Goal: Transaction & Acquisition: Purchase product/service

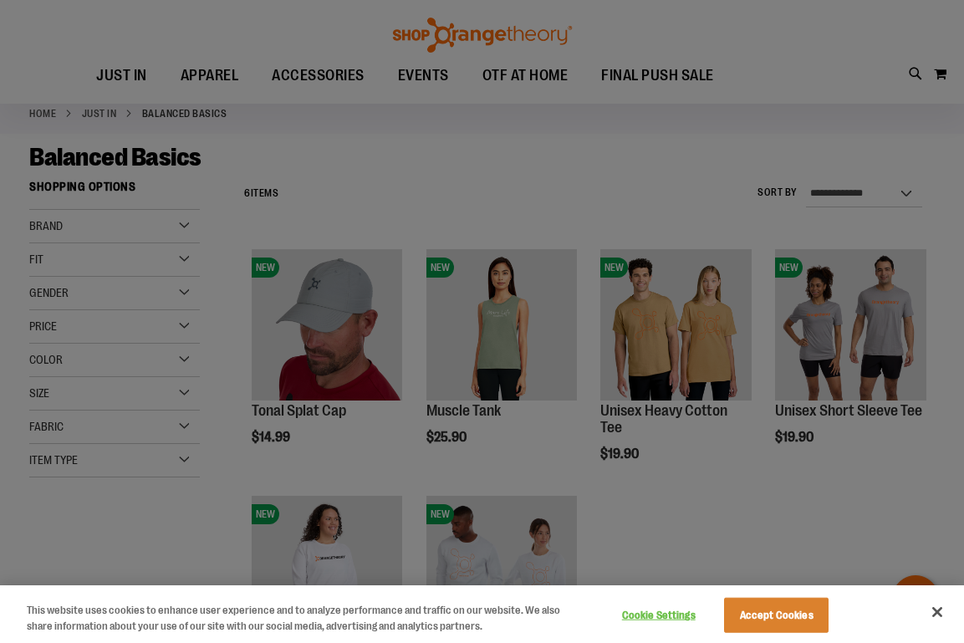
scroll to position [82, 0]
click at [478, 150] on div at bounding box center [482, 321] width 964 height 643
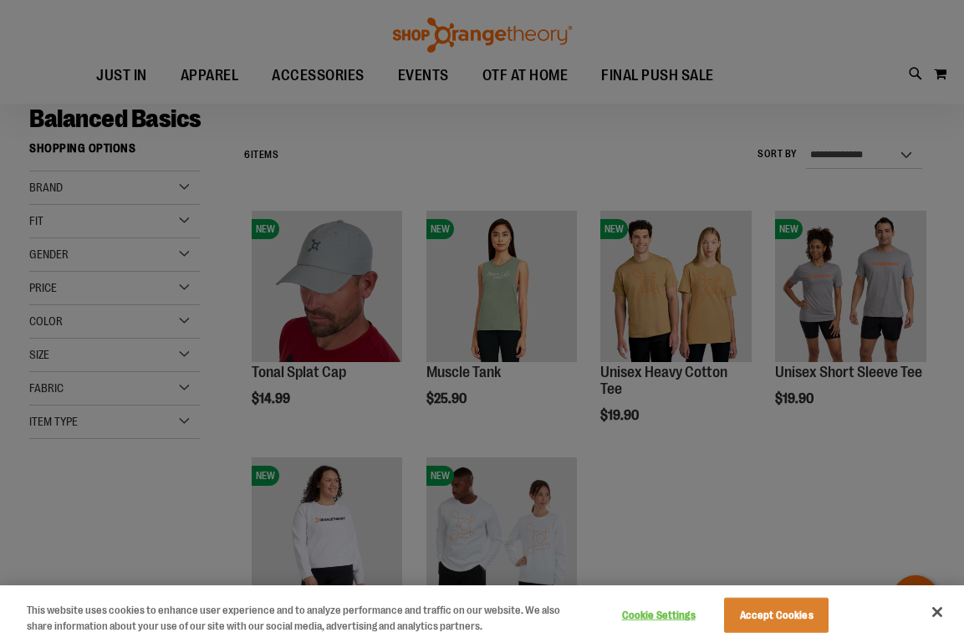
scroll to position [81, 0]
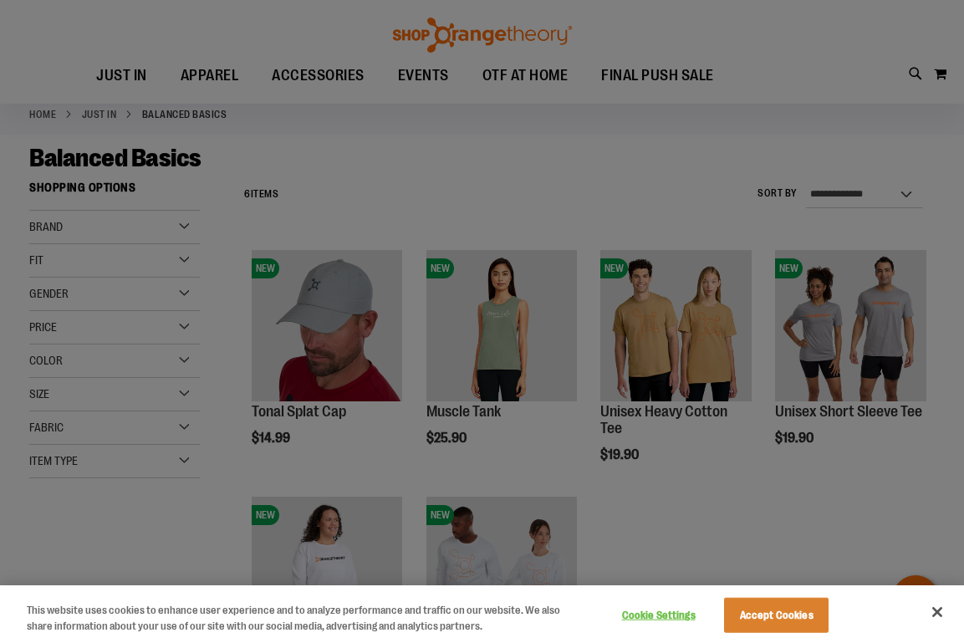
click at [147, 563] on div at bounding box center [482, 321] width 964 height 643
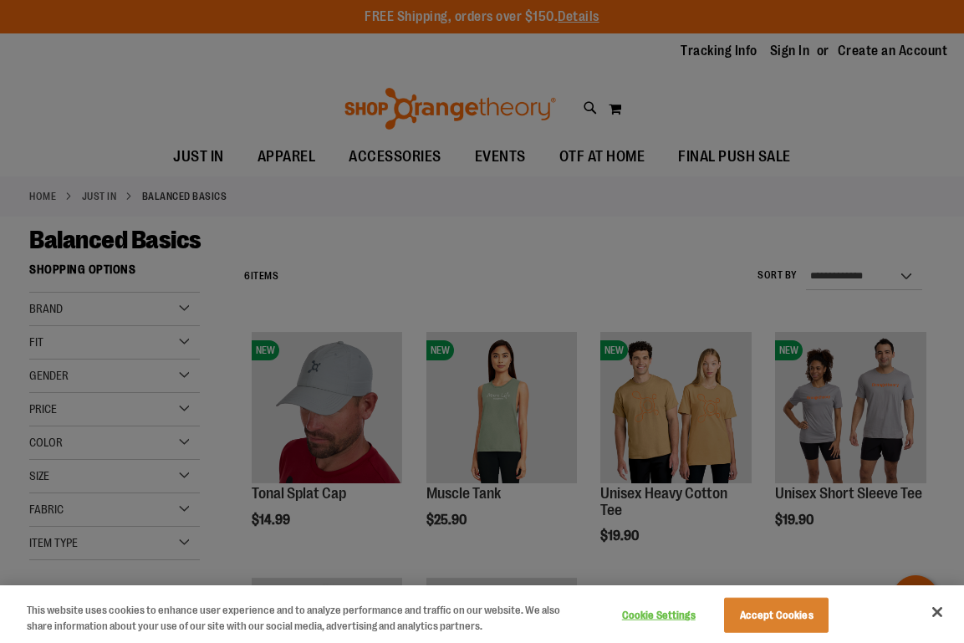
click at [937, 610] on button "Close" at bounding box center [937, 612] width 37 height 37
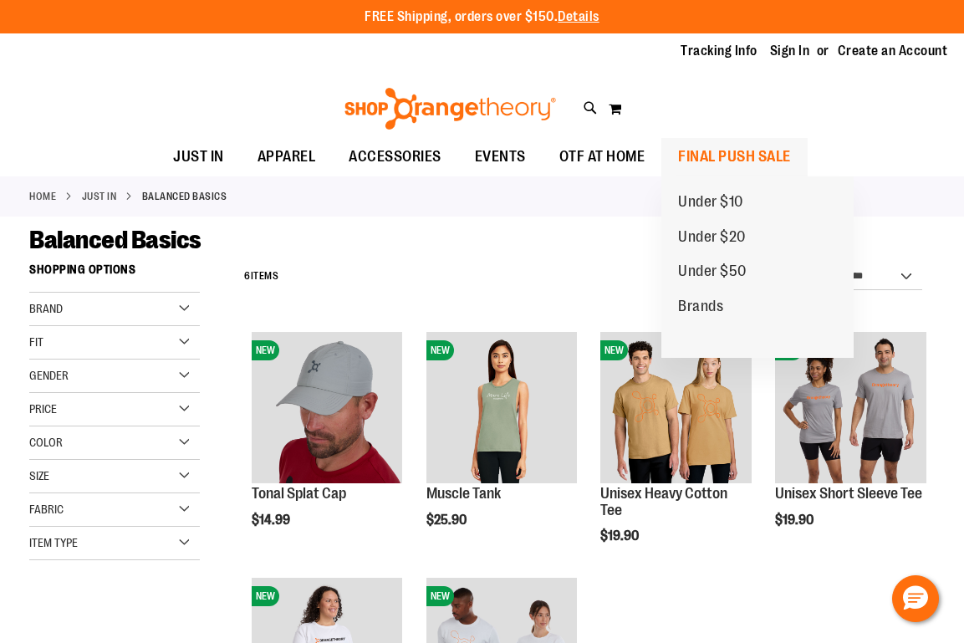
click at [732, 157] on span "FINAL PUSH SALE" at bounding box center [734, 157] width 113 height 38
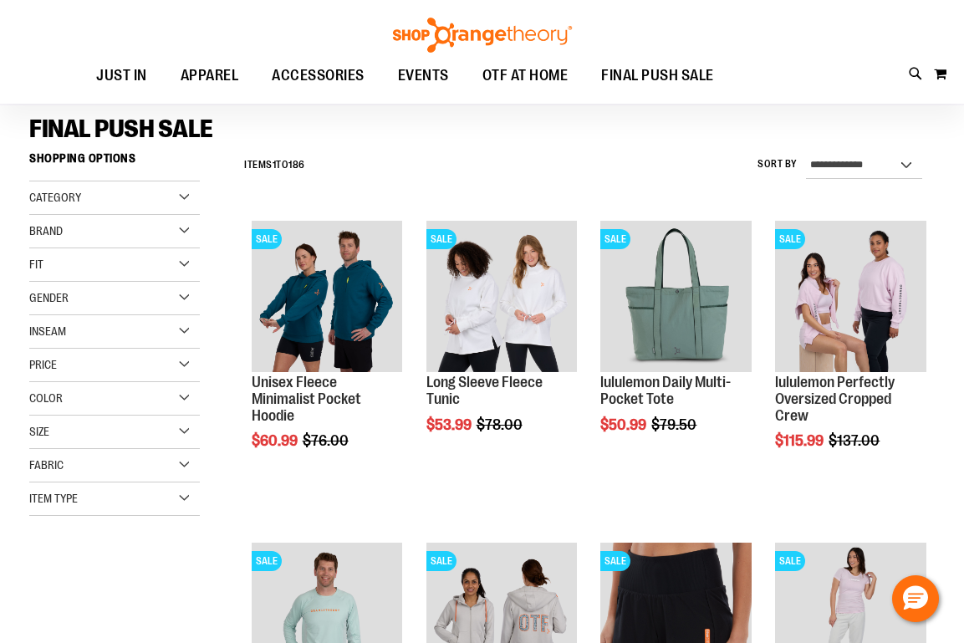
scroll to position [112, 0]
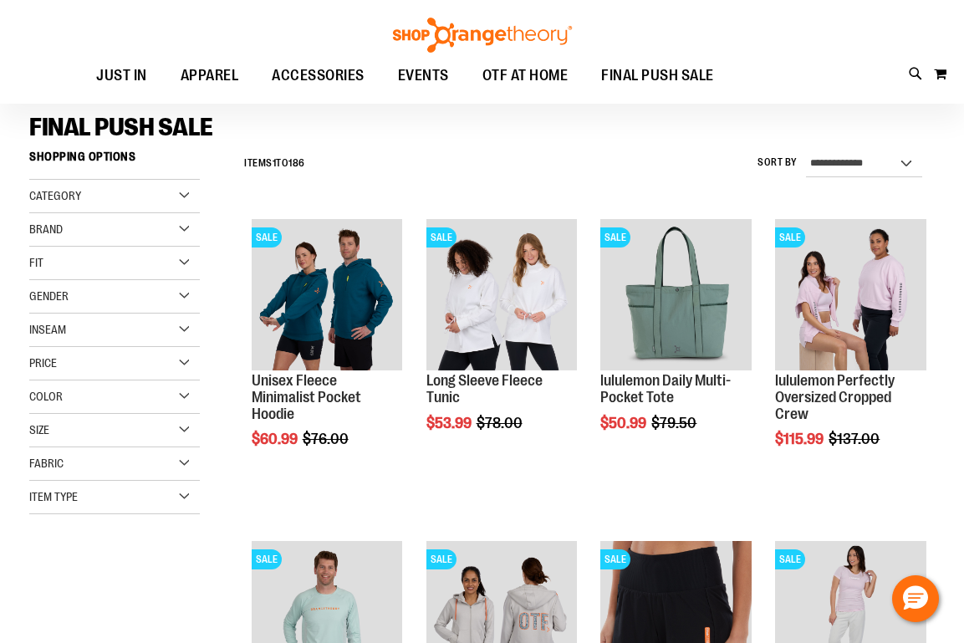
click at [327, 148] on div "**********" at bounding box center [585, 163] width 699 height 43
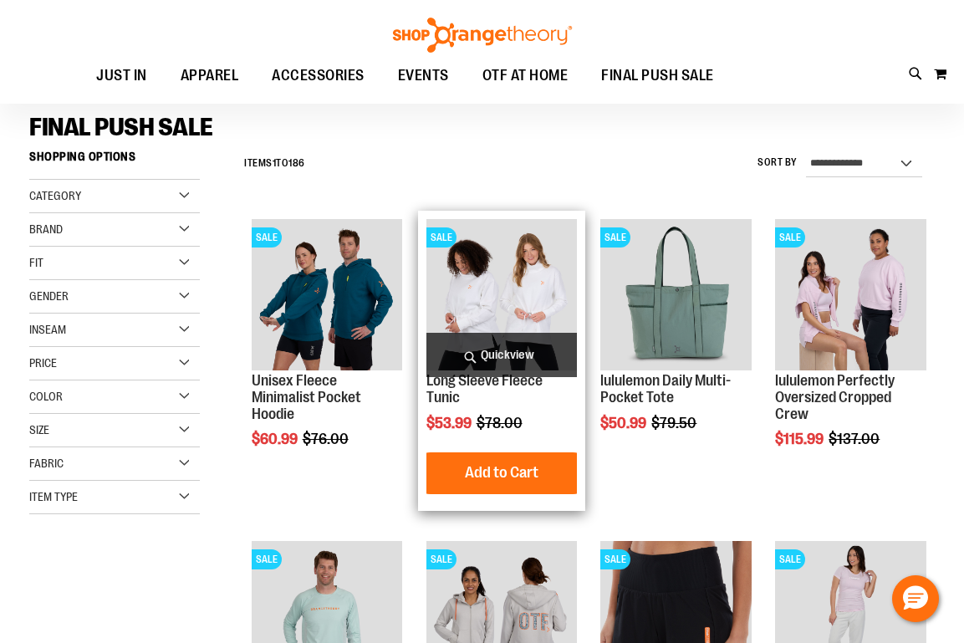
click at [488, 303] on img "product" at bounding box center [501, 294] width 151 height 151
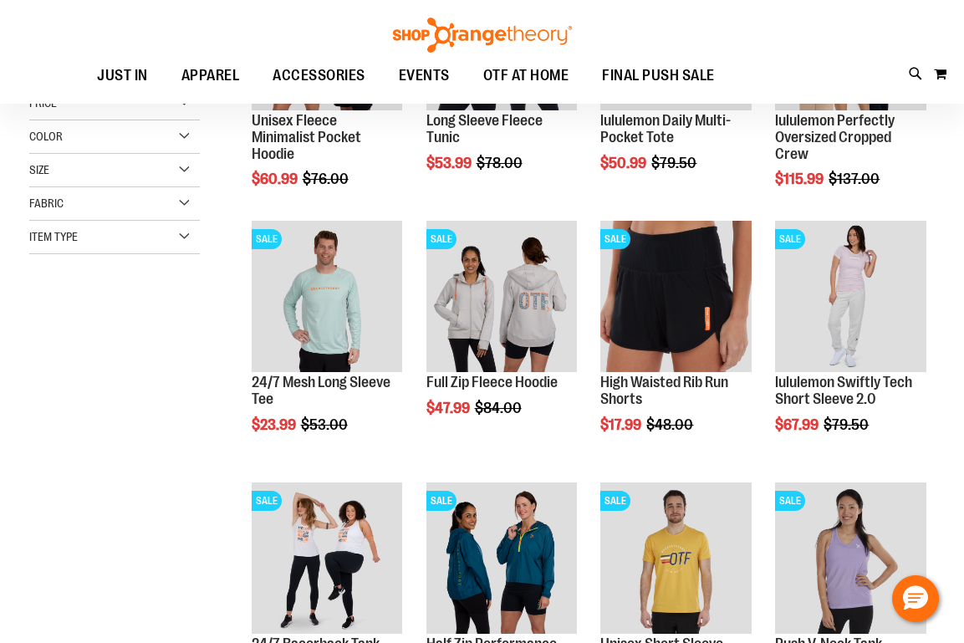
scroll to position [145, 0]
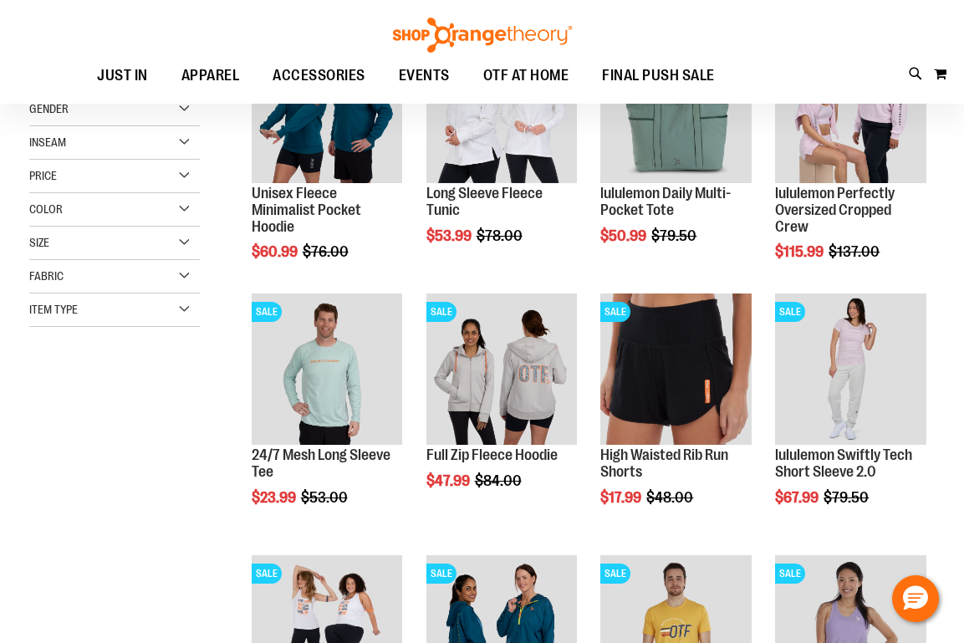
scroll to position [148, 0]
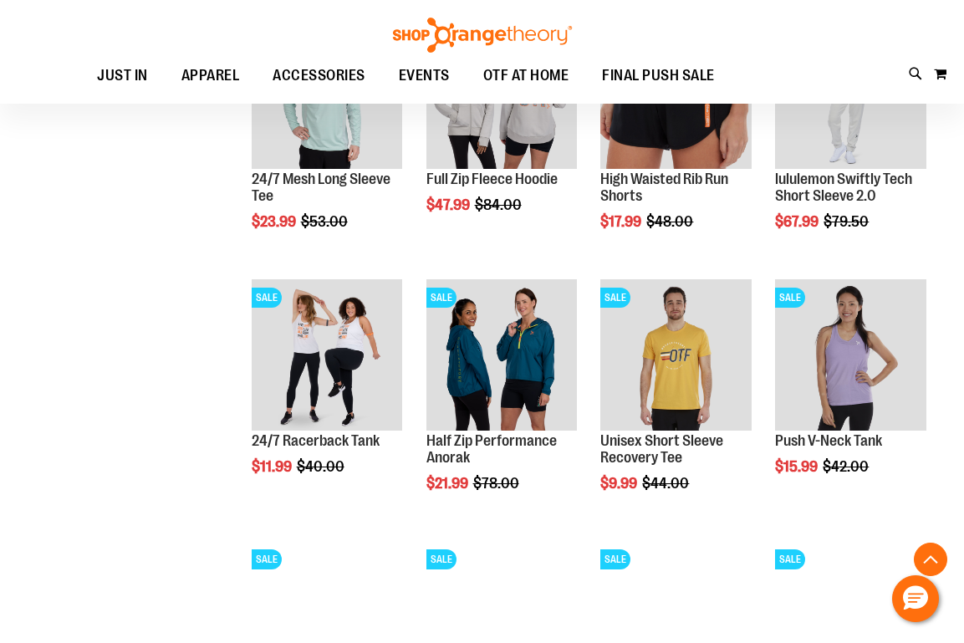
scroll to position [400, 0]
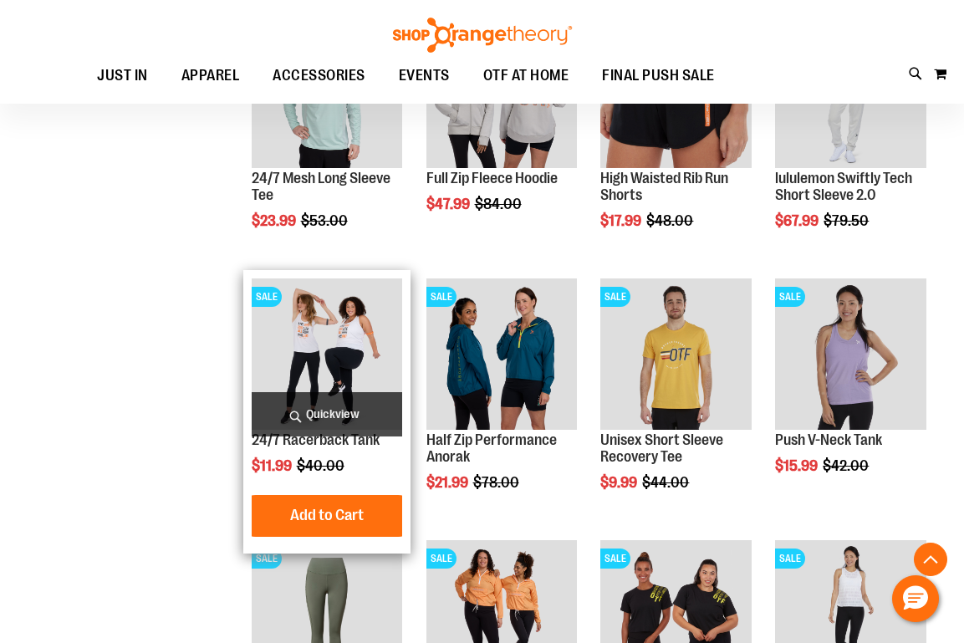
click at [334, 412] on span "Quickview" at bounding box center [327, 414] width 151 height 44
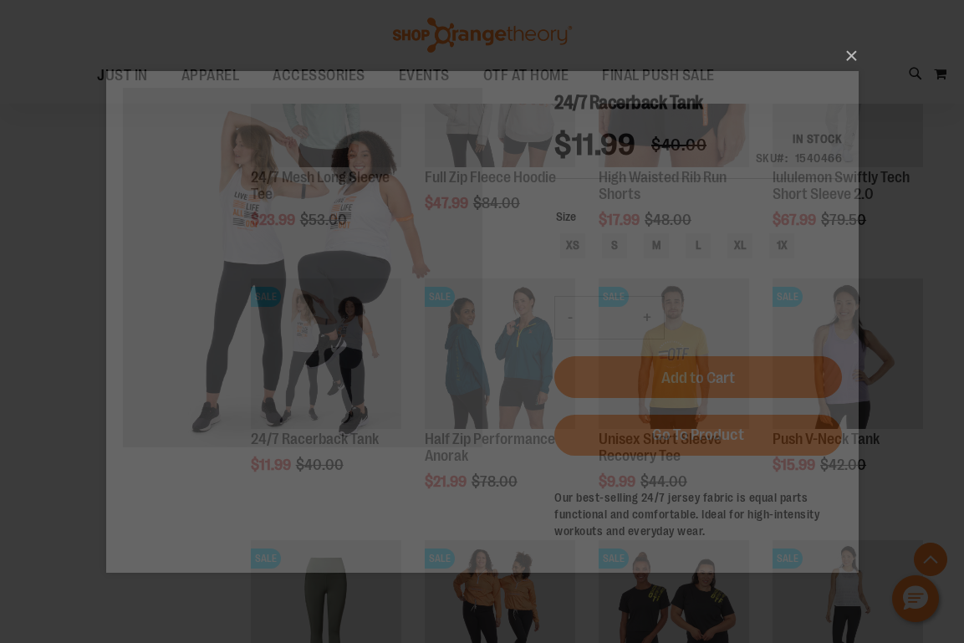
scroll to position [0, 0]
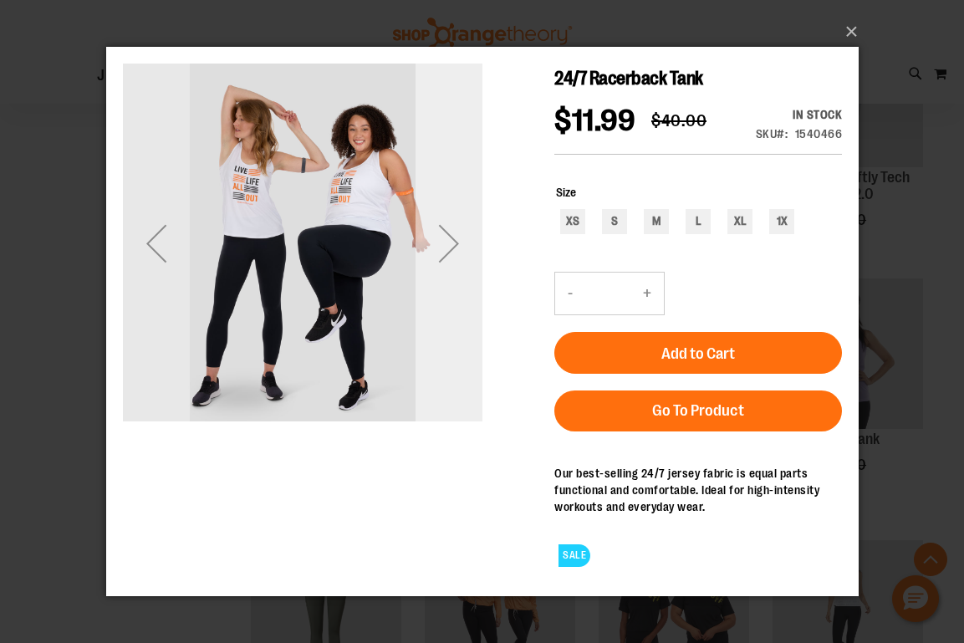
click at [454, 257] on div "Next" at bounding box center [448, 243] width 67 height 67
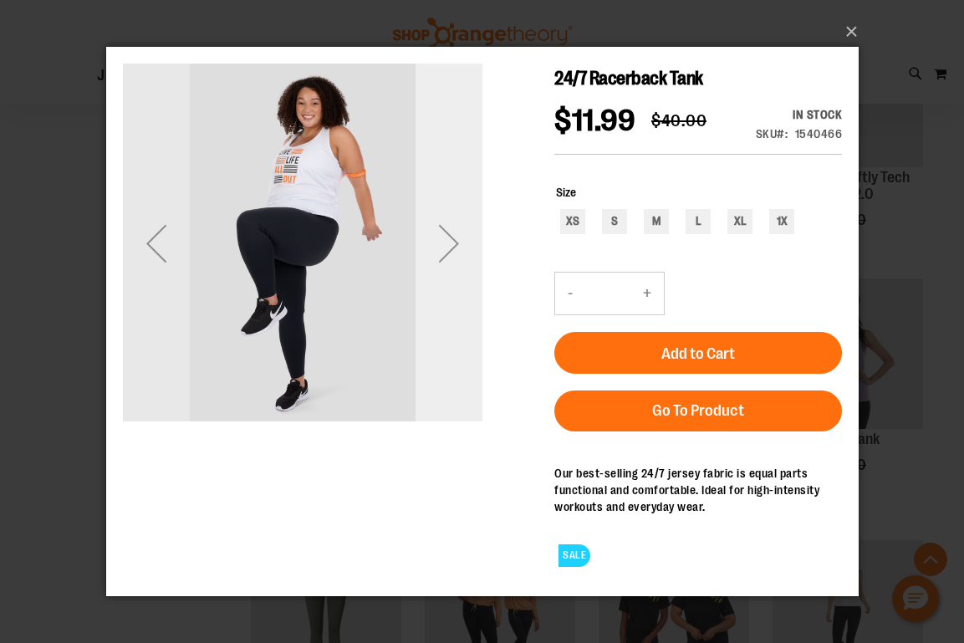
click at [452, 256] on div "Next" at bounding box center [448, 243] width 67 height 67
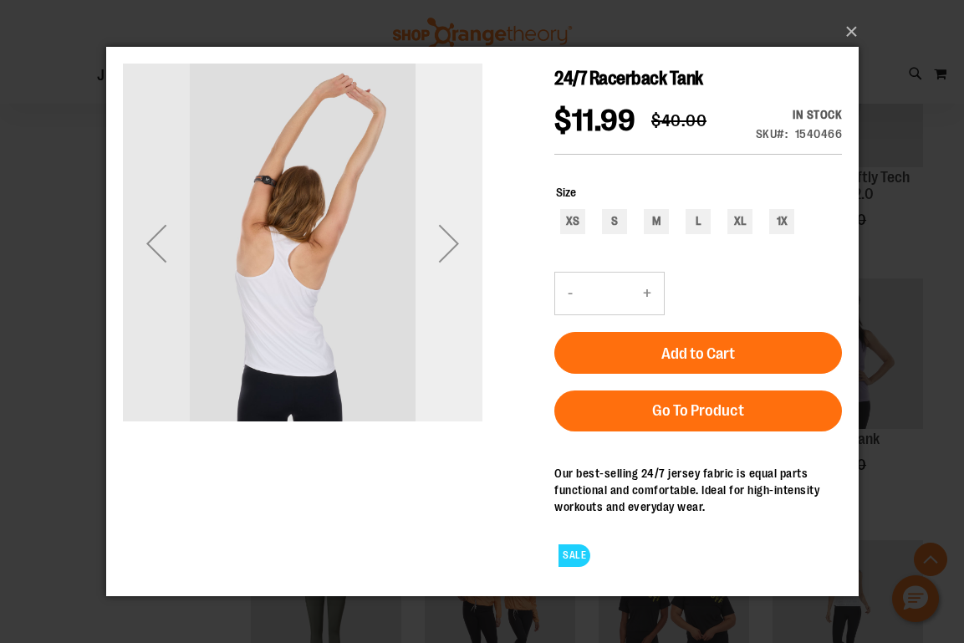
click at [445, 245] on div "Next" at bounding box center [448, 243] width 67 height 67
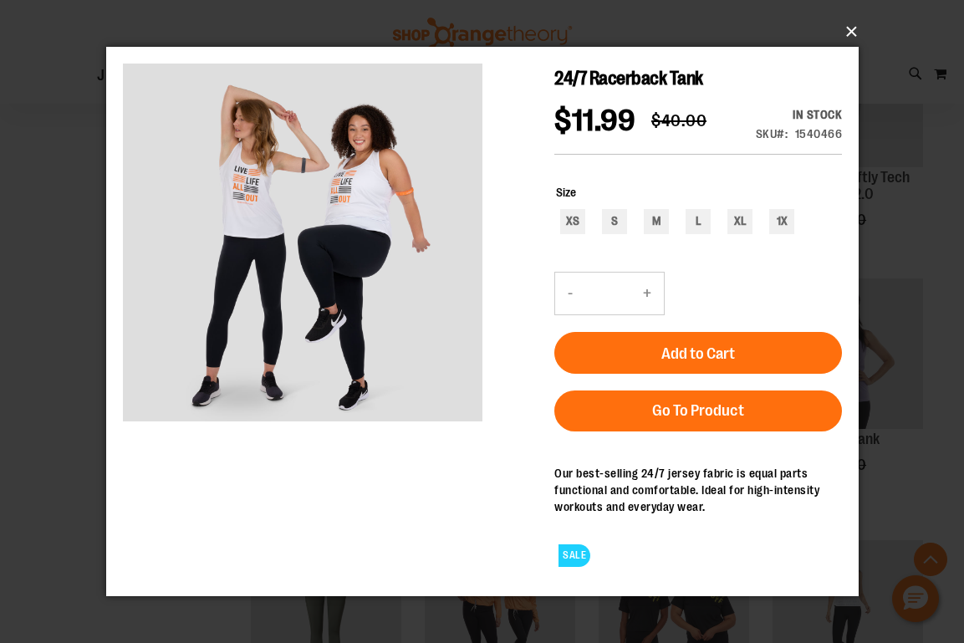
click at [852, 28] on button "×" at bounding box center [487, 31] width 752 height 37
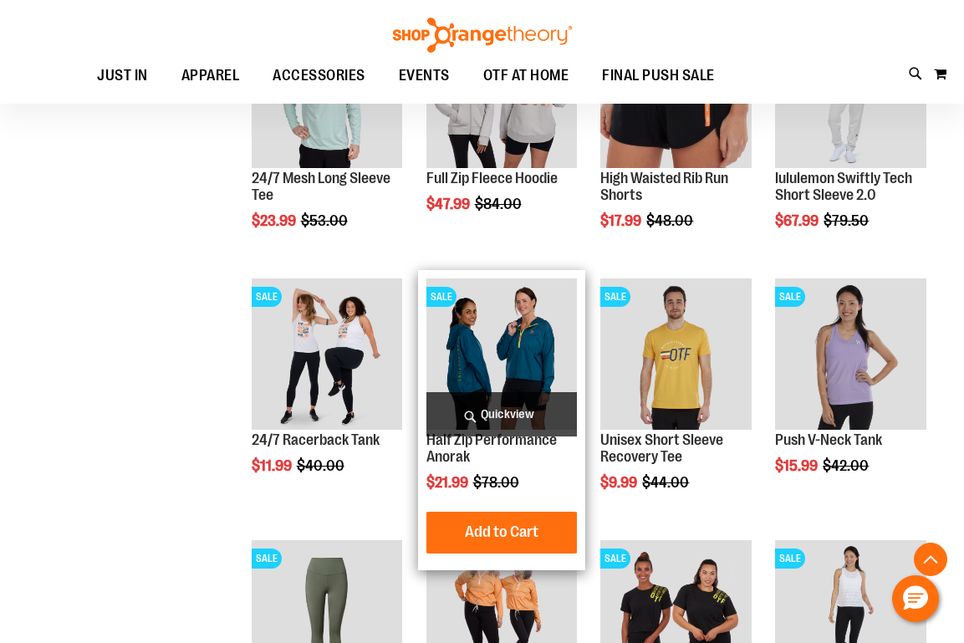
click at [533, 330] on img "product" at bounding box center [501, 353] width 151 height 151
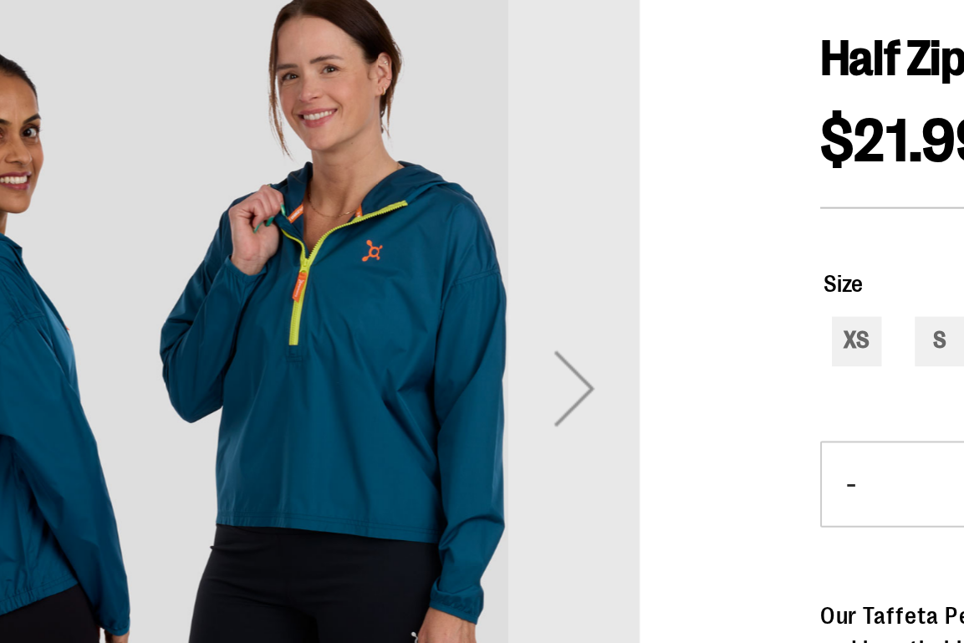
scroll to position [94, 0]
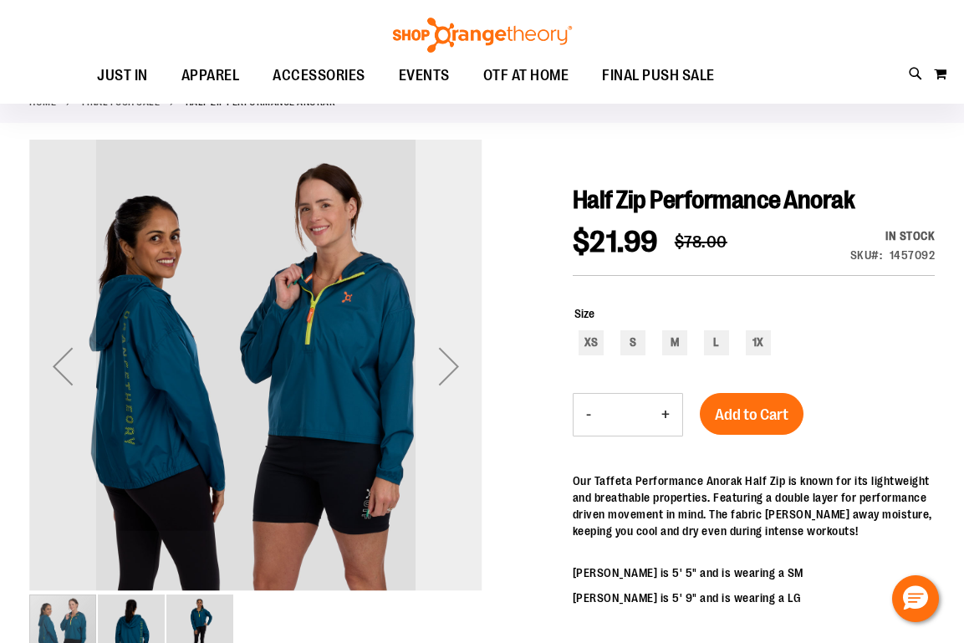
click at [445, 370] on div "Next" at bounding box center [449, 366] width 67 height 67
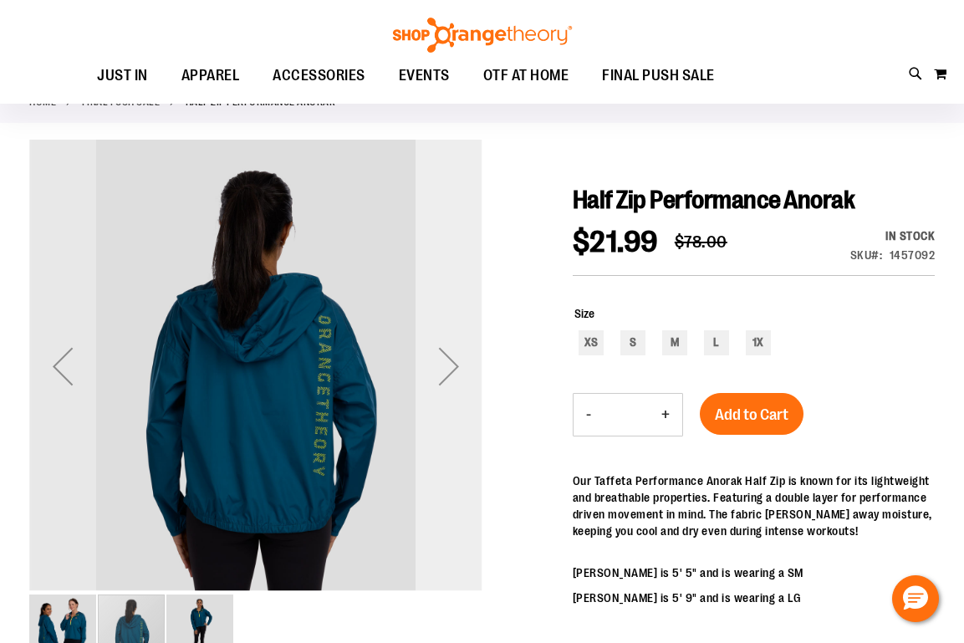
click at [452, 371] on div "Next" at bounding box center [449, 366] width 67 height 67
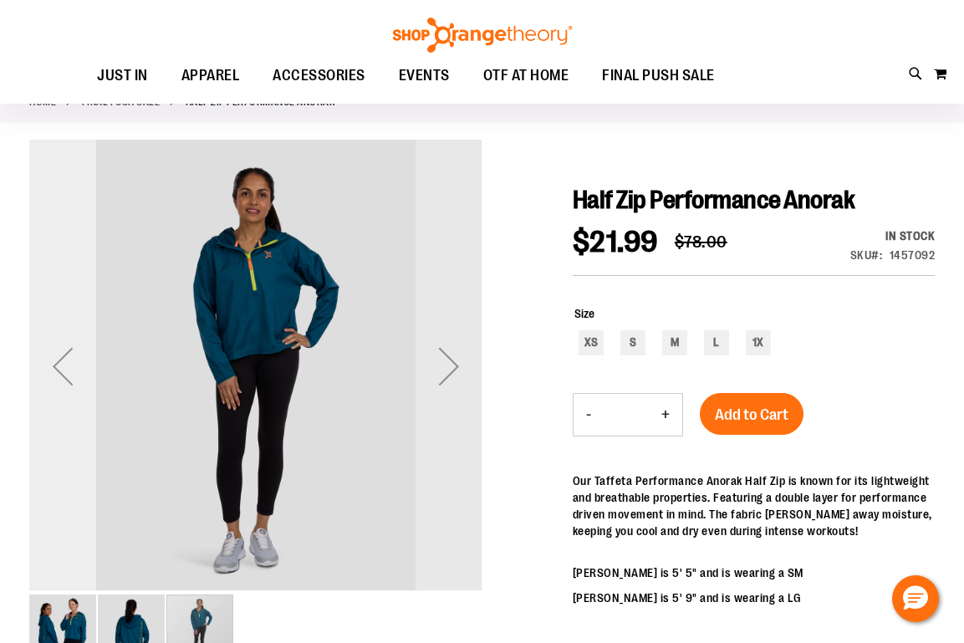
click at [71, 360] on div "Previous" at bounding box center [62, 366] width 67 height 67
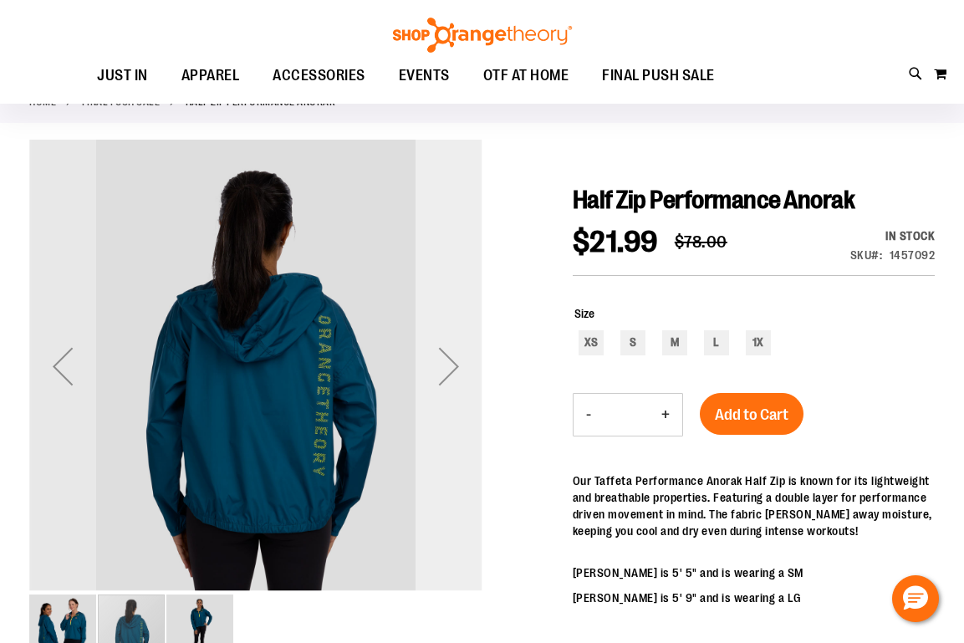
click at [447, 360] on div "Next" at bounding box center [449, 366] width 67 height 67
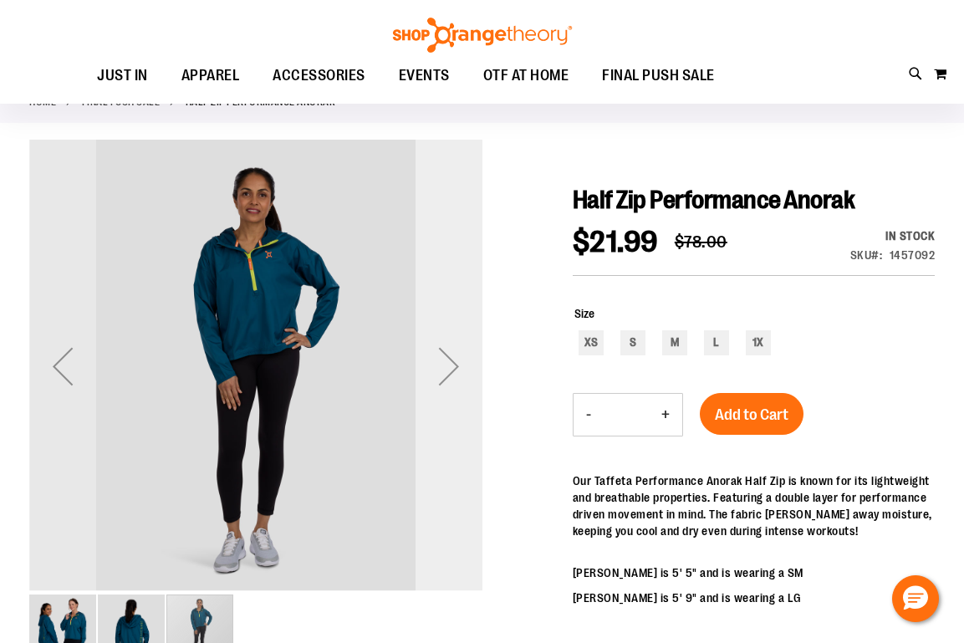
click at [447, 360] on div "Next" at bounding box center [449, 366] width 67 height 67
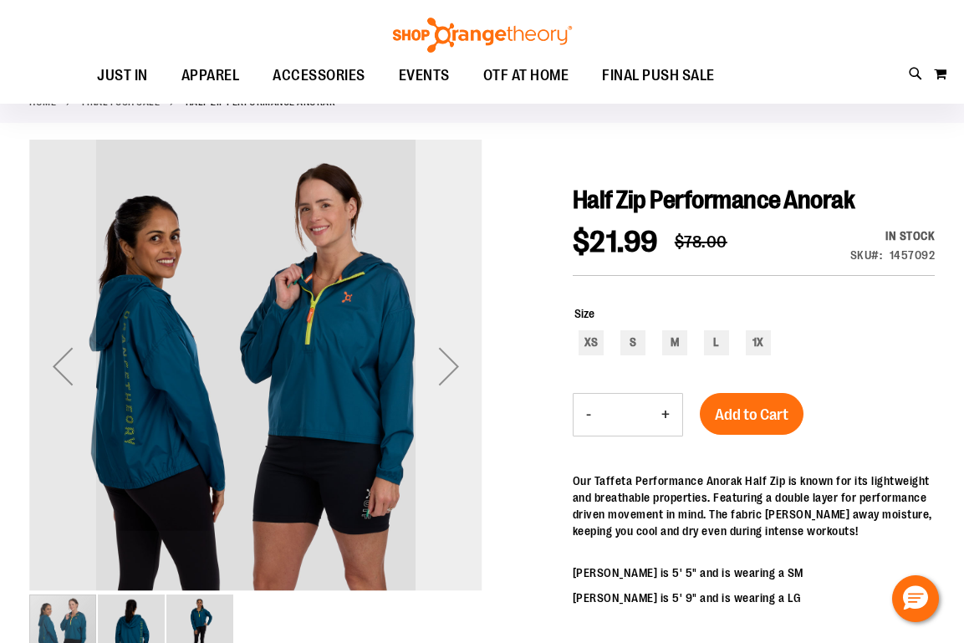
click at [447, 360] on div "Next" at bounding box center [449, 366] width 67 height 67
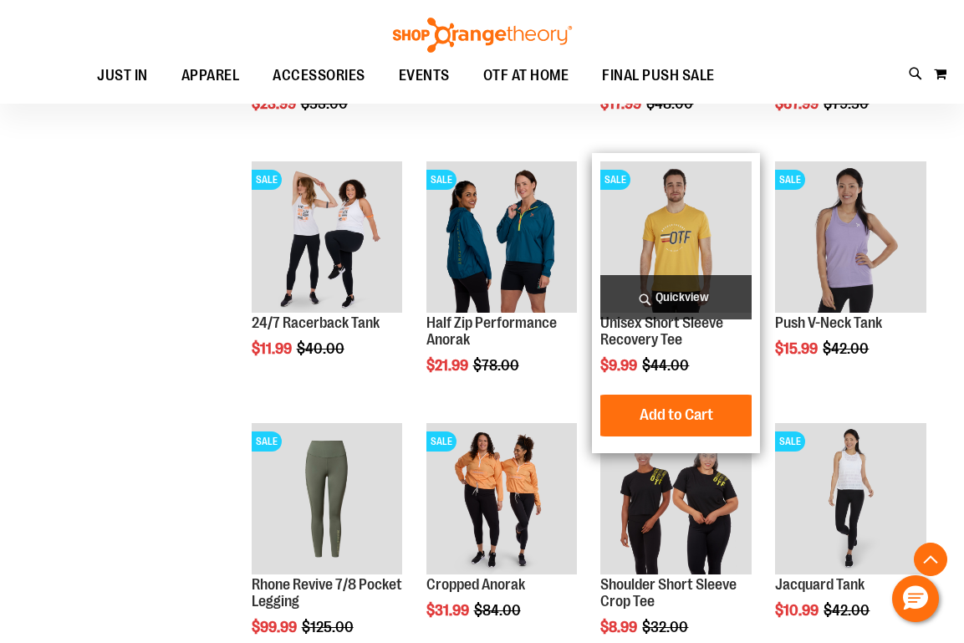
scroll to position [544, 0]
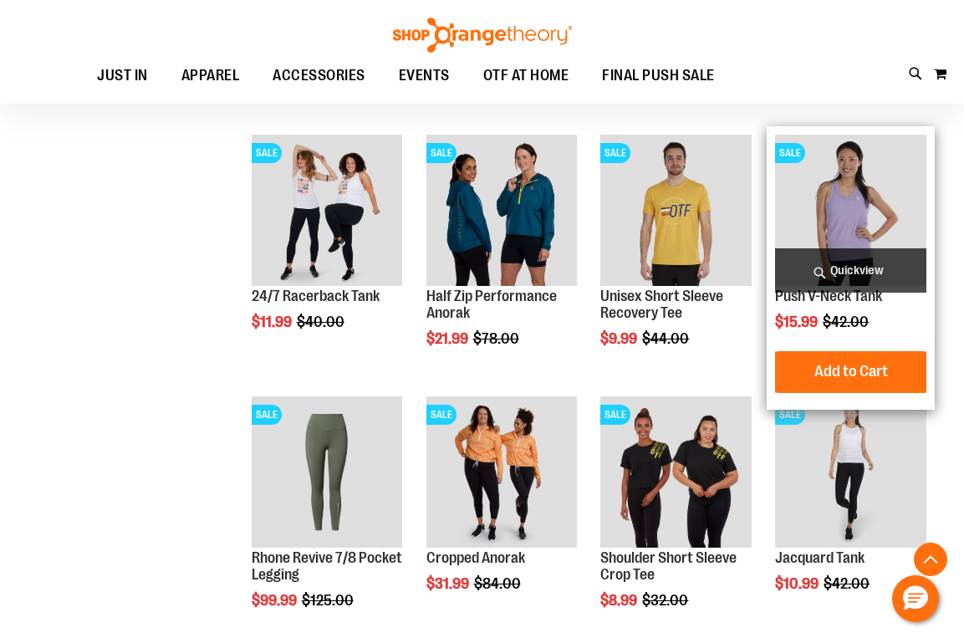
click at [859, 194] on img "product" at bounding box center [850, 210] width 151 height 151
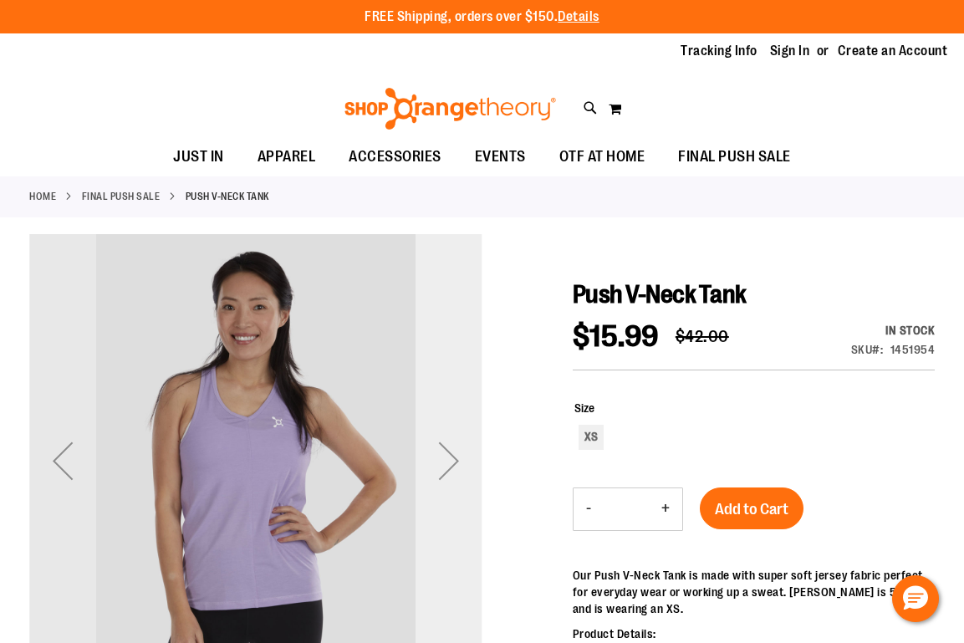
click at [447, 465] on div "Next" at bounding box center [449, 460] width 67 height 67
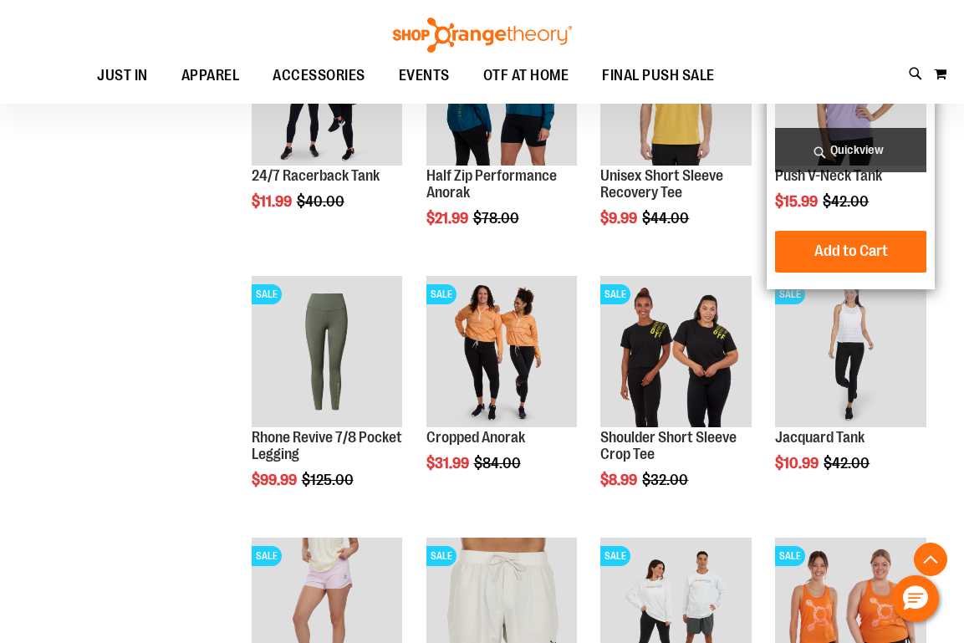
scroll to position [667, 0]
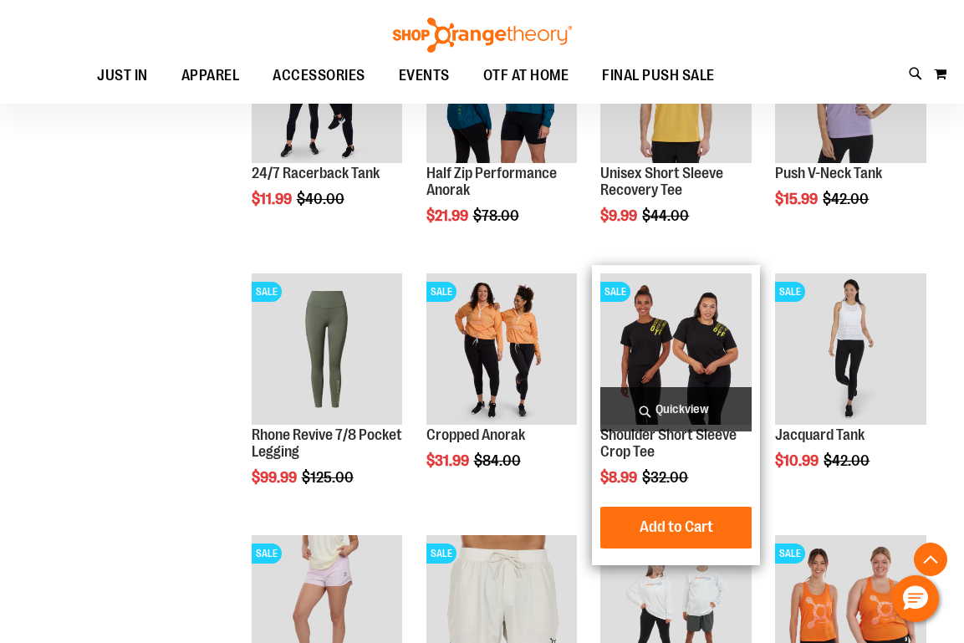
click at [691, 337] on img "product" at bounding box center [675, 348] width 151 height 151
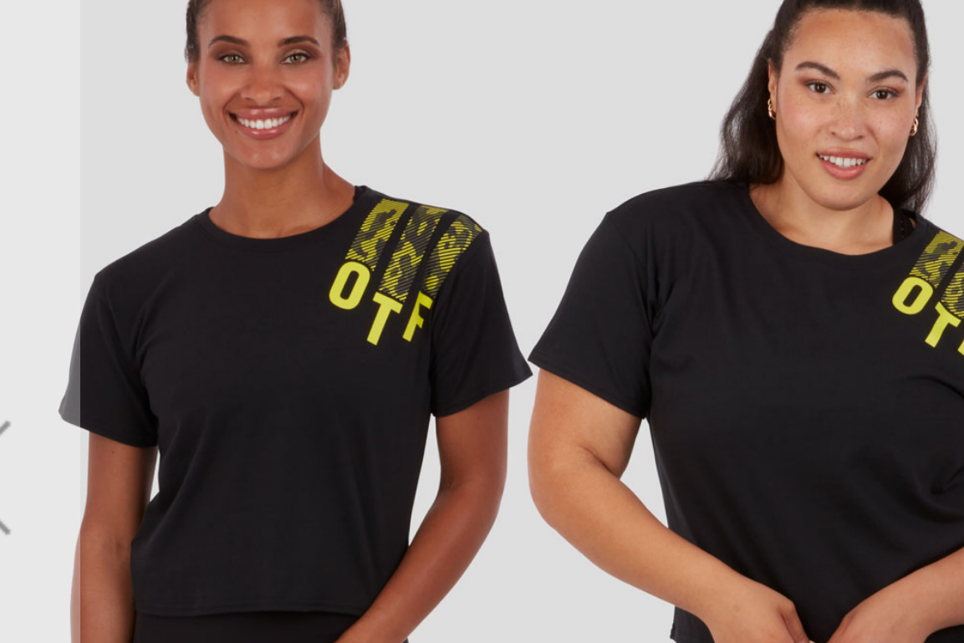
scroll to position [119, 0]
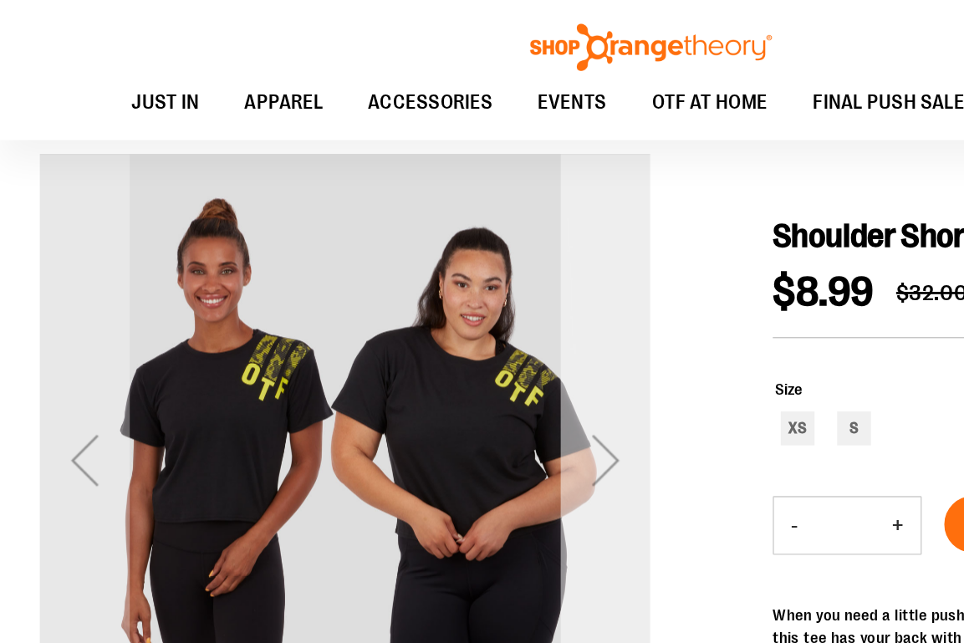
click at [451, 344] on div "Next" at bounding box center [449, 341] width 67 height 67
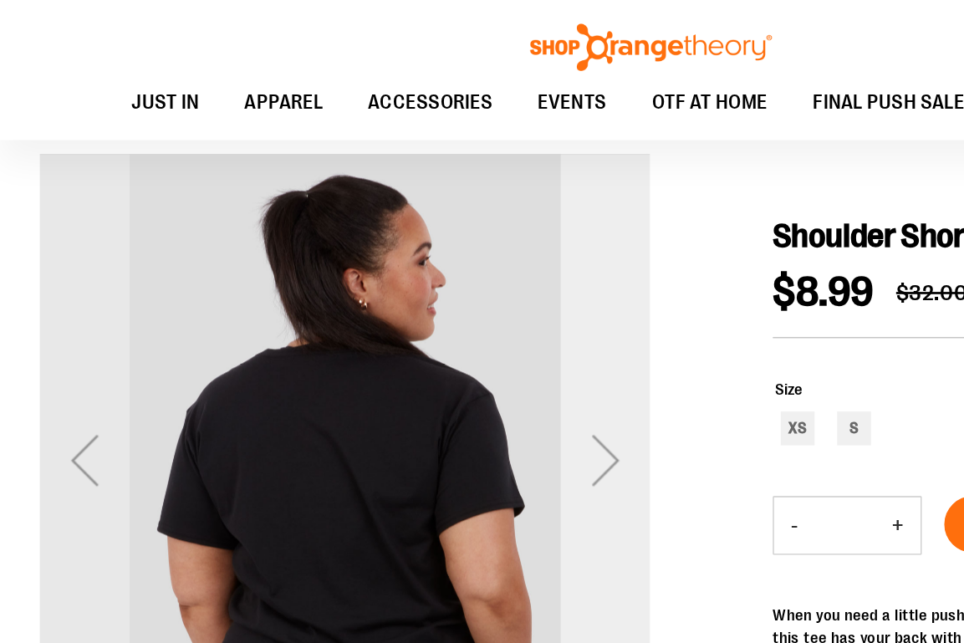
click at [436, 349] on div "Next" at bounding box center [449, 341] width 67 height 67
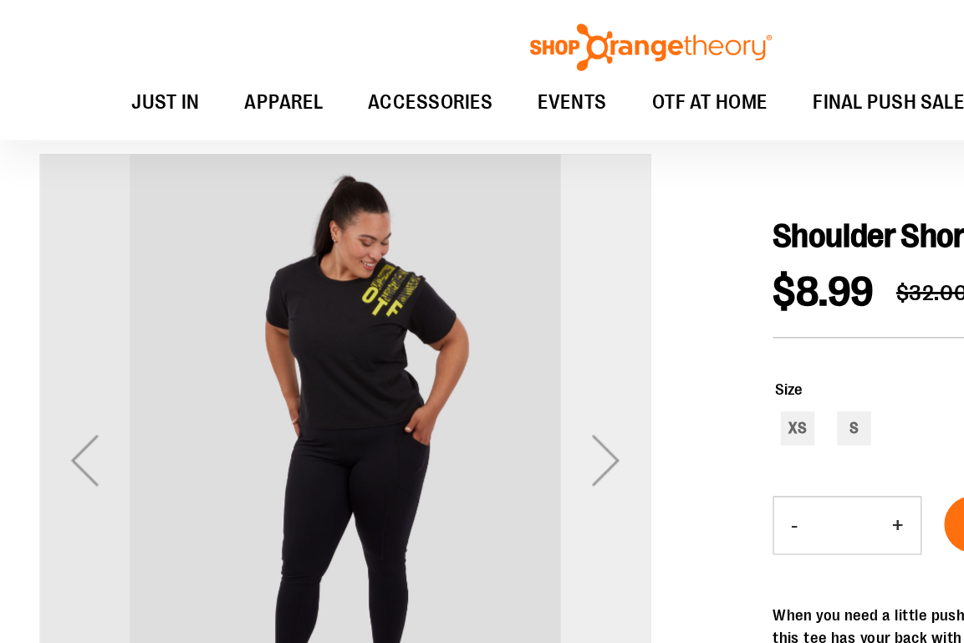
click at [454, 331] on div "Next" at bounding box center [449, 341] width 67 height 67
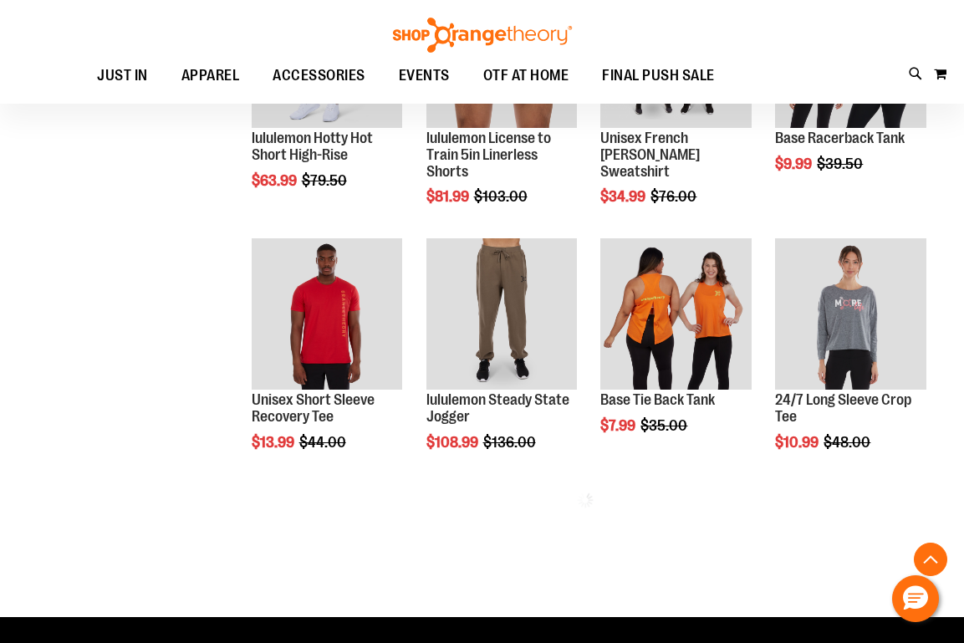
scroll to position [667, 0]
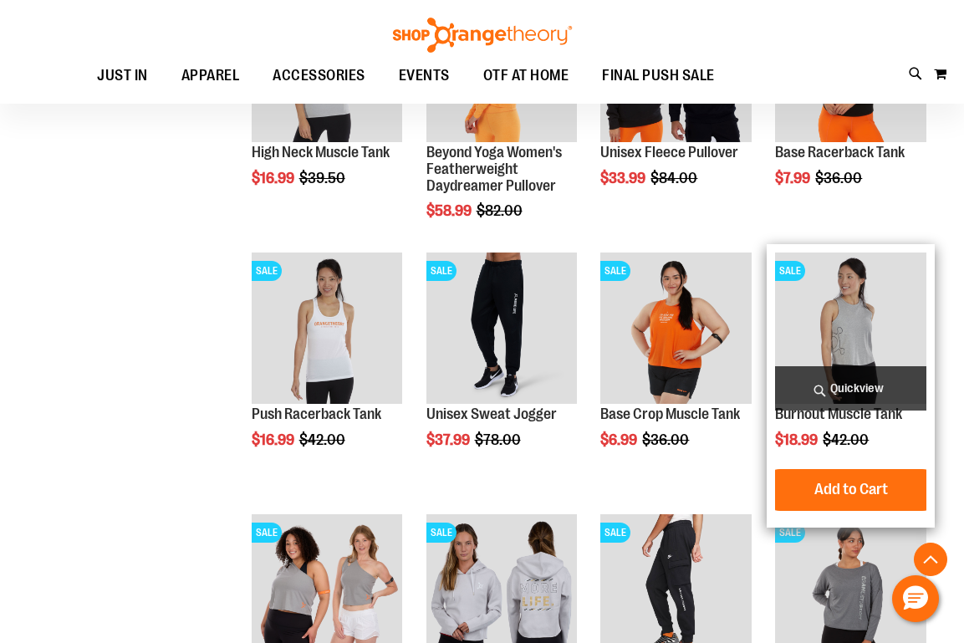
scroll to position [1530, 0]
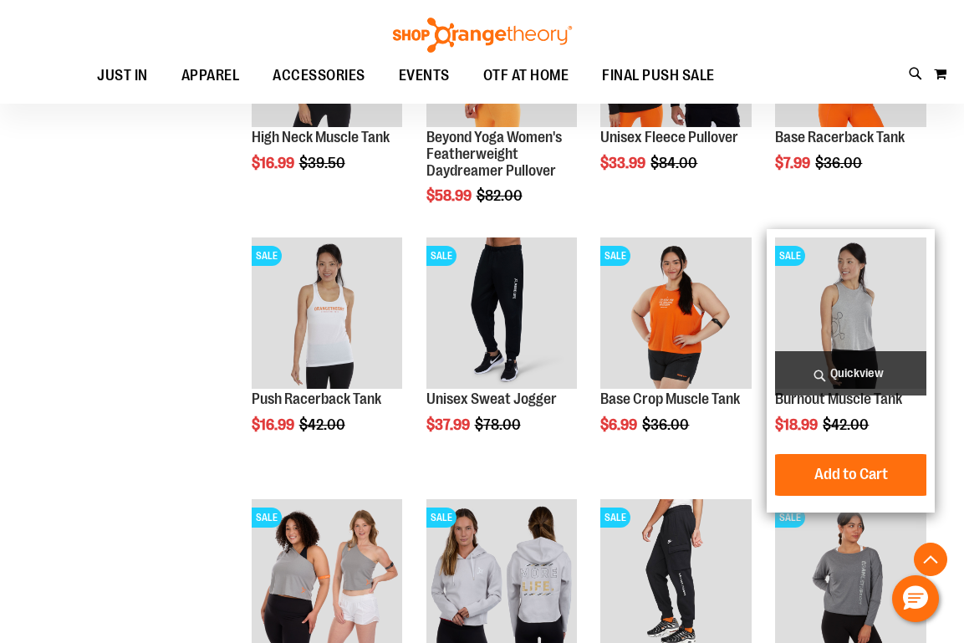
click at [840, 306] on img "product" at bounding box center [850, 312] width 151 height 151
click at [842, 370] on span "Quickview" at bounding box center [850, 373] width 151 height 44
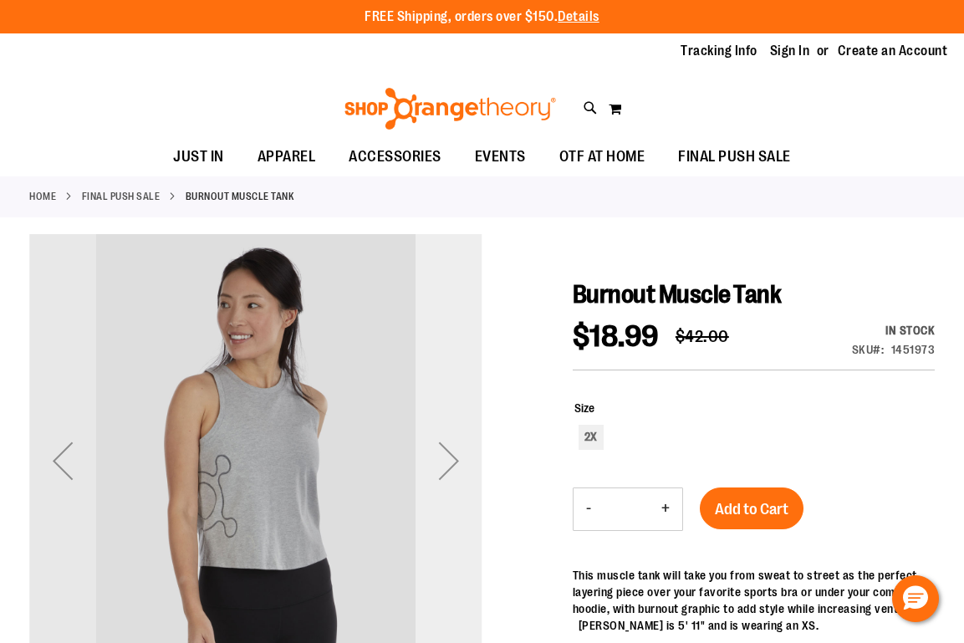
click at [455, 456] on div "Next" at bounding box center [449, 460] width 67 height 67
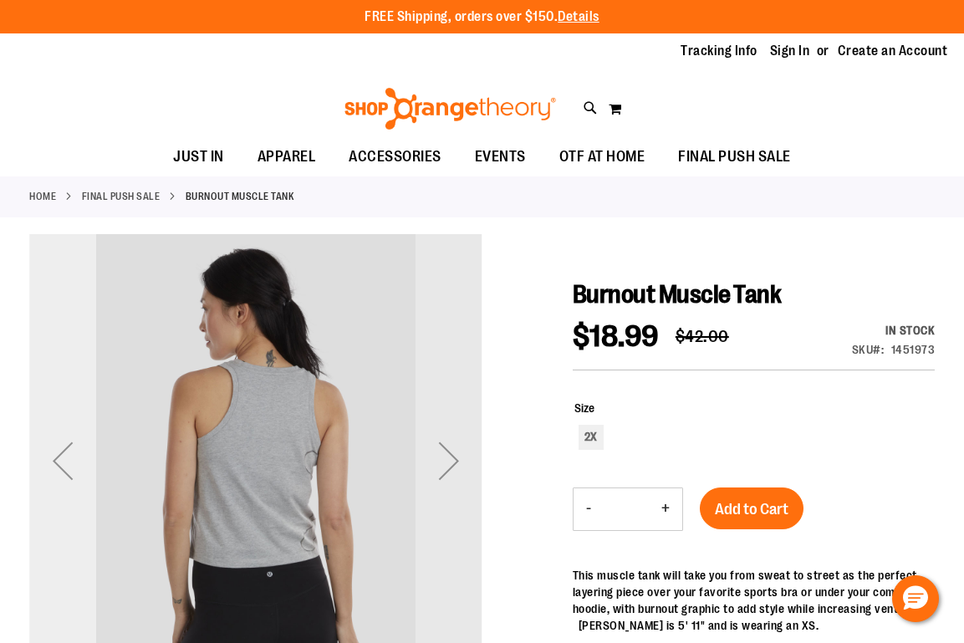
click at [65, 462] on div "Previous" at bounding box center [62, 460] width 67 height 67
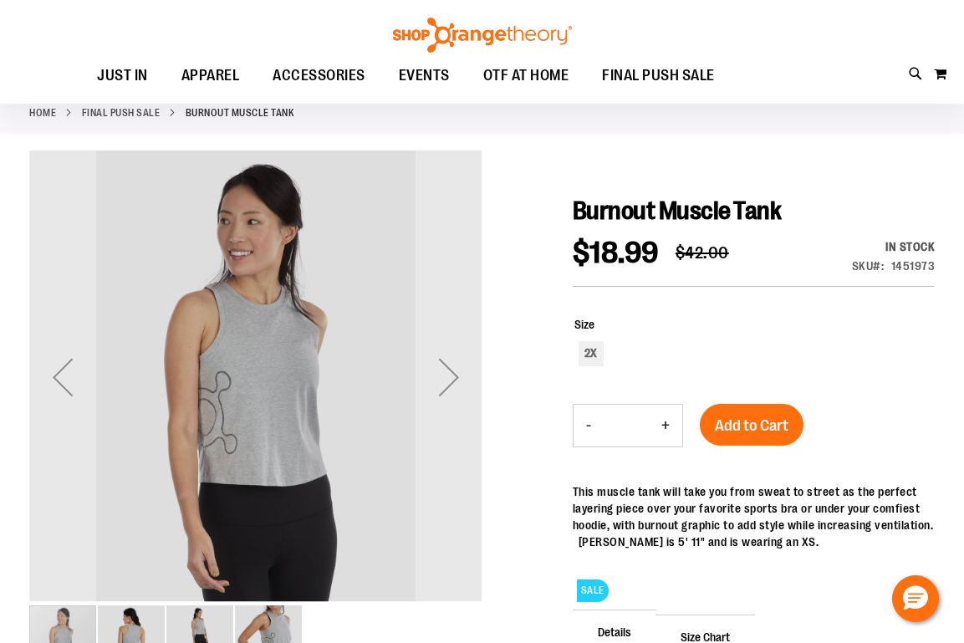
scroll to position [82, 0]
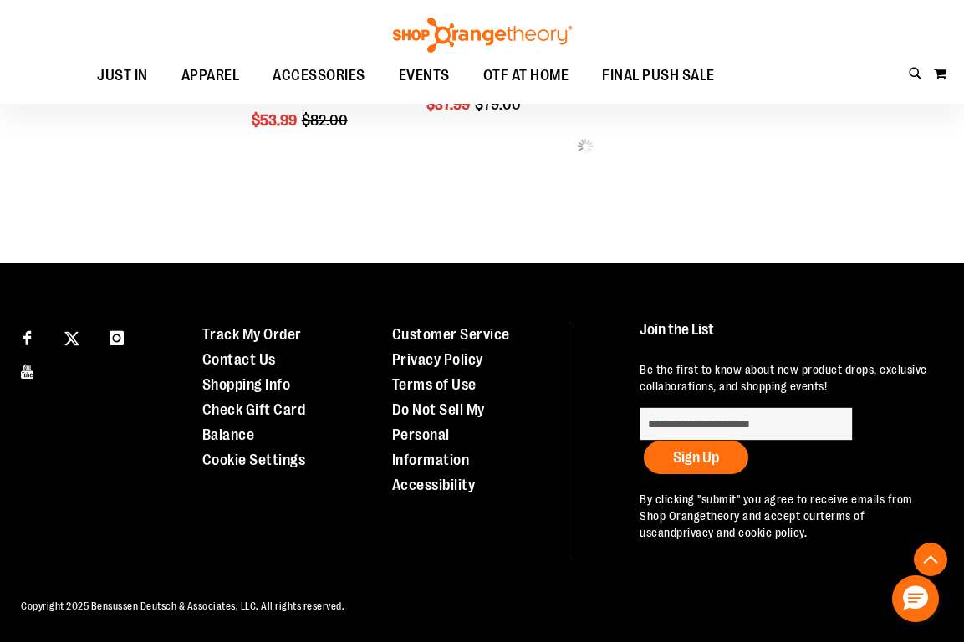
scroll to position [746, 0]
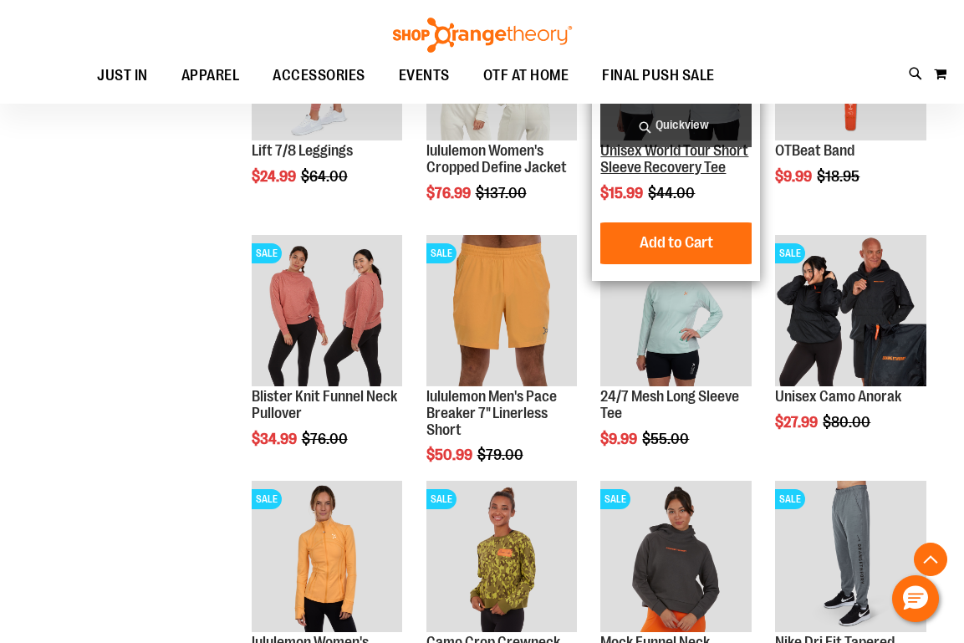
scroll to position [961, 0]
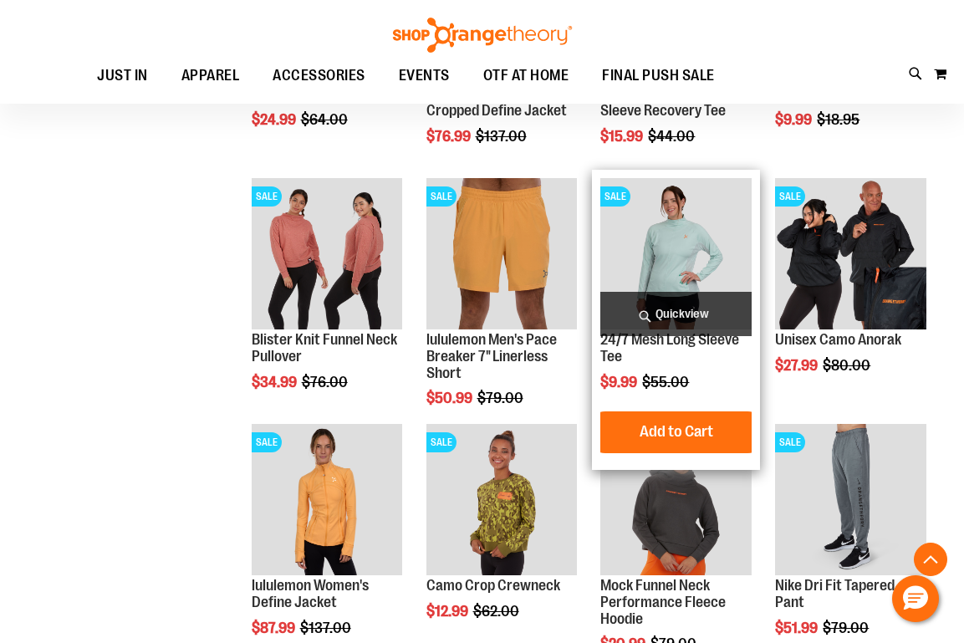
click at [681, 308] on span "Quickview" at bounding box center [675, 314] width 151 height 44
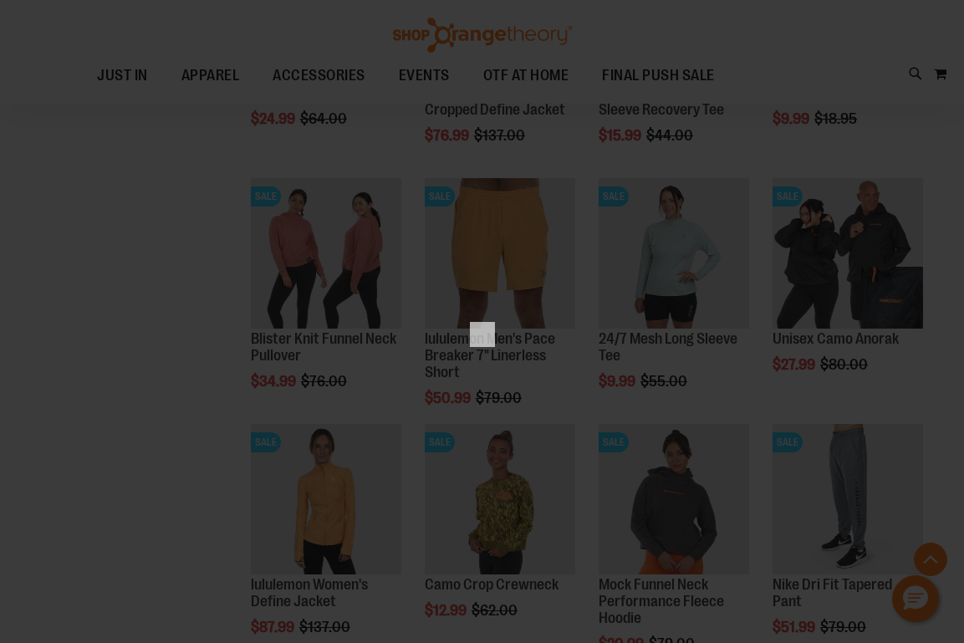
scroll to position [0, 0]
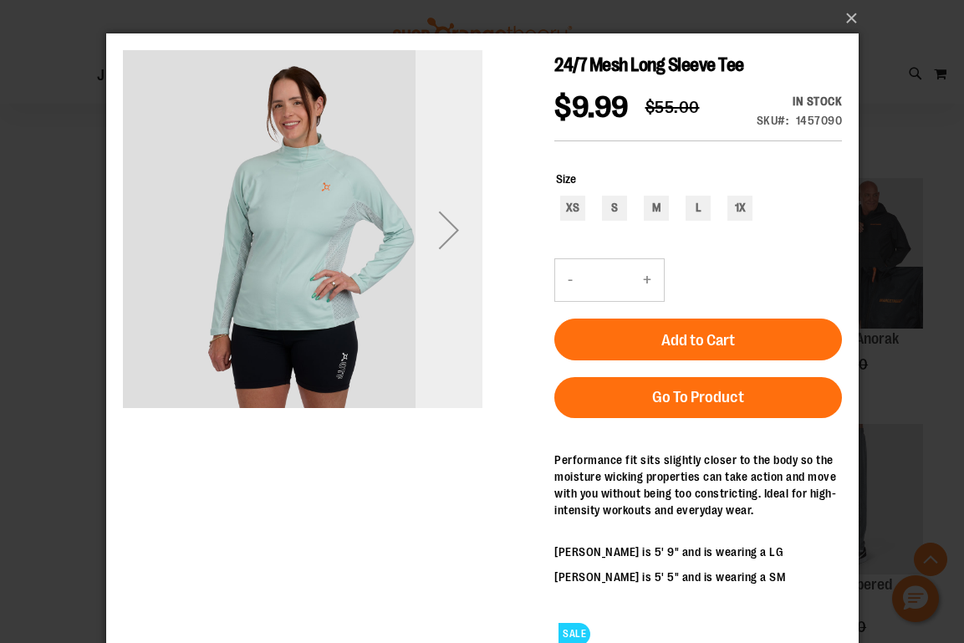
click at [451, 232] on div "Next" at bounding box center [448, 229] width 67 height 67
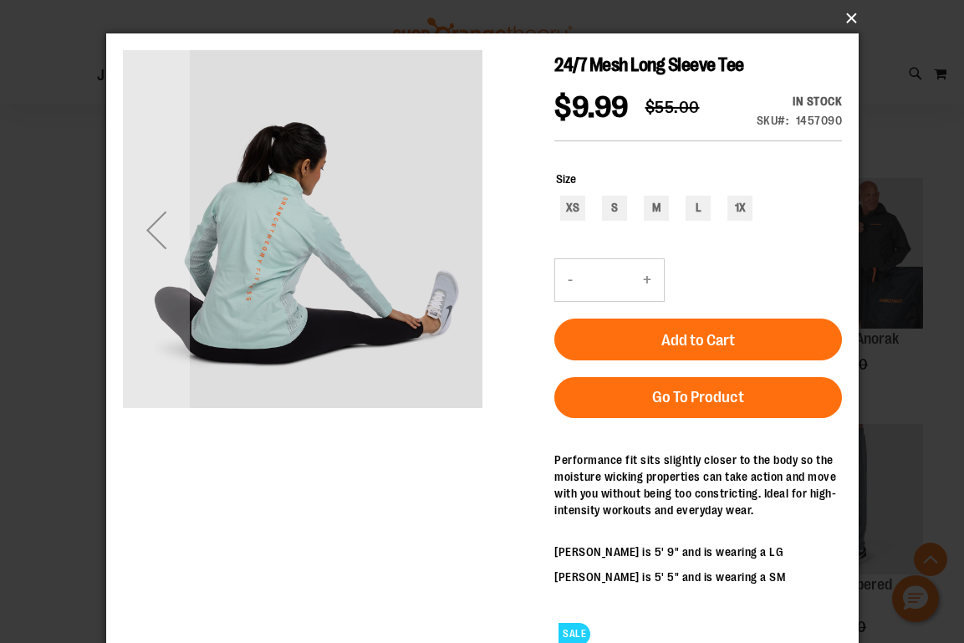
click at [849, 14] on button "×" at bounding box center [487, 18] width 752 height 37
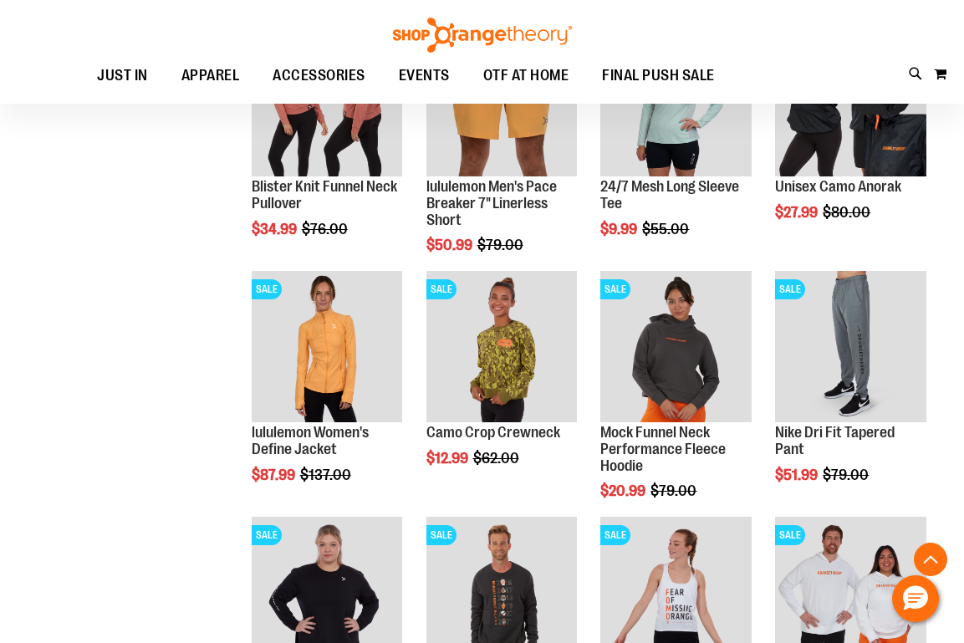
scroll to position [1128, 0]
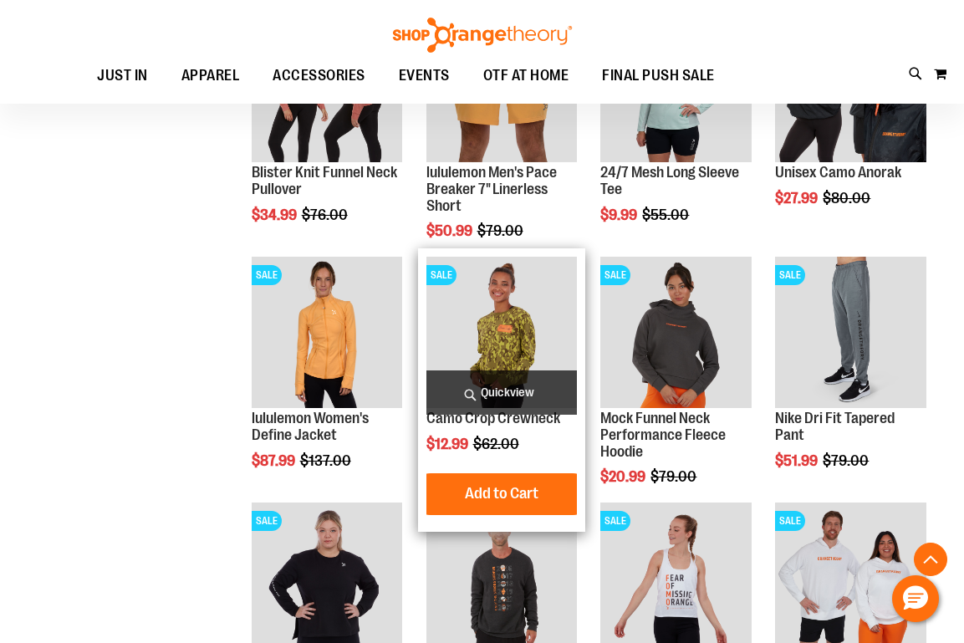
click at [511, 381] on span "Quickview" at bounding box center [501, 392] width 151 height 44
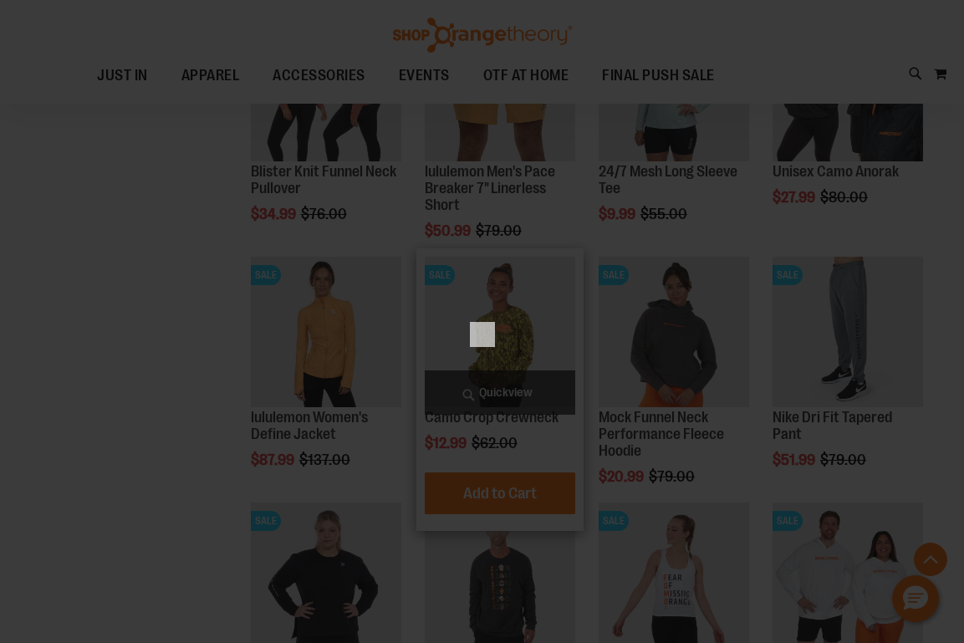
scroll to position [0, 0]
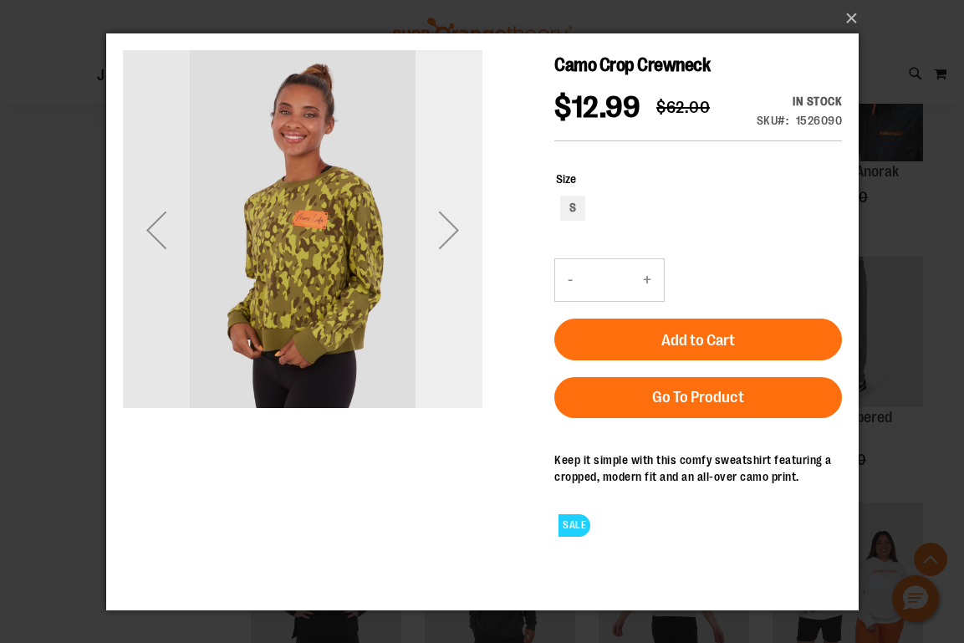
click at [448, 230] on div "Next" at bounding box center [448, 229] width 67 height 67
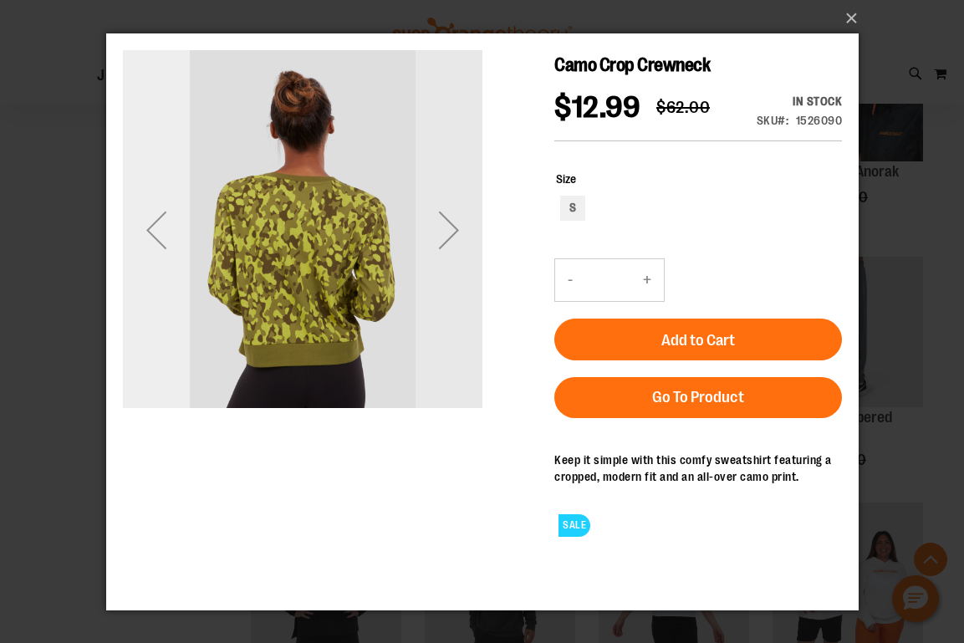
click at [157, 231] on div "Previous" at bounding box center [155, 229] width 67 height 67
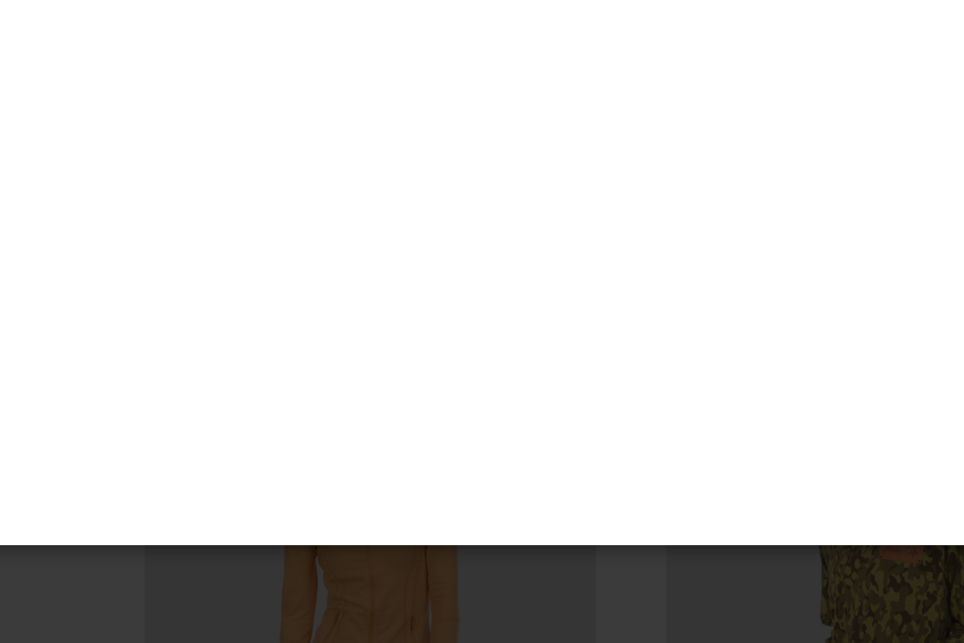
scroll to position [1138, 0]
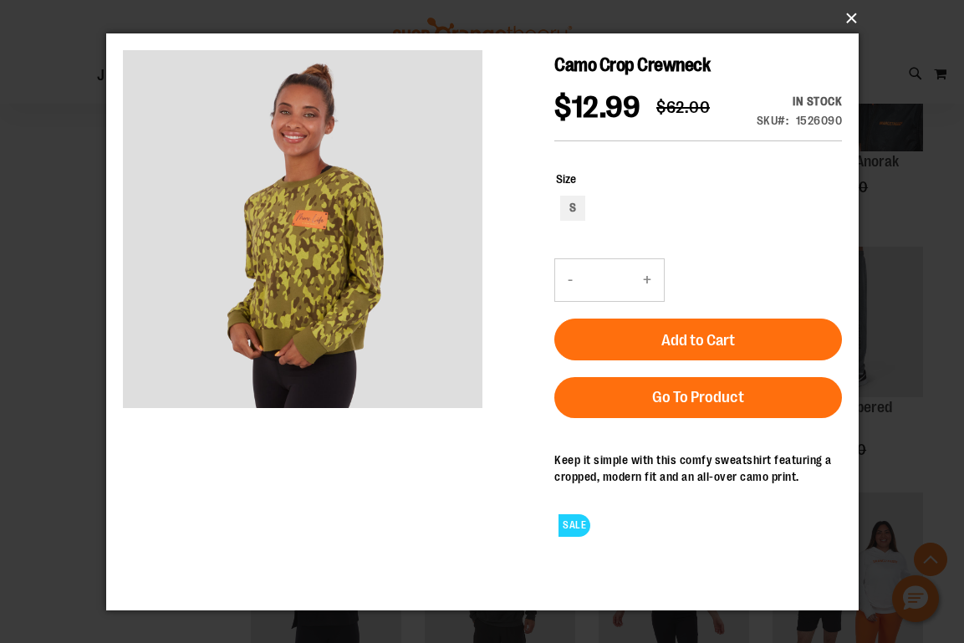
click at [852, 16] on button "×" at bounding box center [487, 18] width 752 height 37
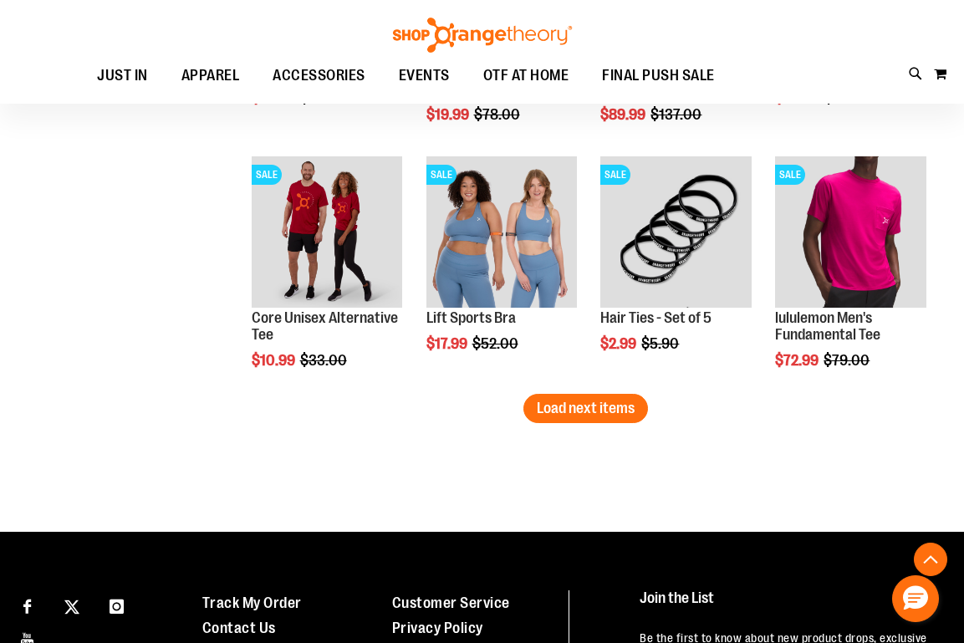
scroll to position [1968, 0]
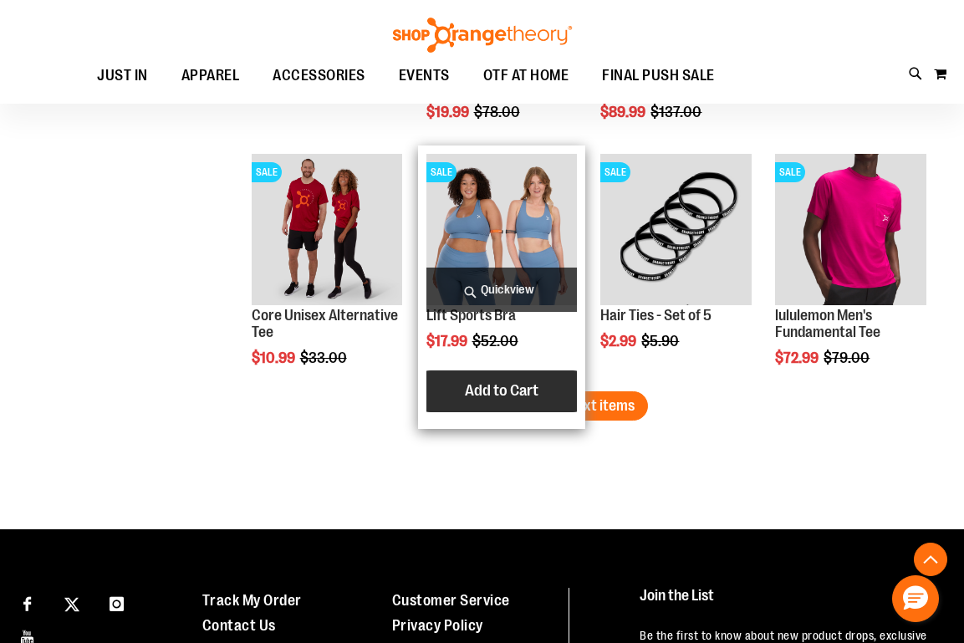
click at [544, 408] on button "Add to Cart" at bounding box center [502, 391] width 184 height 42
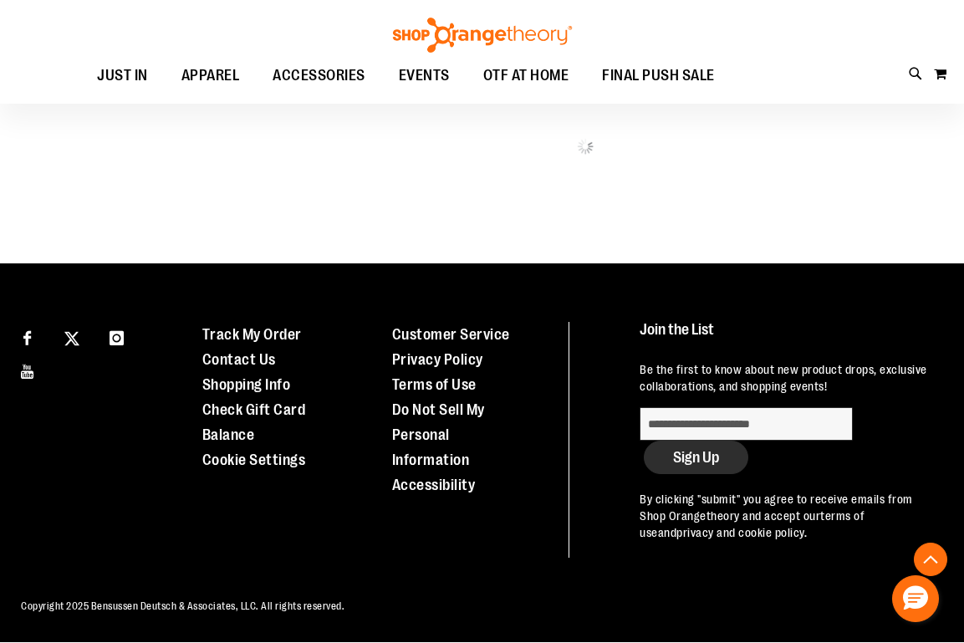
scroll to position [835, 0]
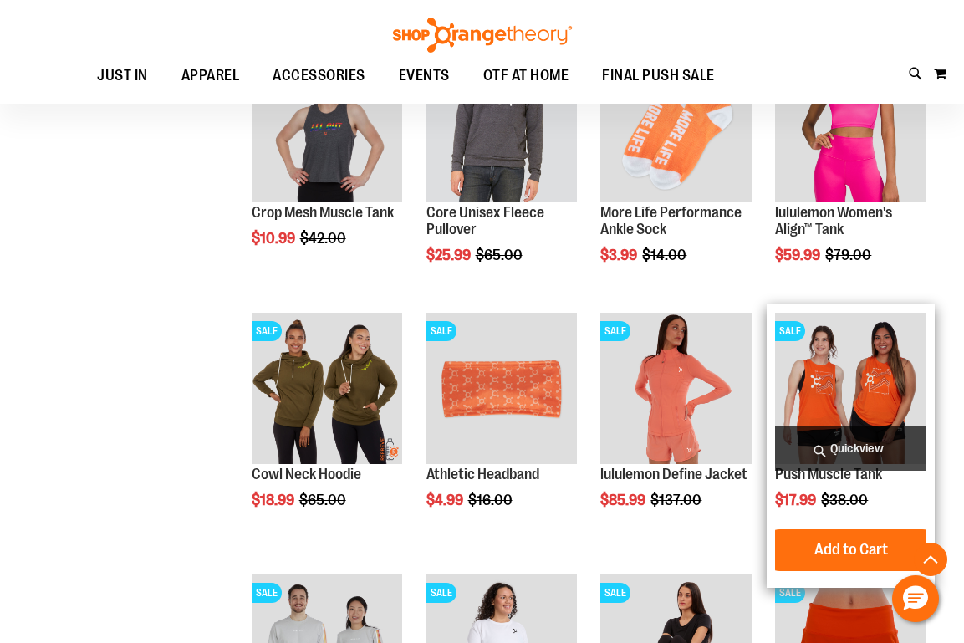
scroll to position [1222, 0]
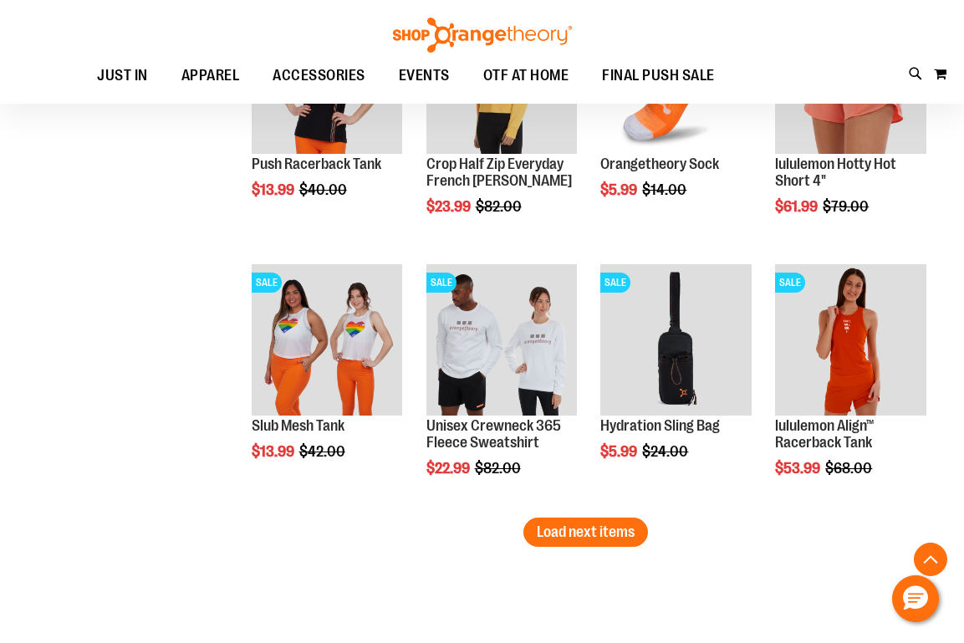
scroll to position [2028, 0]
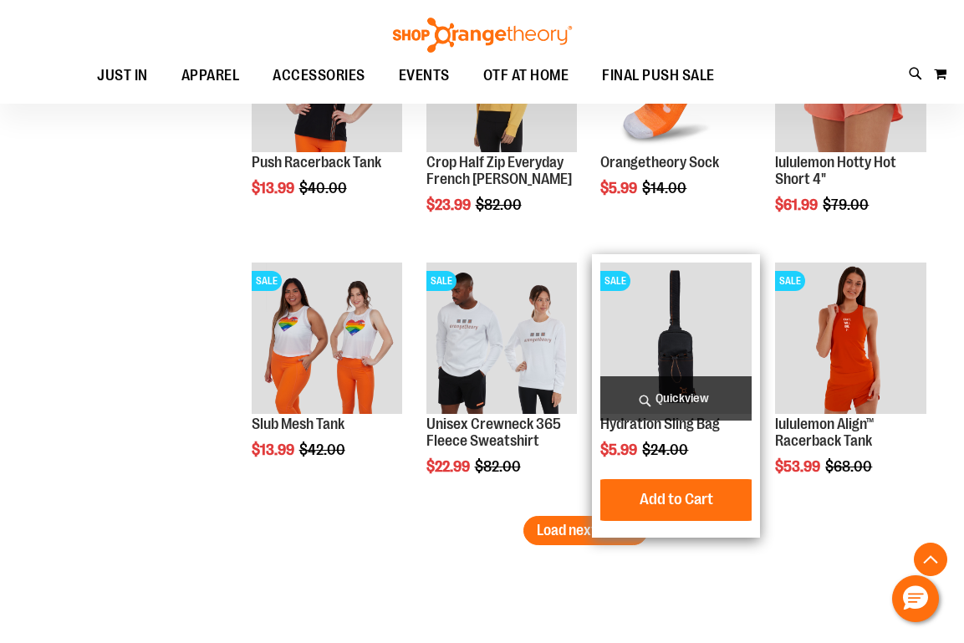
click at [682, 340] on img "product" at bounding box center [675, 338] width 151 height 151
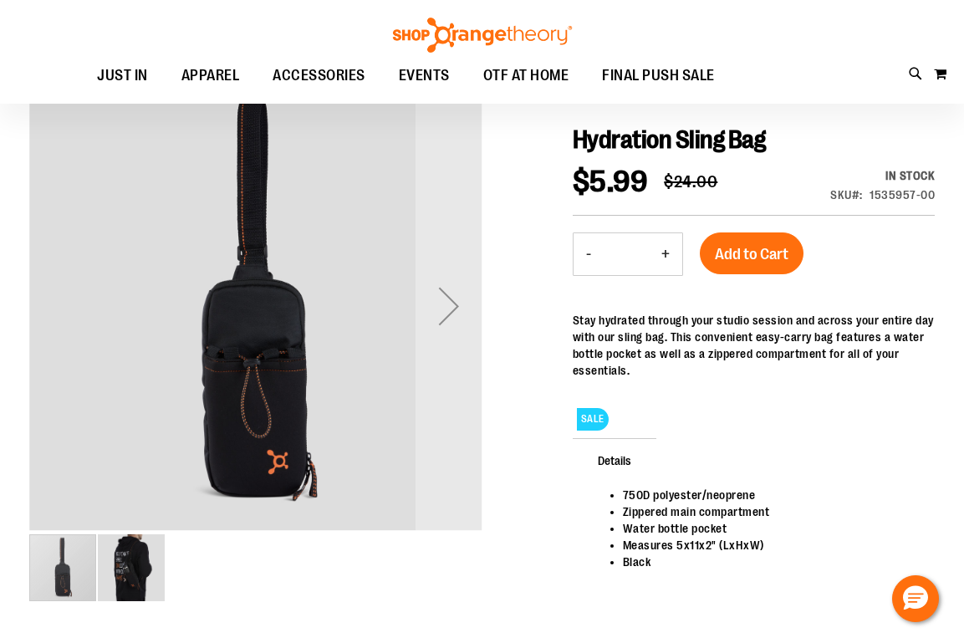
scroll to position [150, 0]
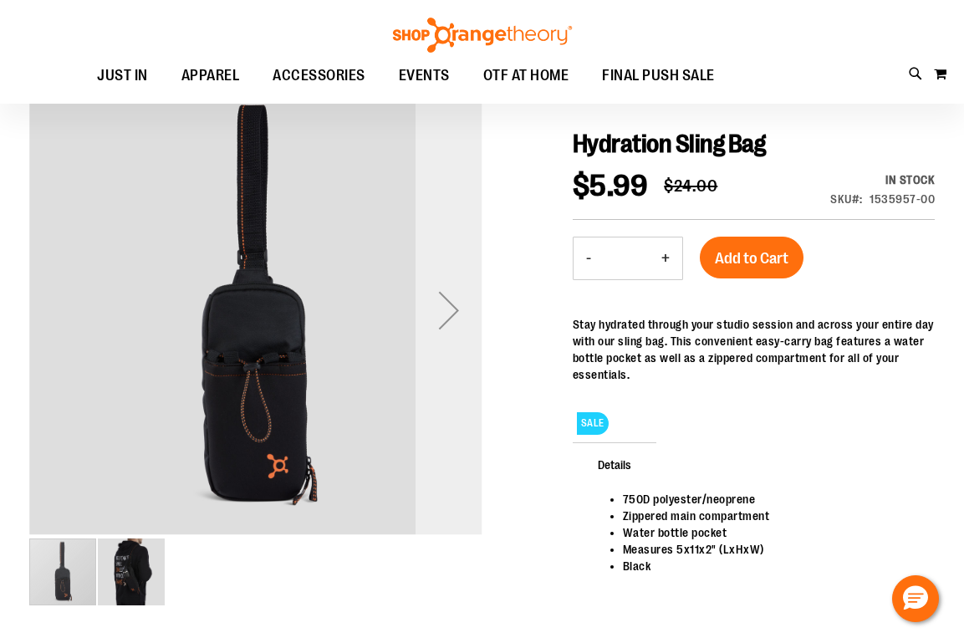
click at [455, 315] on div "Next" at bounding box center [449, 310] width 67 height 67
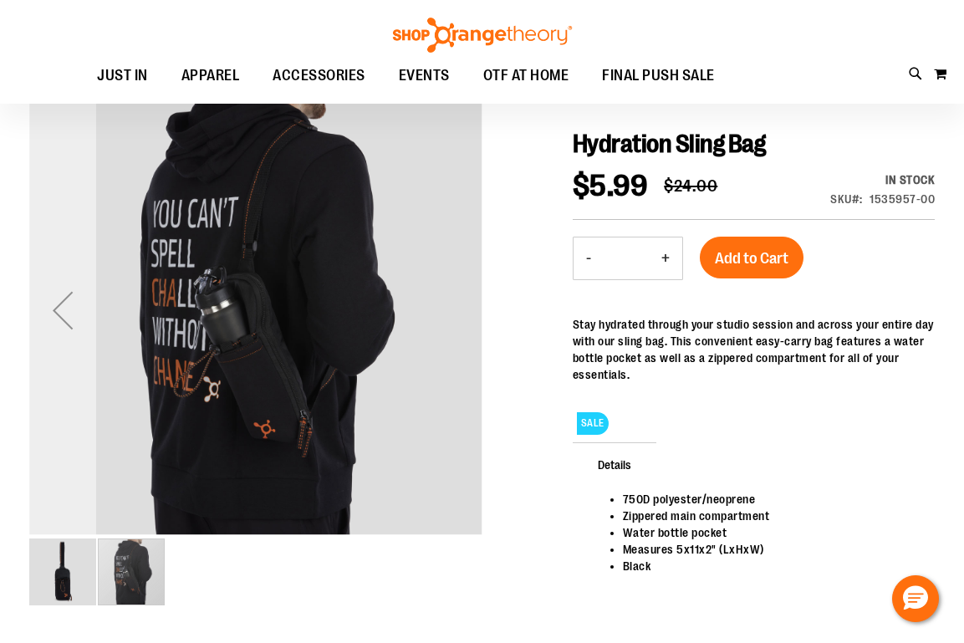
click at [69, 325] on div "Previous" at bounding box center [62, 310] width 67 height 67
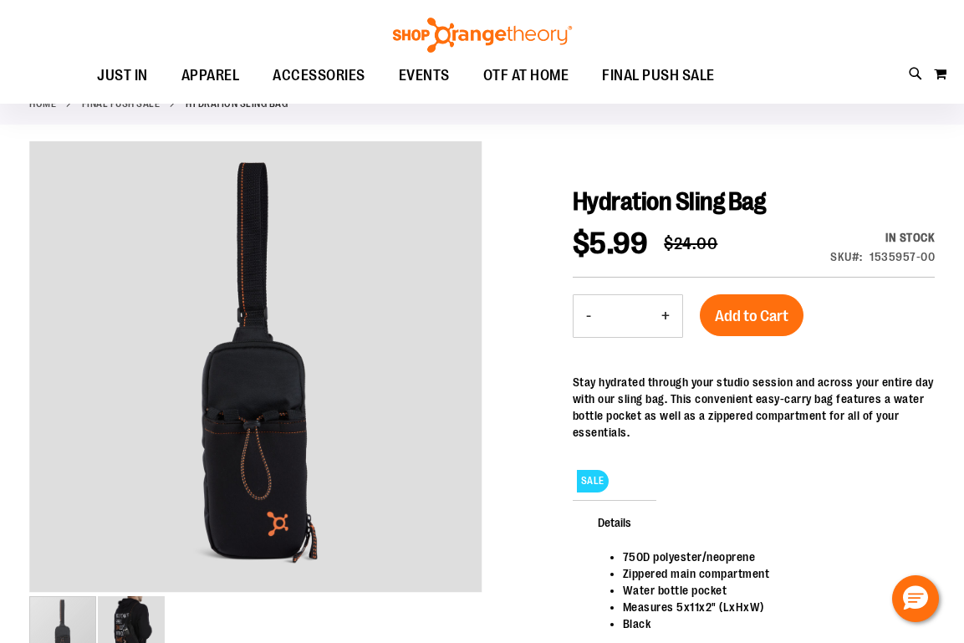
scroll to position [90, 0]
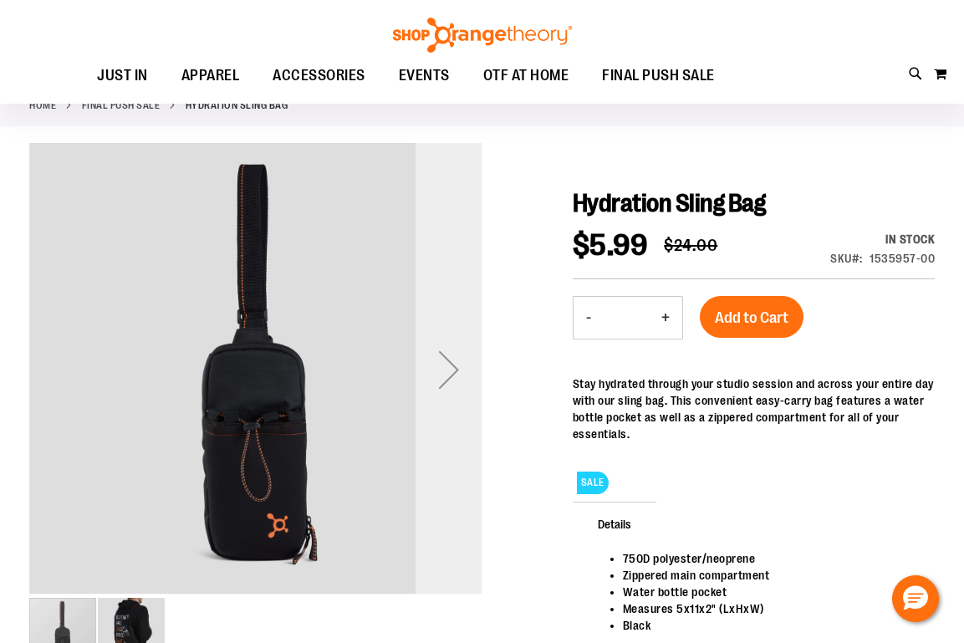
click at [446, 375] on div "Next" at bounding box center [449, 369] width 67 height 67
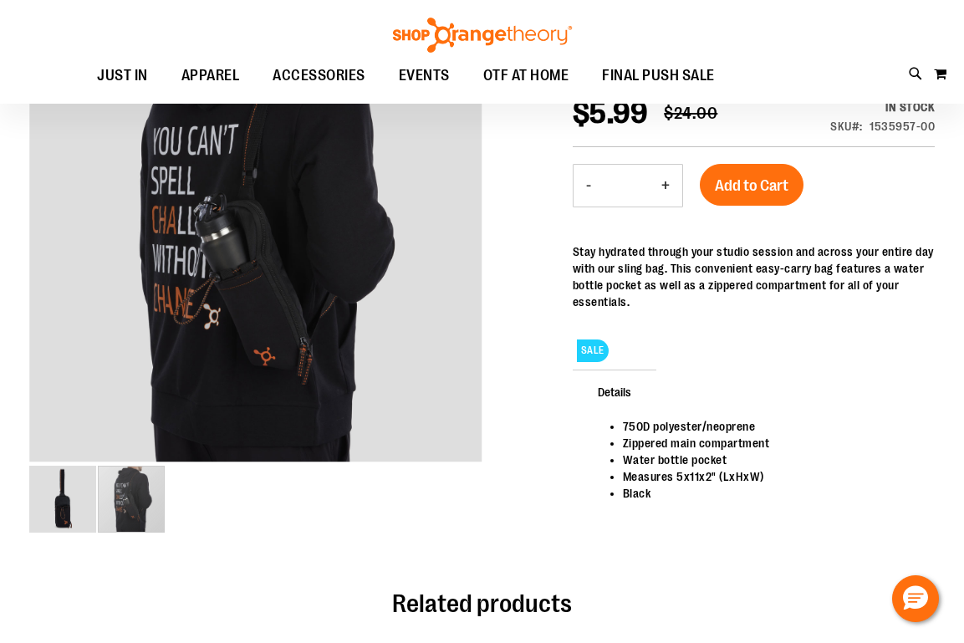
scroll to position [175, 0]
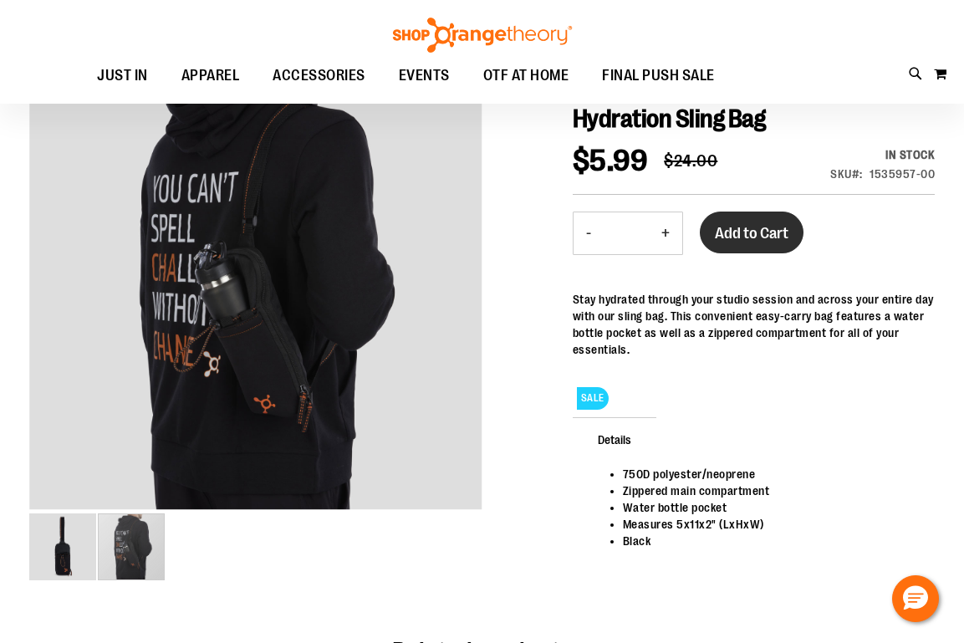
click at [755, 237] on span "Add to Cart" at bounding box center [752, 233] width 74 height 18
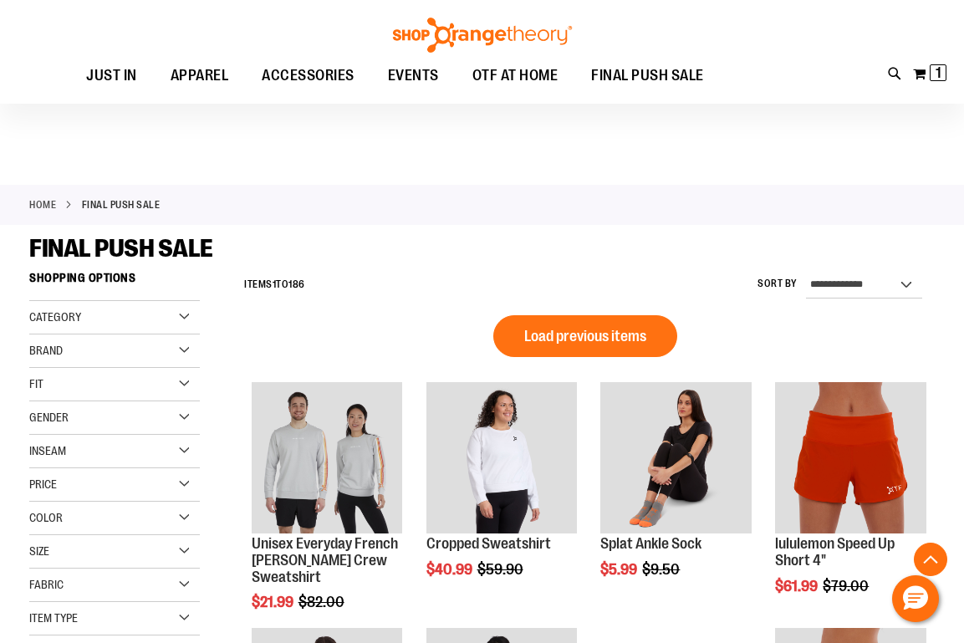
scroll to position [788, 0]
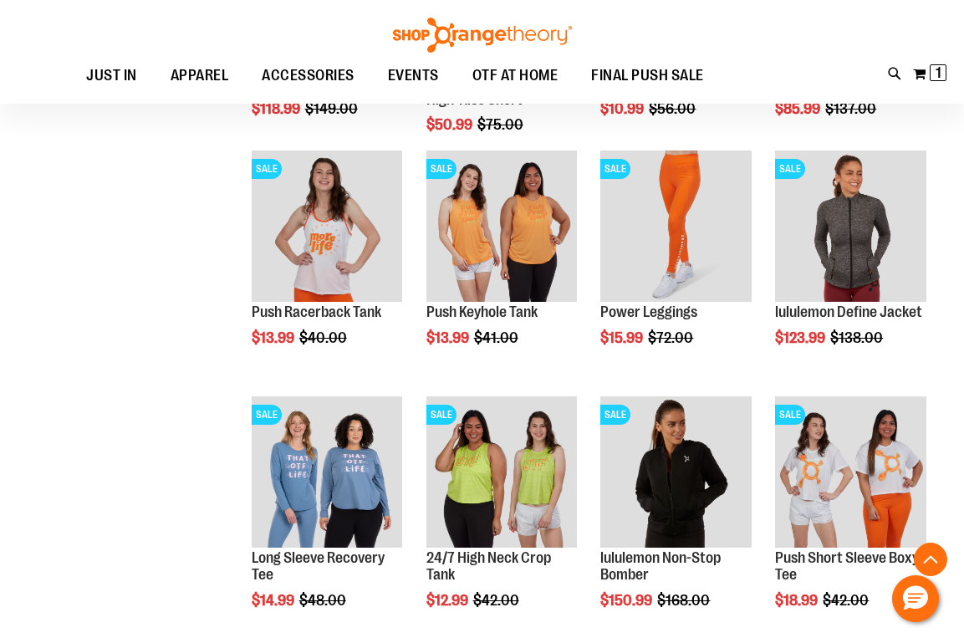
scroll to position [1278, 0]
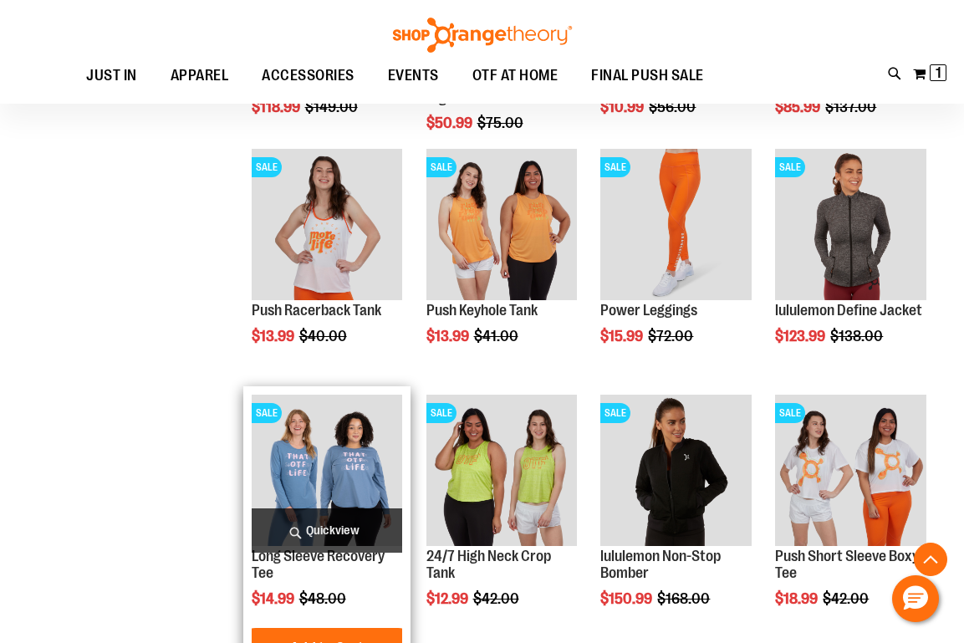
click at [320, 525] on span "Quickview" at bounding box center [327, 530] width 151 height 44
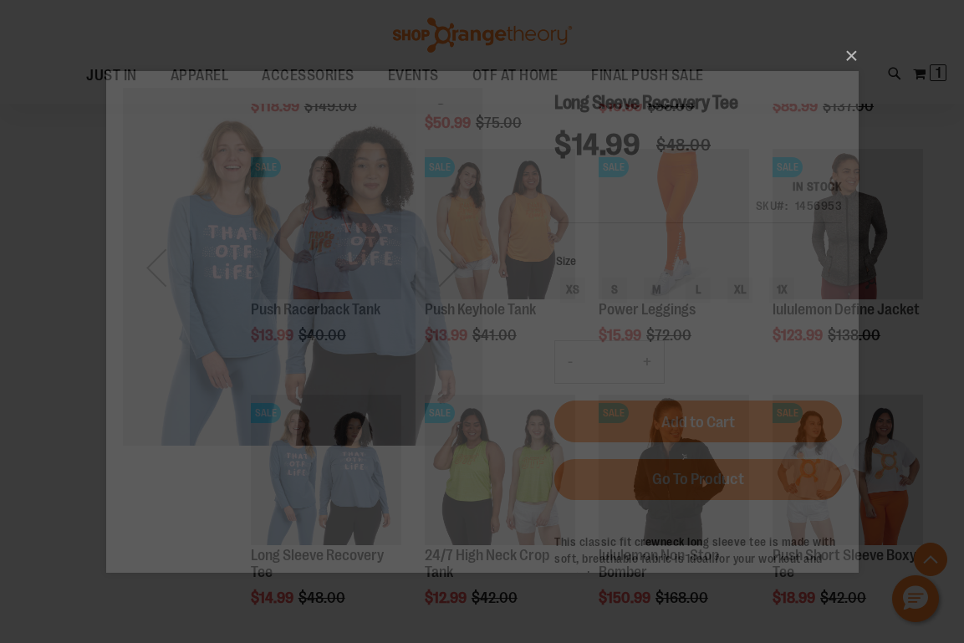
scroll to position [0, 0]
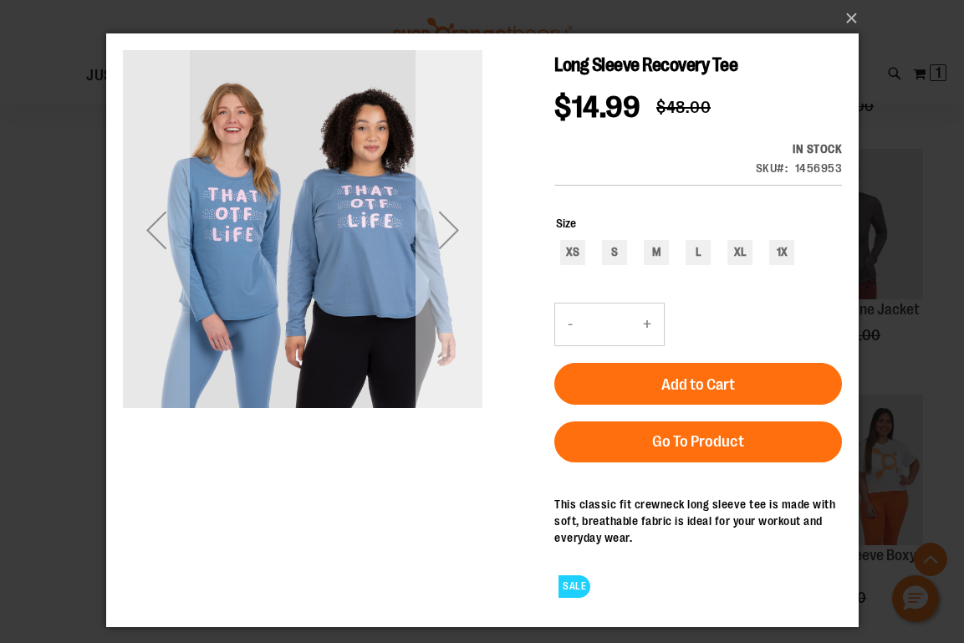
click at [443, 234] on div "Next" at bounding box center [448, 229] width 67 height 67
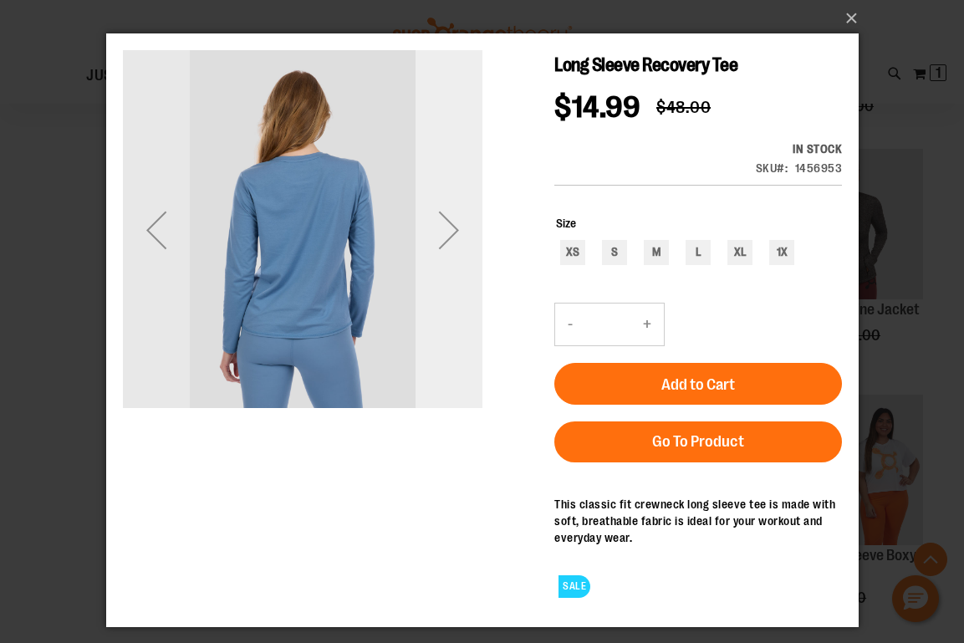
click at [456, 233] on div "Next" at bounding box center [448, 229] width 67 height 67
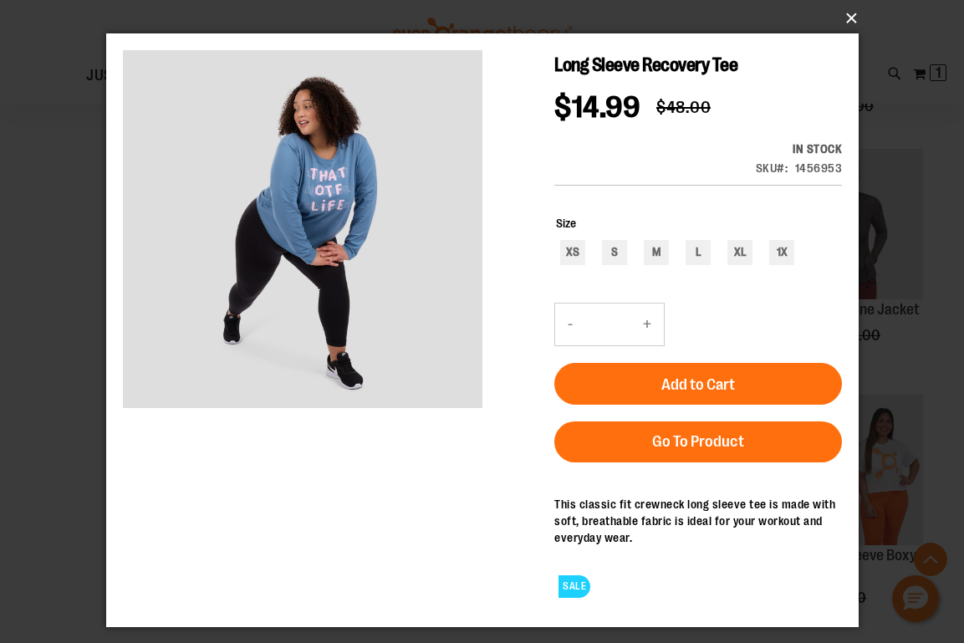
click at [848, 20] on button "×" at bounding box center [487, 18] width 752 height 37
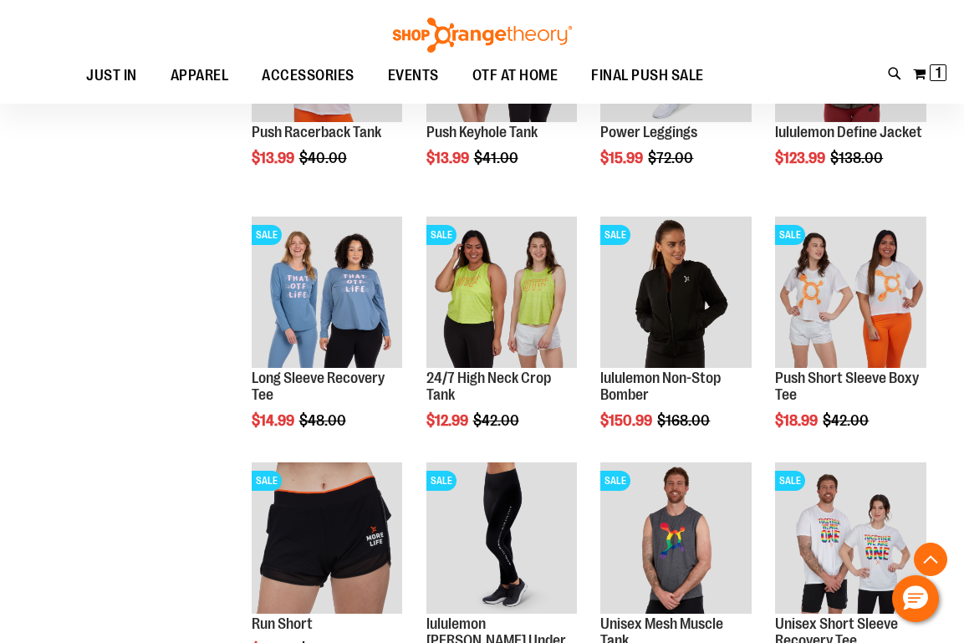
scroll to position [1455, 0]
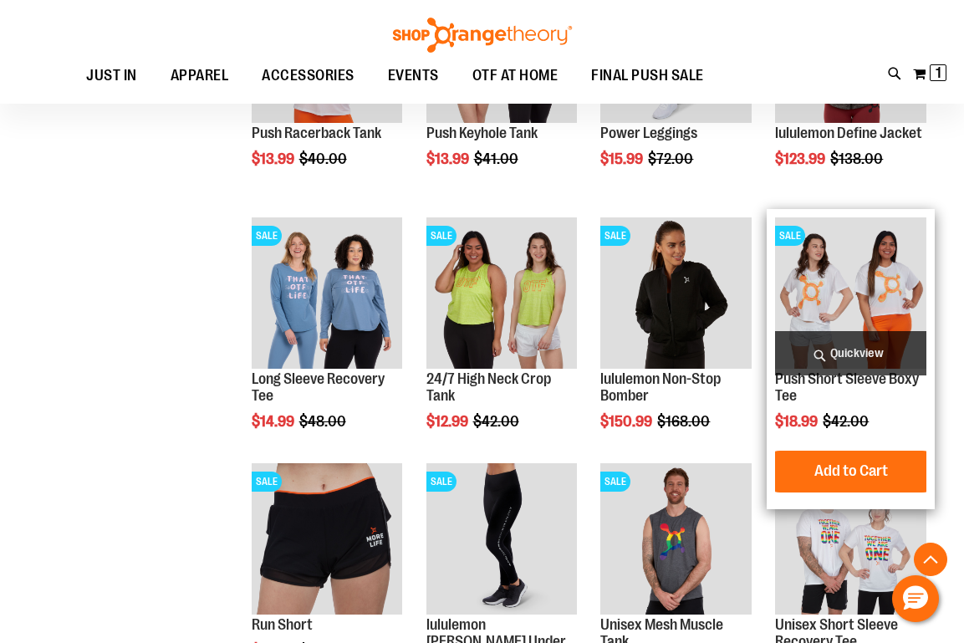
click at [812, 286] on img "product" at bounding box center [850, 292] width 151 height 151
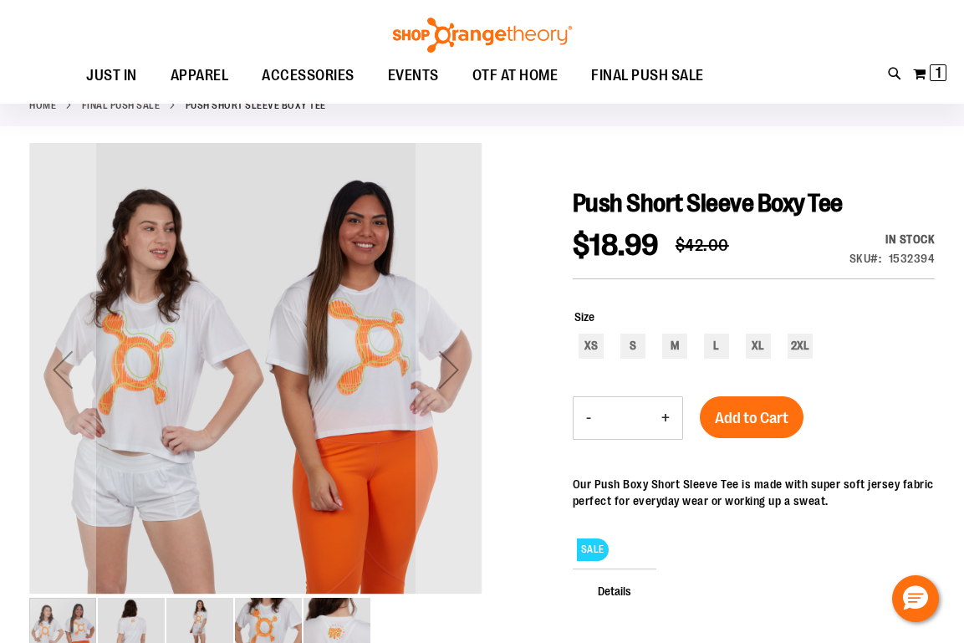
scroll to position [90, 0]
click at [451, 375] on div "Next" at bounding box center [449, 369] width 67 height 67
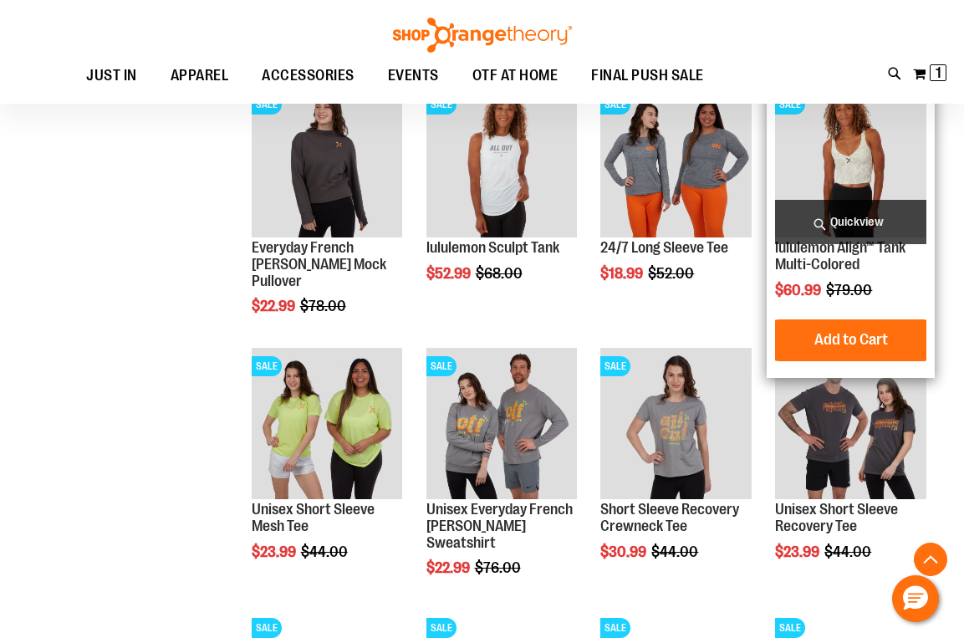
scroll to position [903, 0]
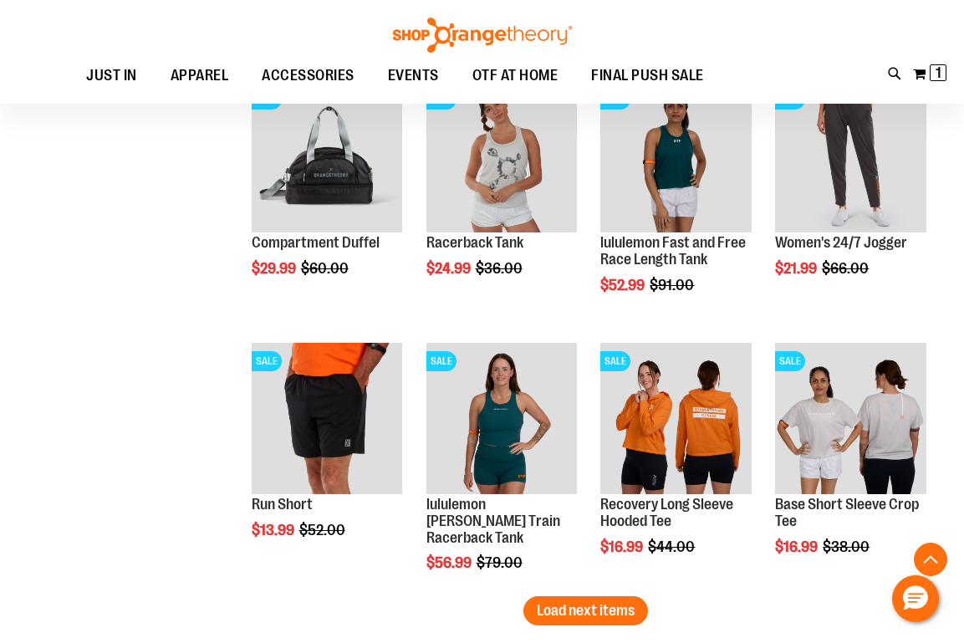
scroll to position [1949, 0]
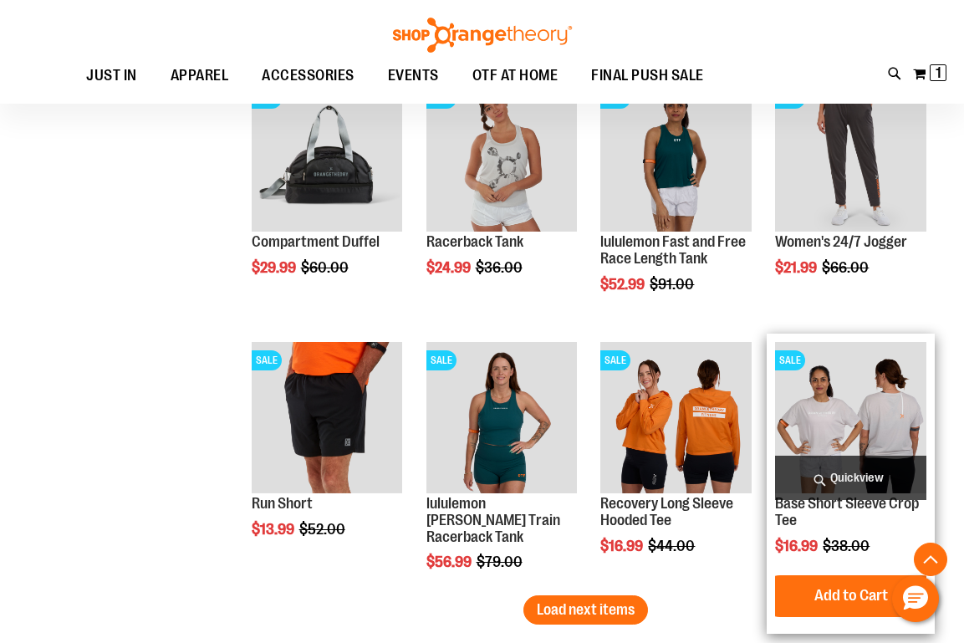
click at [839, 477] on span "Quickview" at bounding box center [850, 478] width 151 height 44
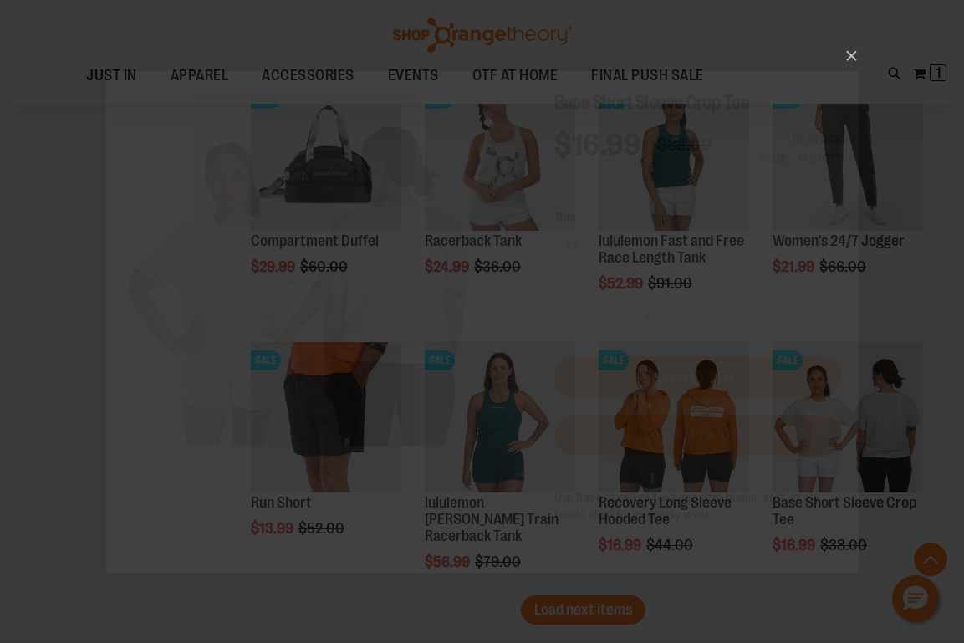
scroll to position [0, 0]
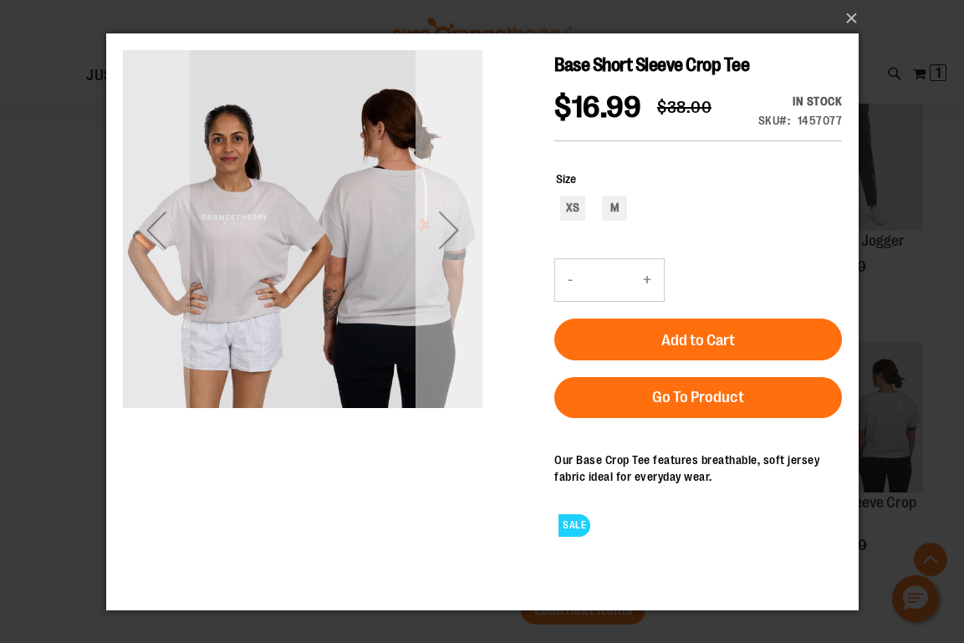
click at [450, 231] on div "Next" at bounding box center [448, 229] width 67 height 67
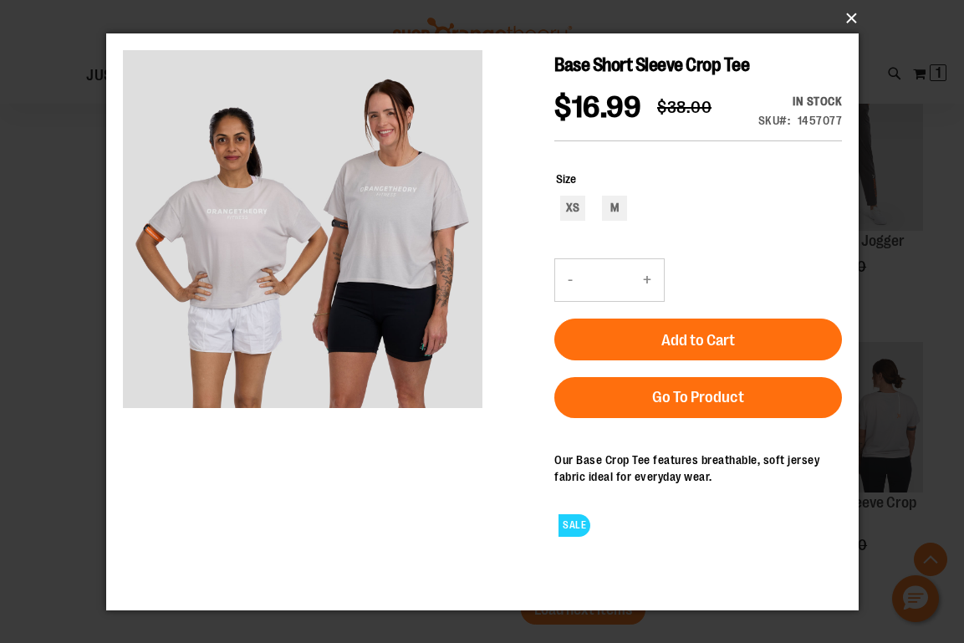
click at [851, 15] on button "×" at bounding box center [487, 18] width 752 height 37
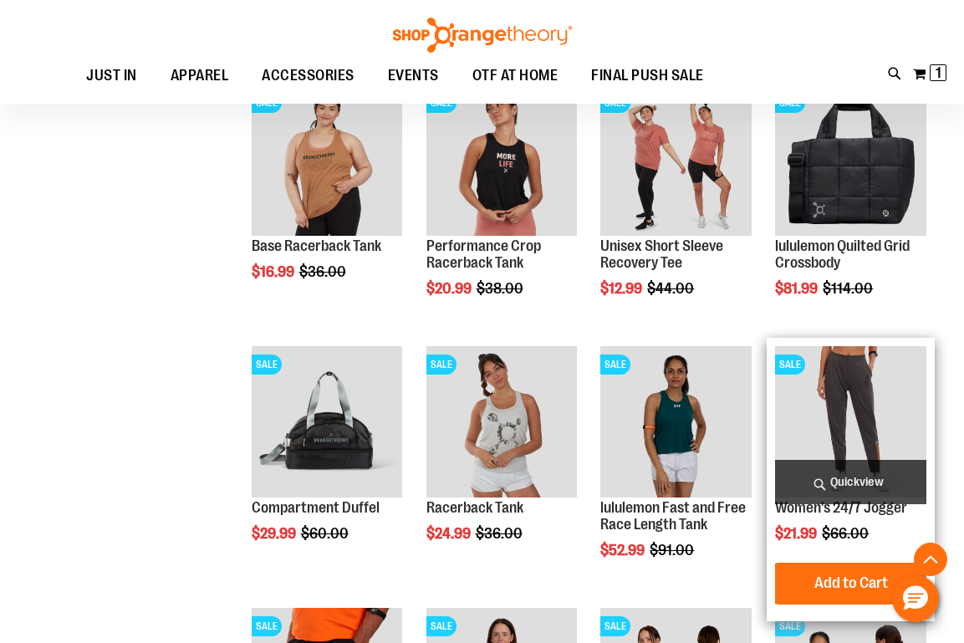
scroll to position [1681, 0]
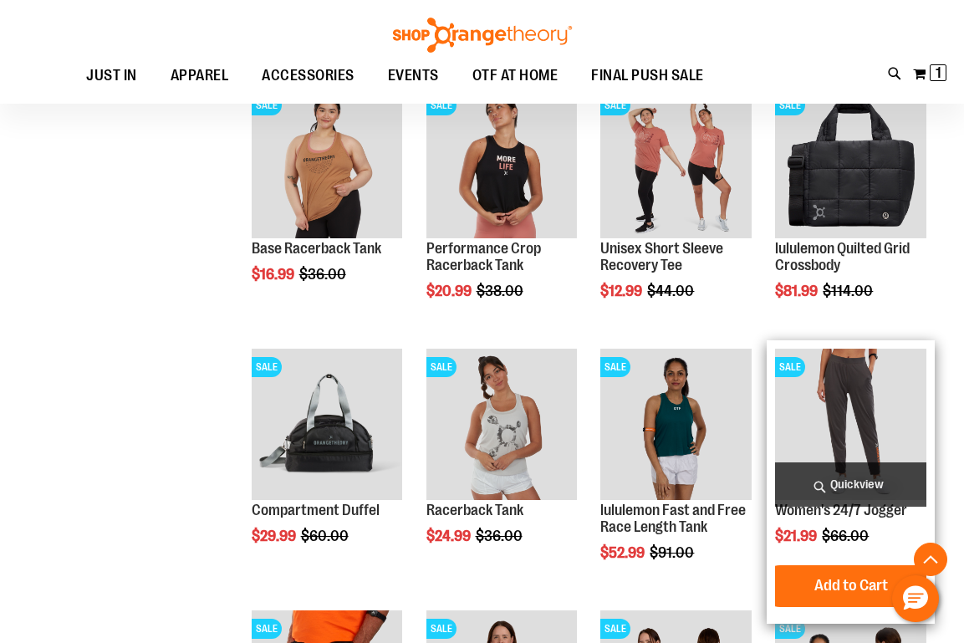
click at [859, 477] on span "Quickview" at bounding box center [850, 484] width 151 height 44
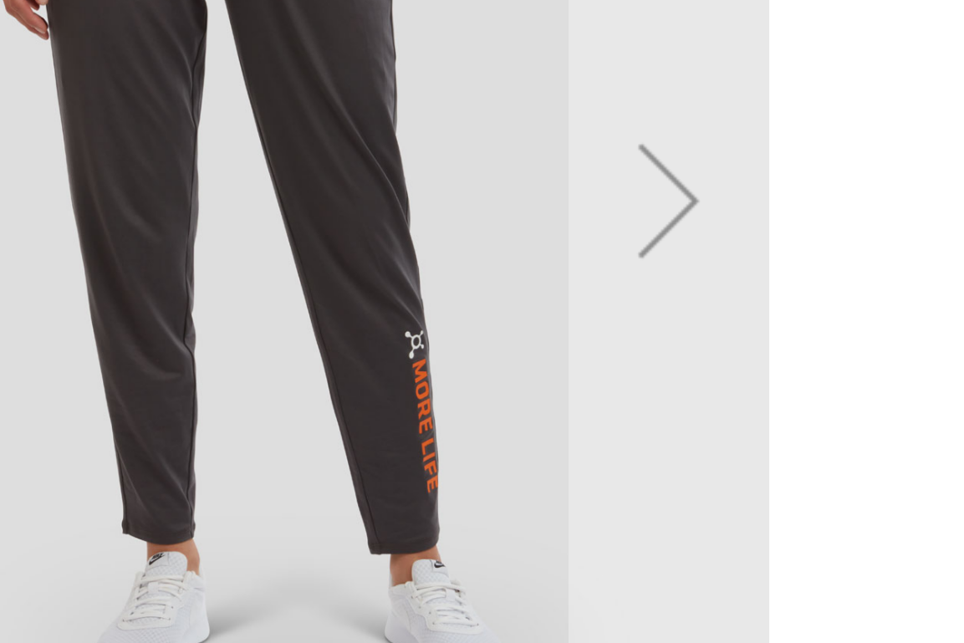
scroll to position [1398, 0]
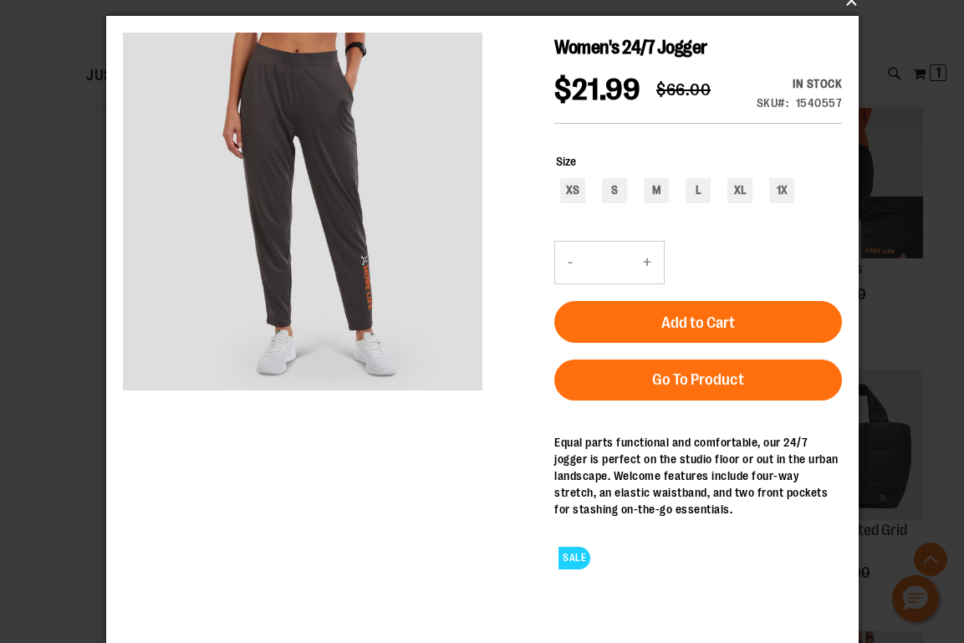
click at [846, 6] on button "×" at bounding box center [487, 0] width 752 height 37
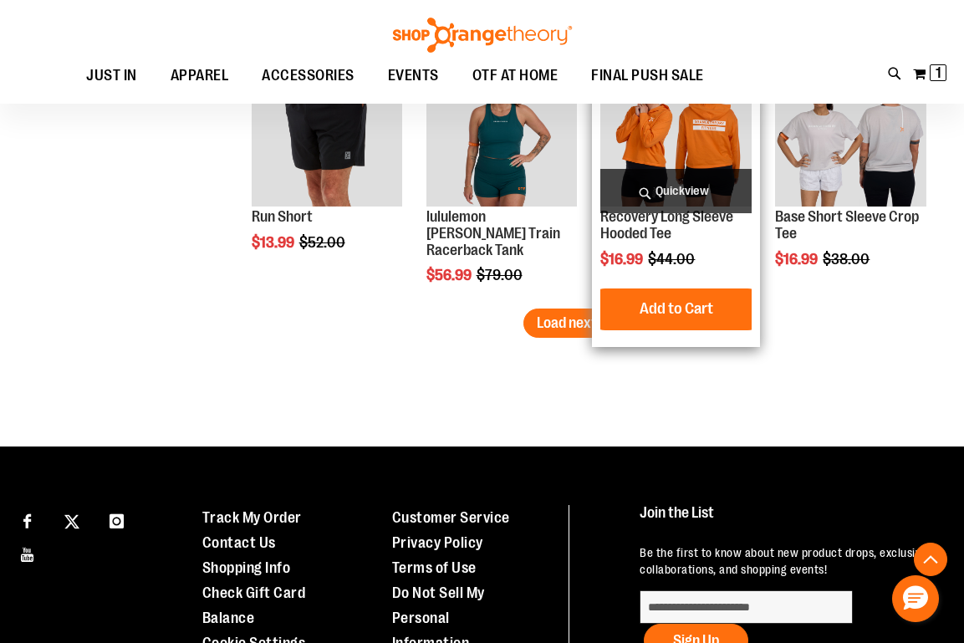
scroll to position [2266, 0]
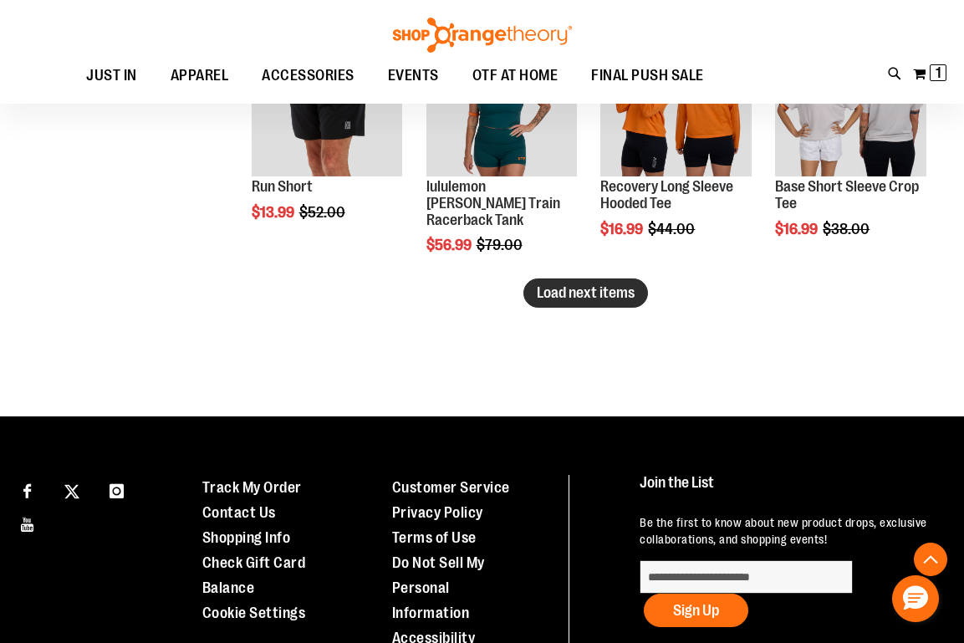
click at [568, 297] on span "Load next items" at bounding box center [586, 292] width 98 height 17
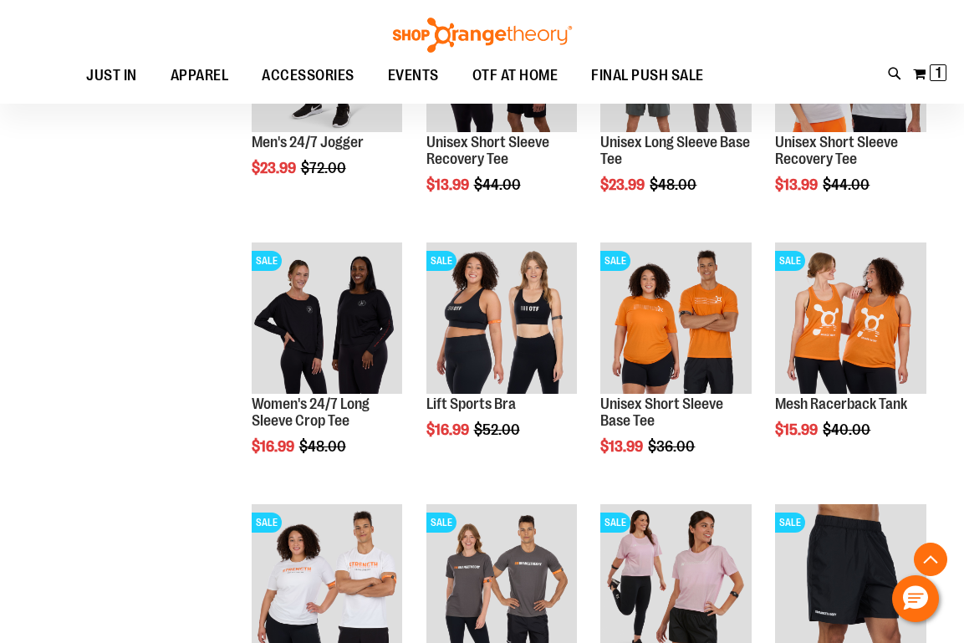
scroll to position [2568, 0]
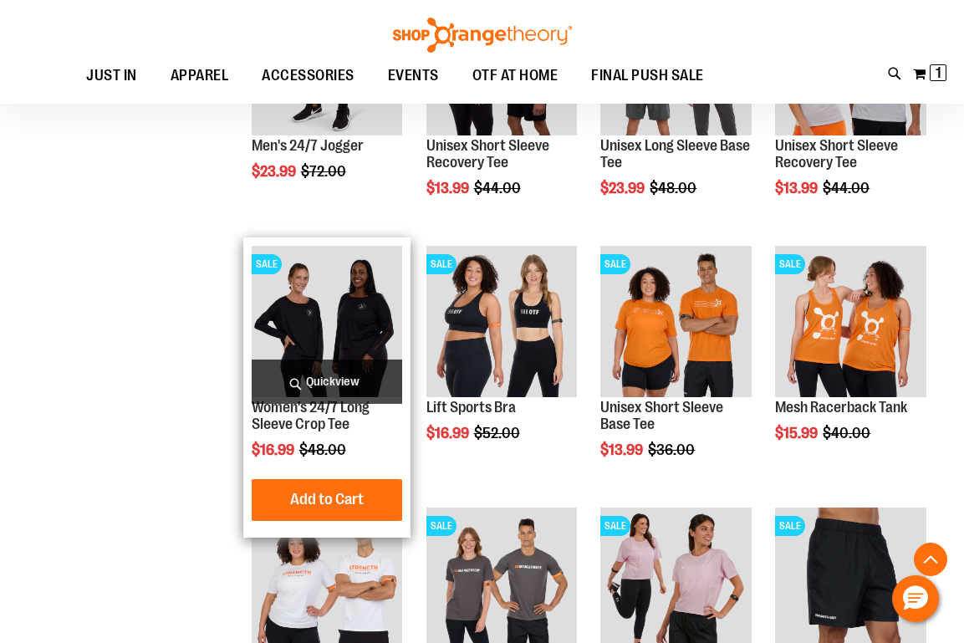
click at [314, 328] on img "product" at bounding box center [327, 321] width 151 height 151
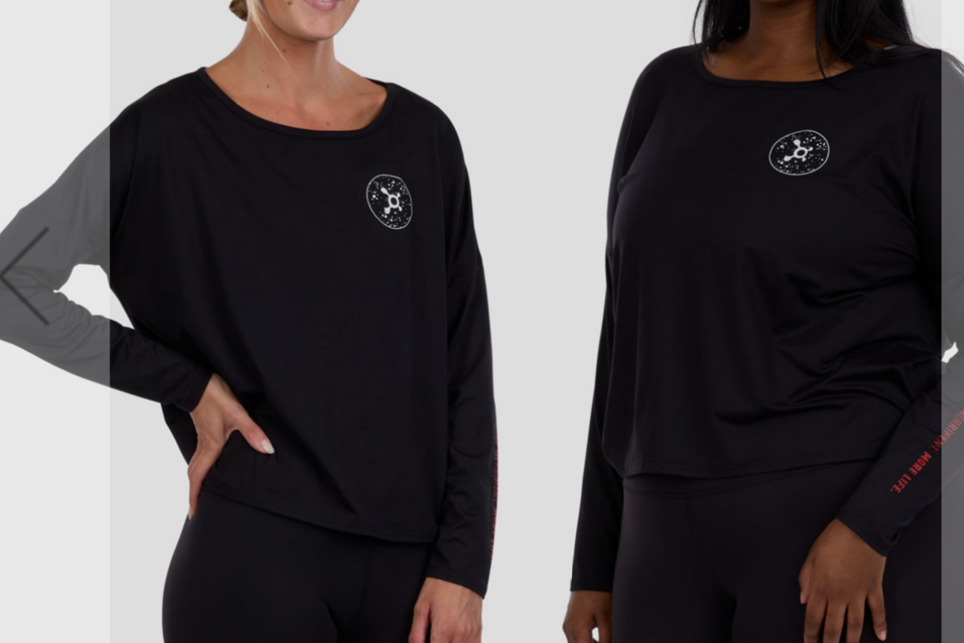
scroll to position [128, 0]
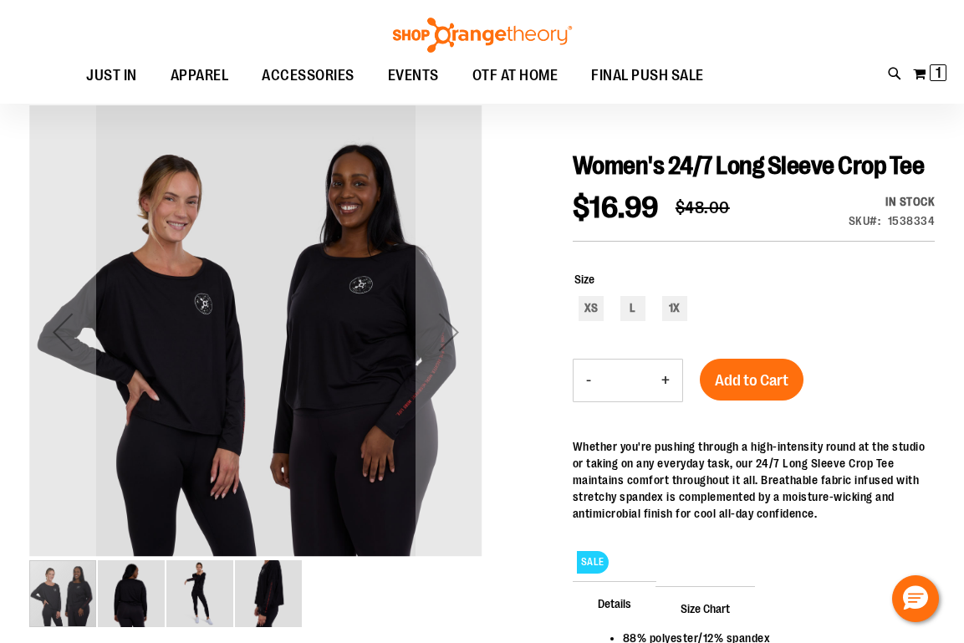
click at [207, 589] on img "image 3 of 4" at bounding box center [199, 593] width 67 height 67
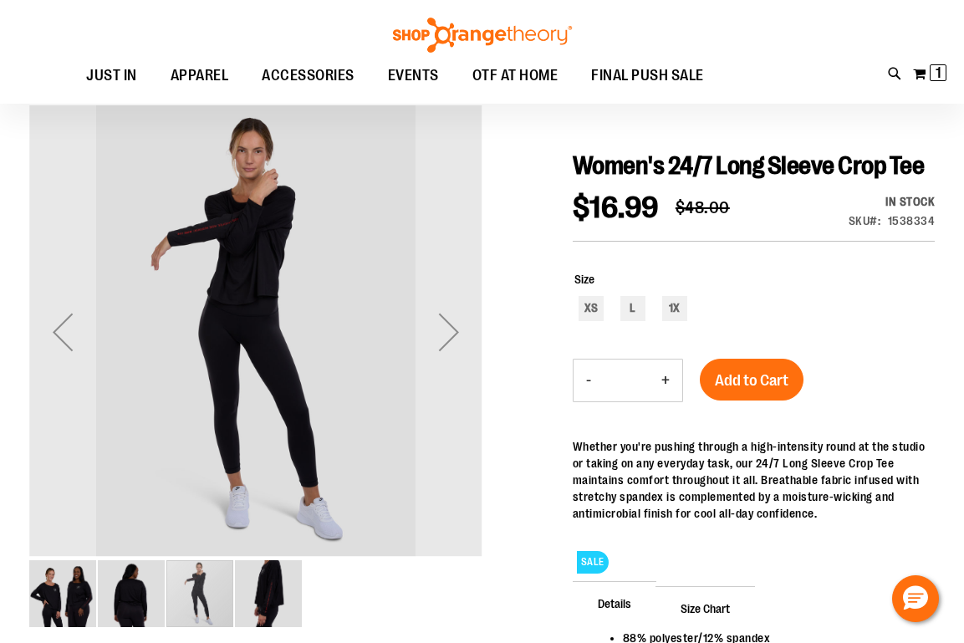
click at [289, 592] on img "image 4 of 4" at bounding box center [268, 593] width 67 height 67
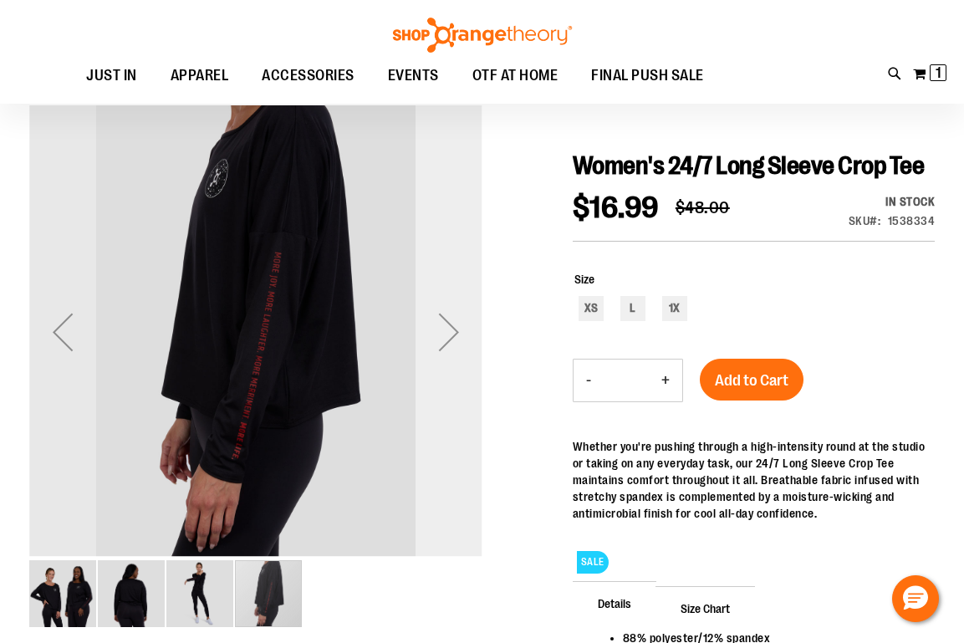
click at [437, 333] on div "Next" at bounding box center [449, 331] width 67 height 67
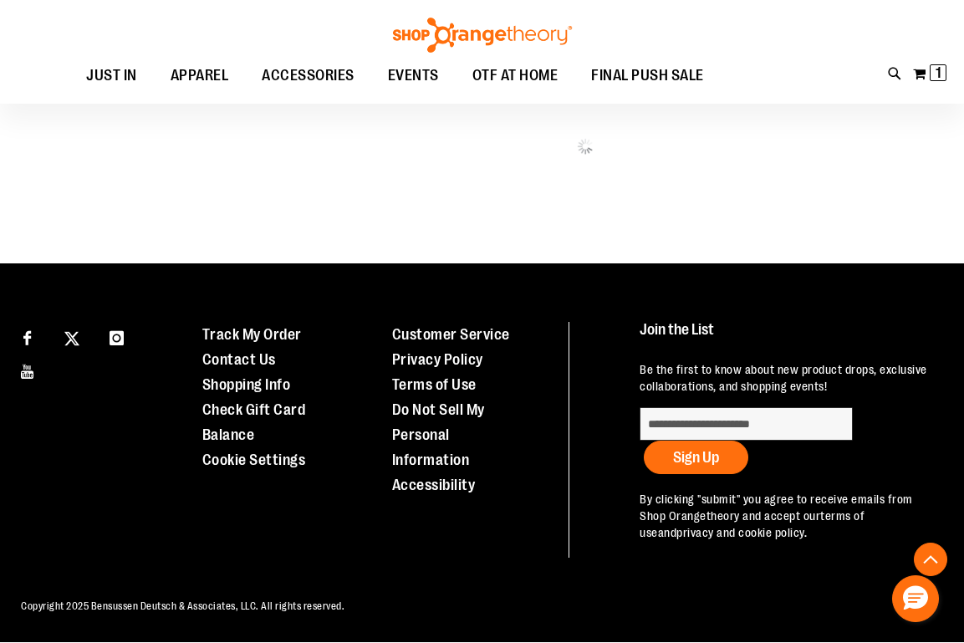
scroll to position [835, 0]
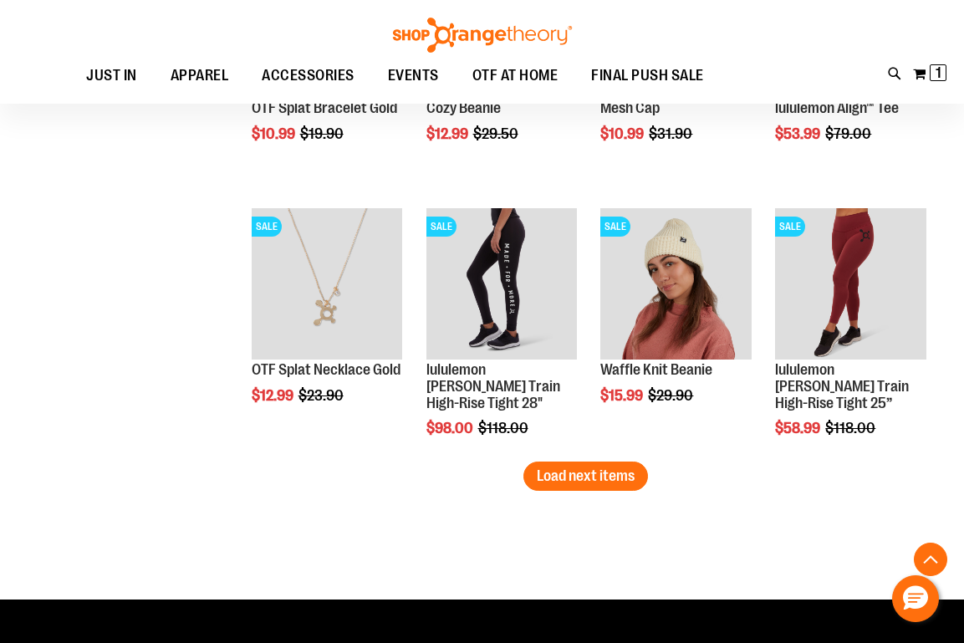
scroll to position [2084, 0]
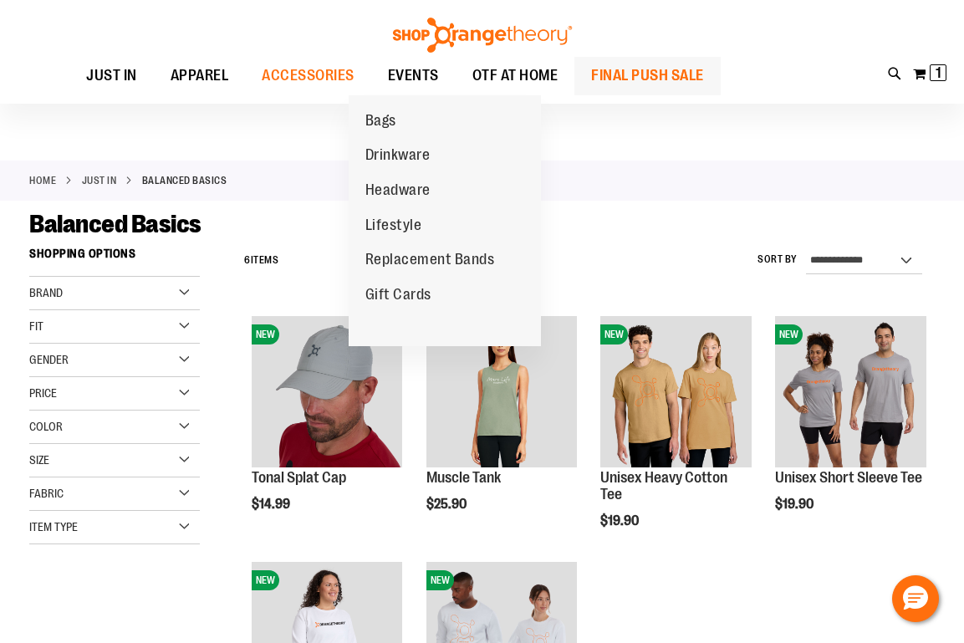
scroll to position [18, 0]
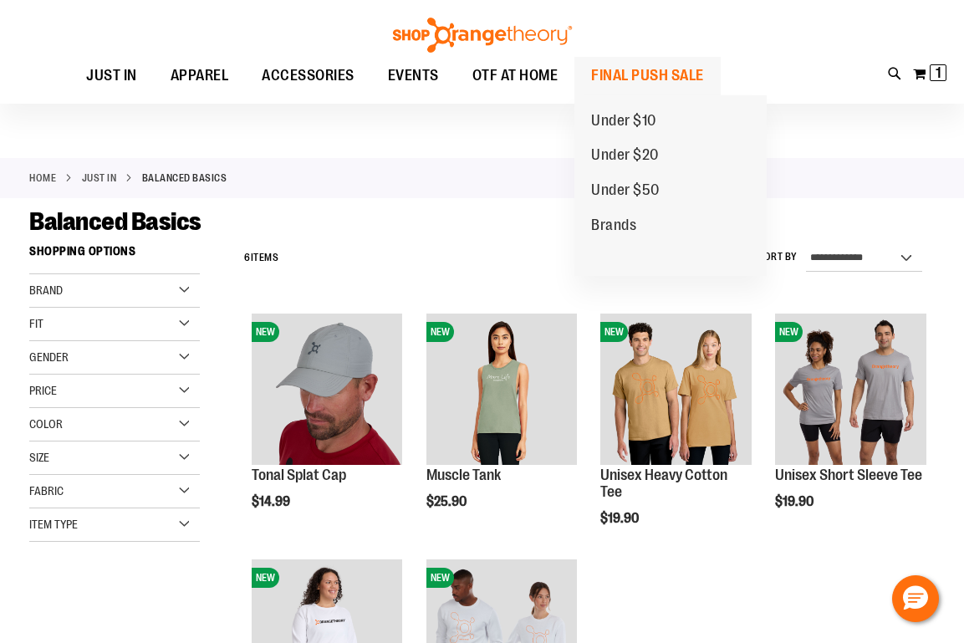
click at [635, 79] on span "FINAL PUSH SALE" at bounding box center [647, 76] width 113 height 38
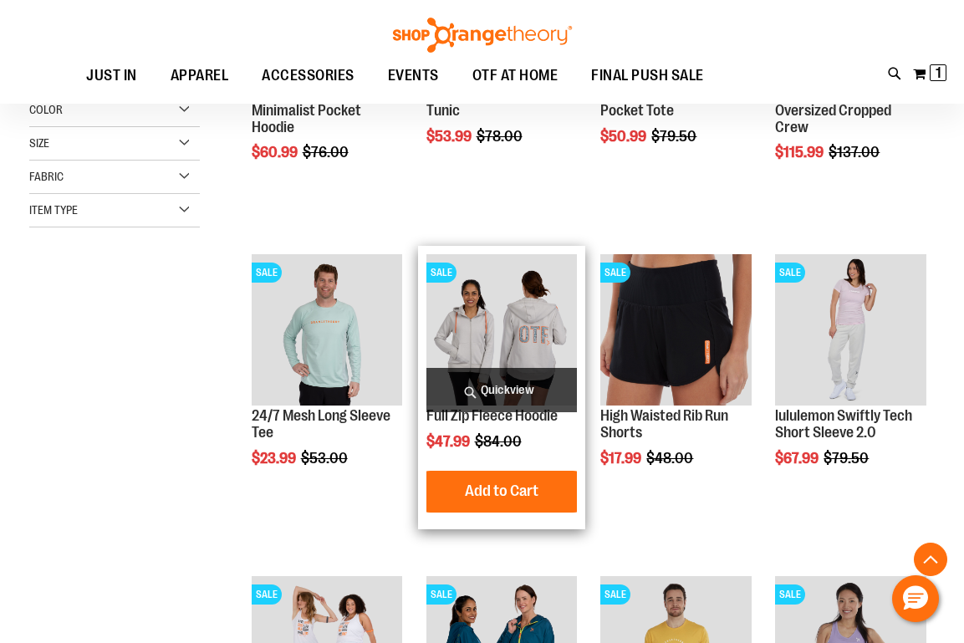
scroll to position [408, 0]
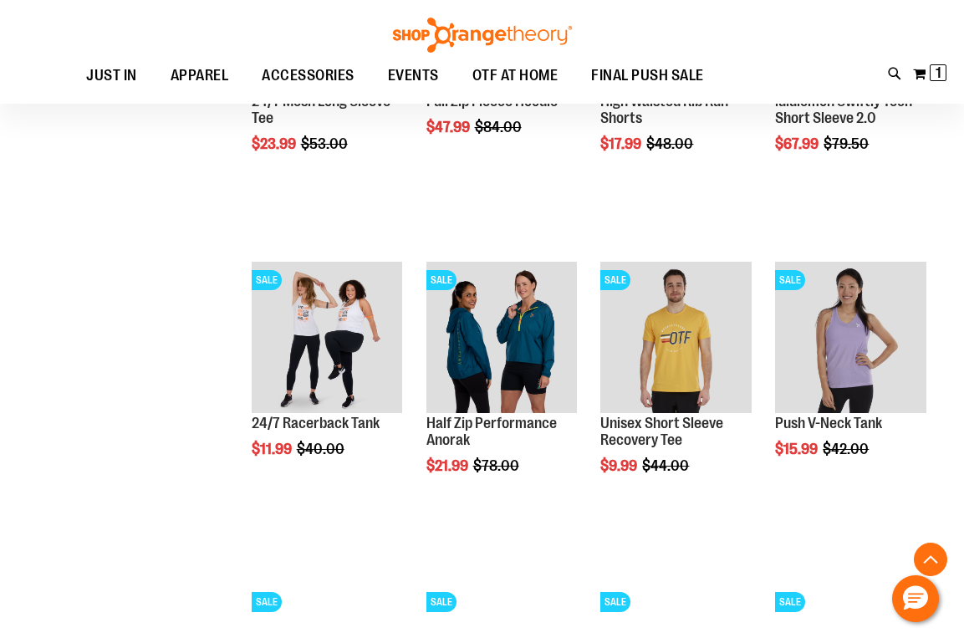
scroll to position [713, 0]
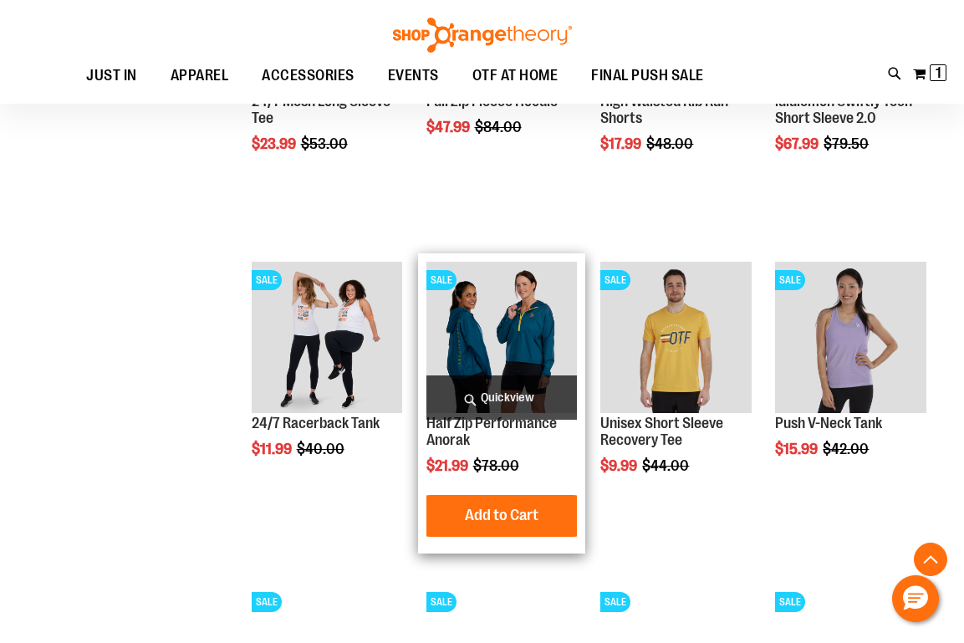
click at [505, 350] on img "product" at bounding box center [501, 337] width 151 height 151
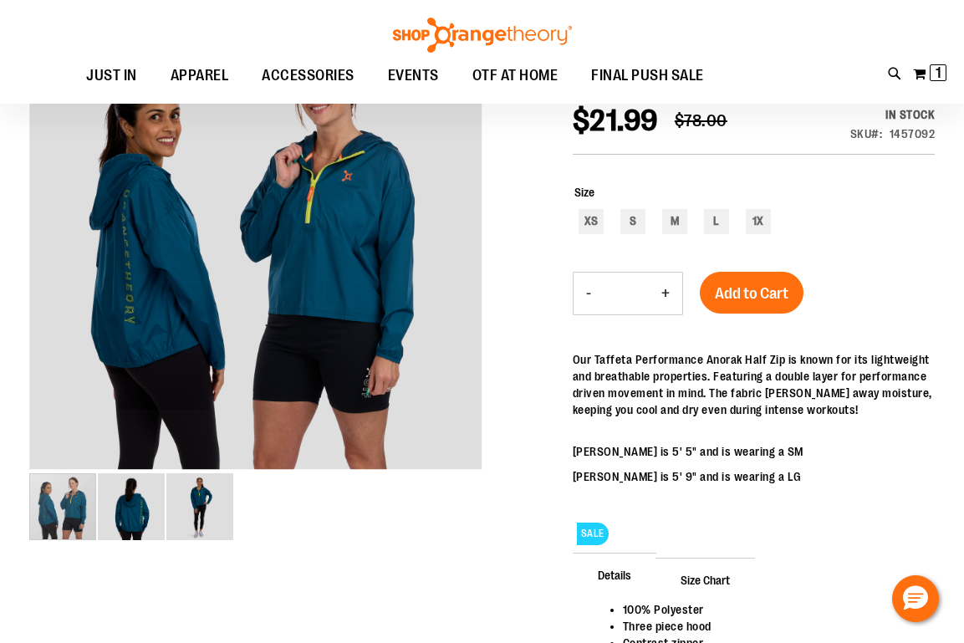
scroll to position [232, 0]
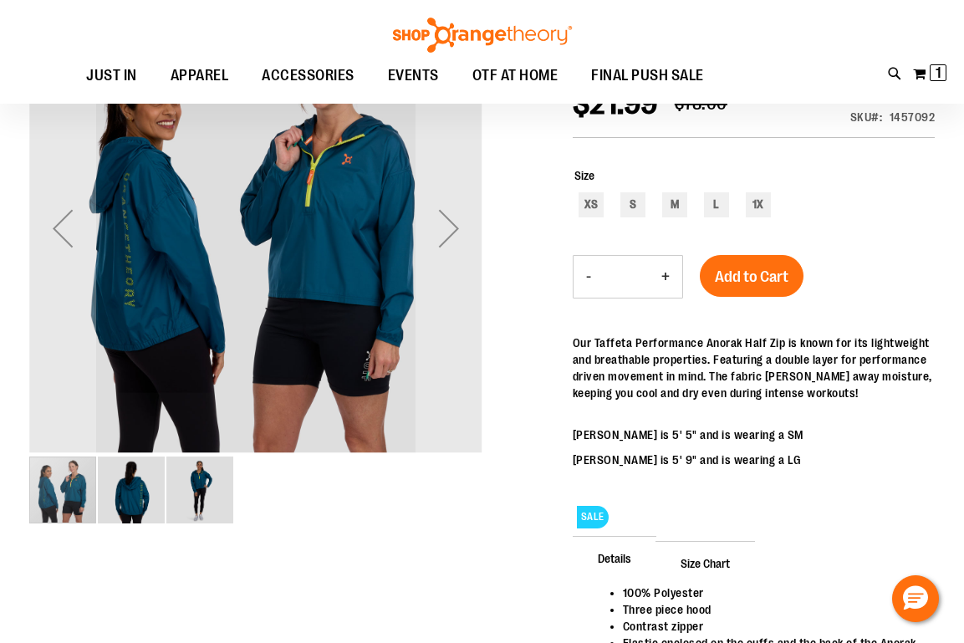
click at [136, 499] on img "image 2 of 3" at bounding box center [131, 489] width 67 height 67
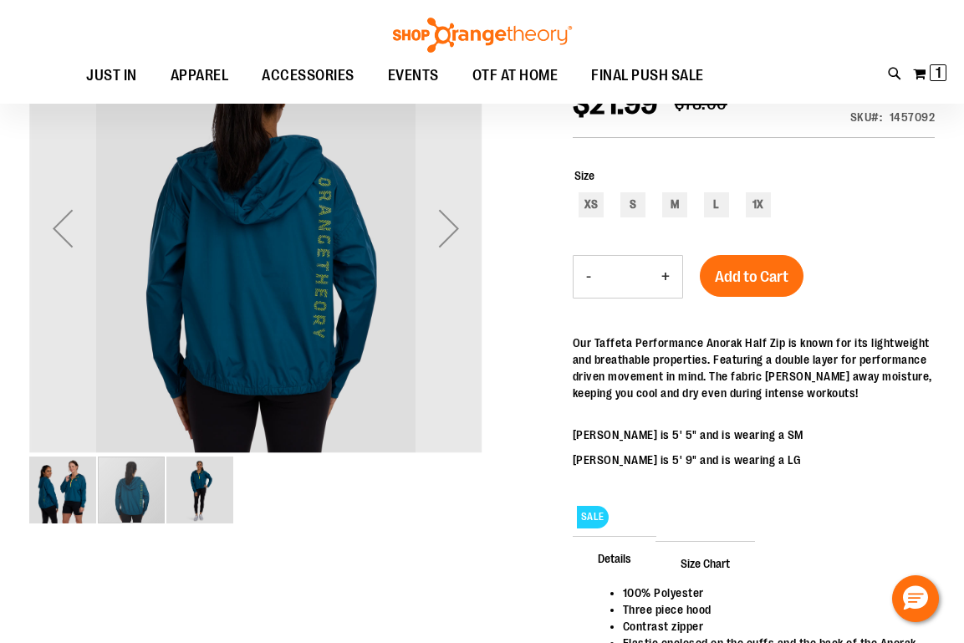
click at [180, 492] on img "image 3 of 3" at bounding box center [199, 489] width 67 height 67
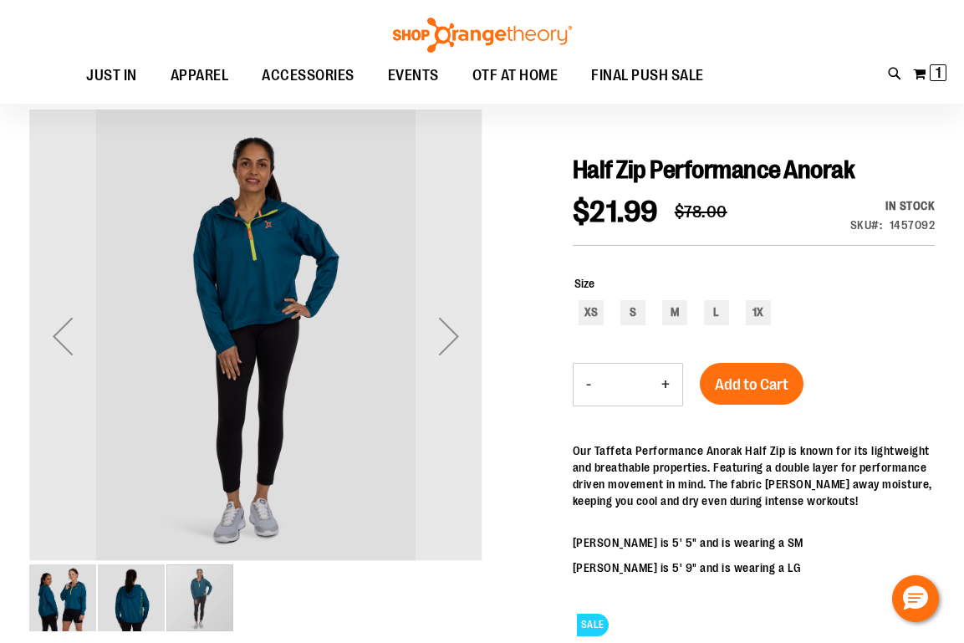
scroll to position [115, 0]
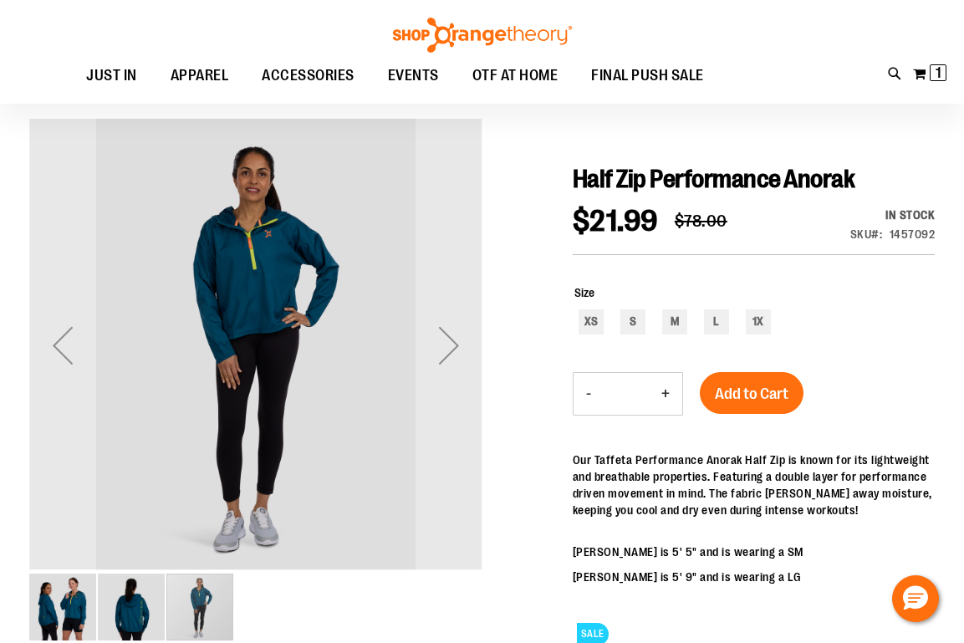
click at [138, 608] on img "image 2 of 3" at bounding box center [131, 607] width 67 height 67
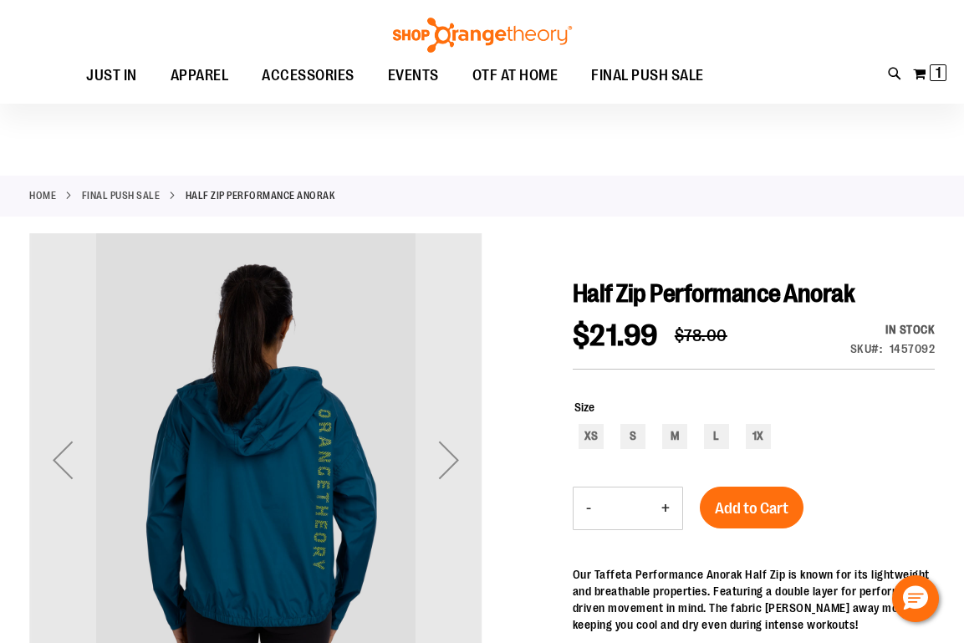
scroll to position [0, 0]
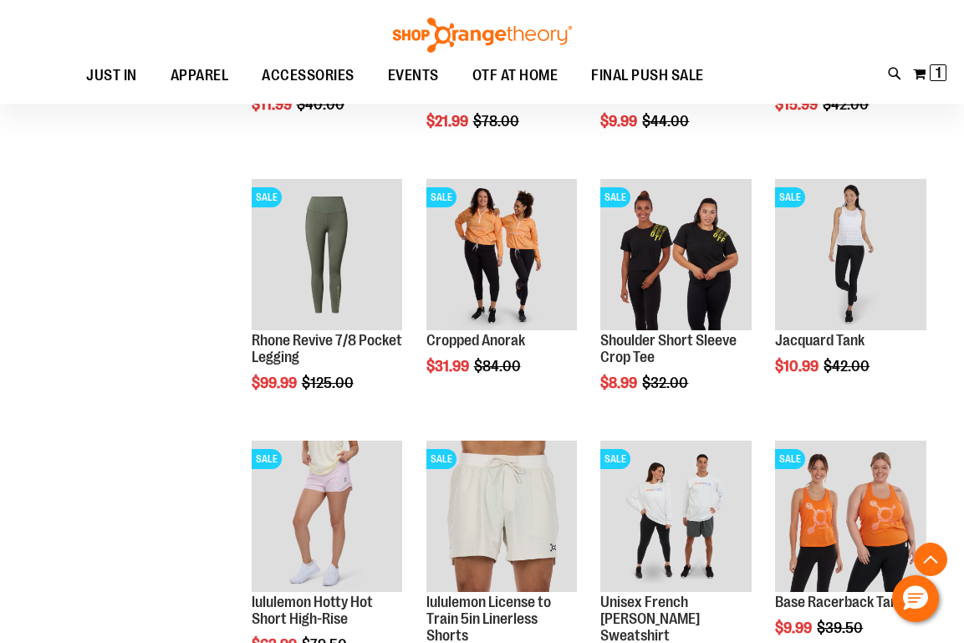
scroll to position [759, 0]
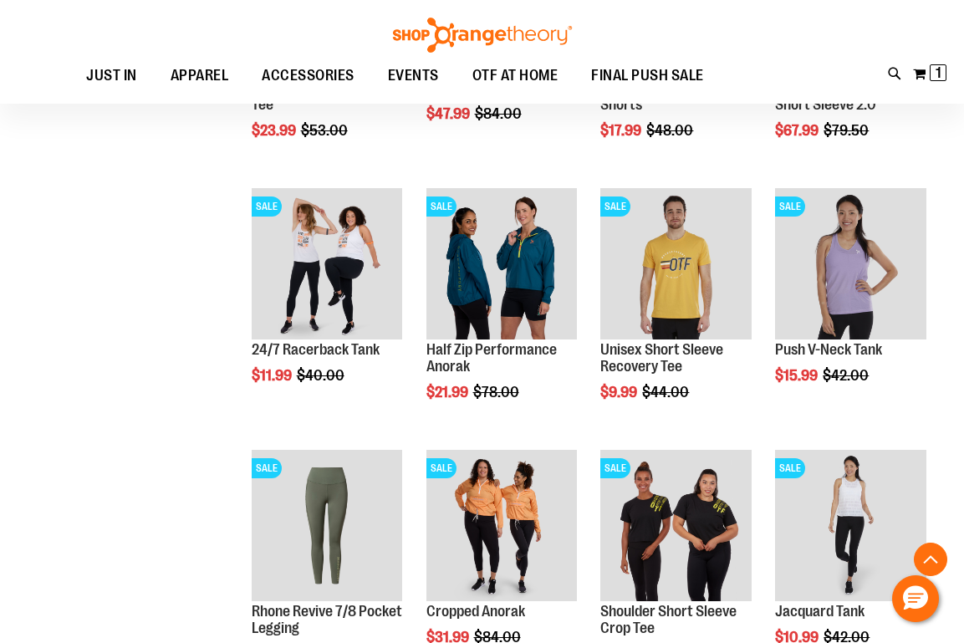
scroll to position [487, 0]
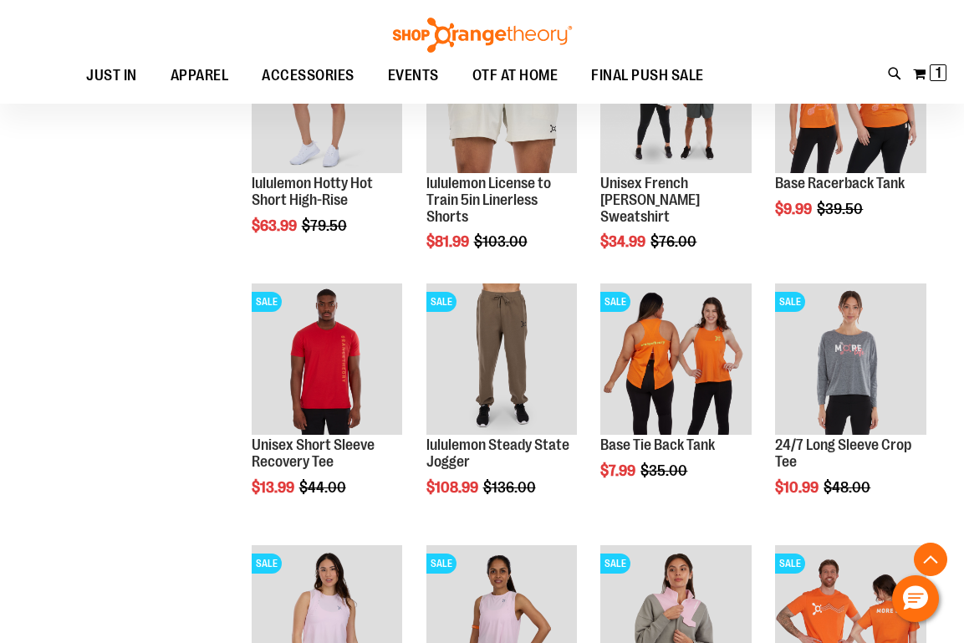
scroll to position [1186, 0]
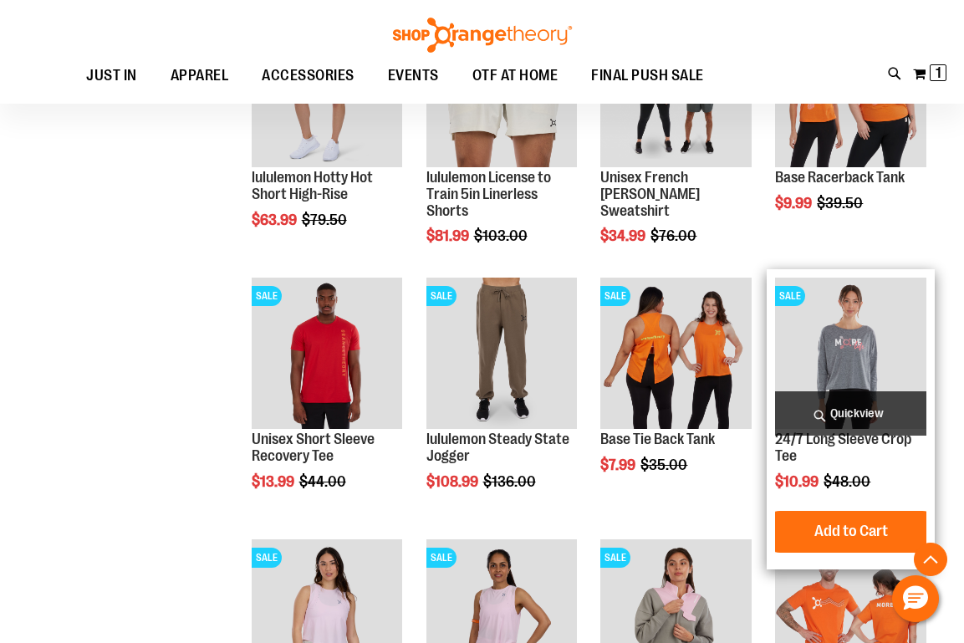
click at [868, 360] on img "product" at bounding box center [850, 353] width 151 height 151
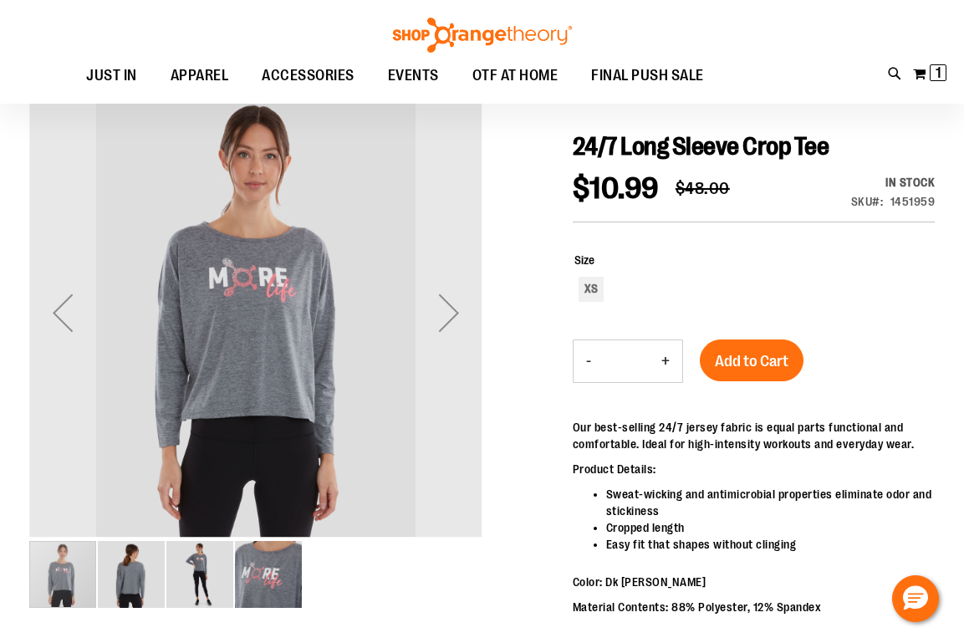
scroll to position [146, 0]
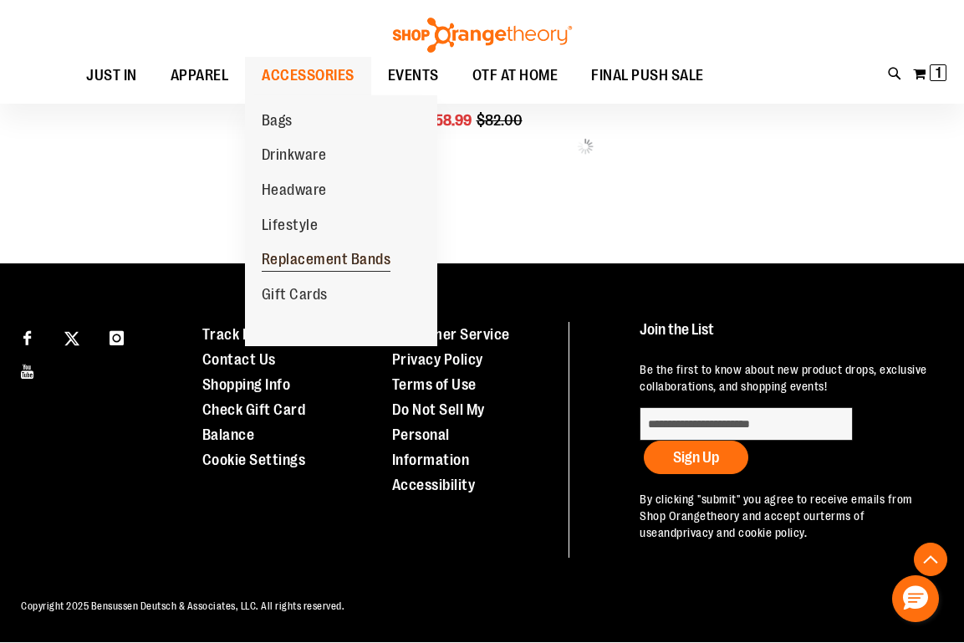
scroll to position [788, 0]
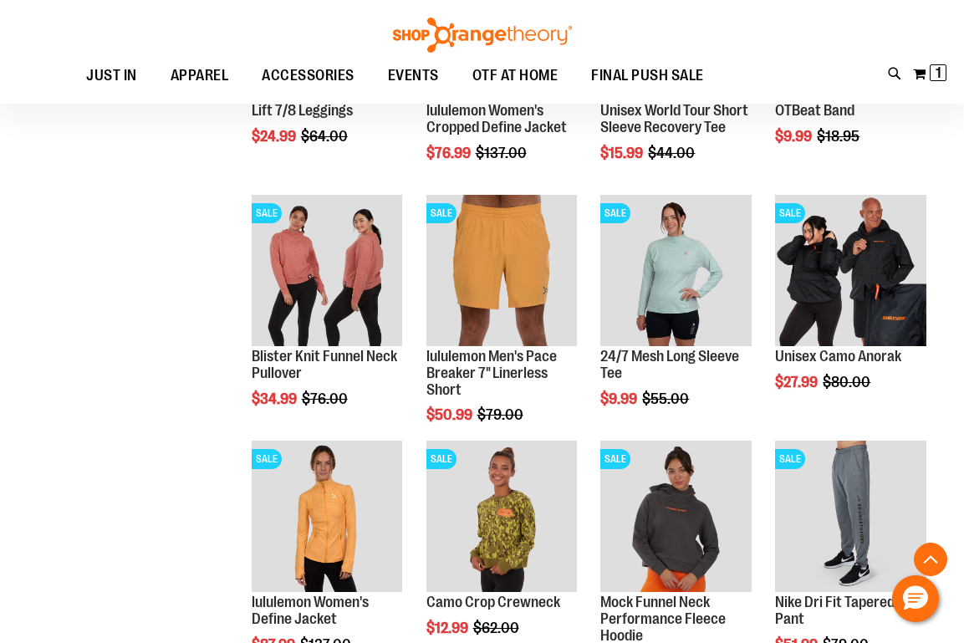
scroll to position [1724, 0]
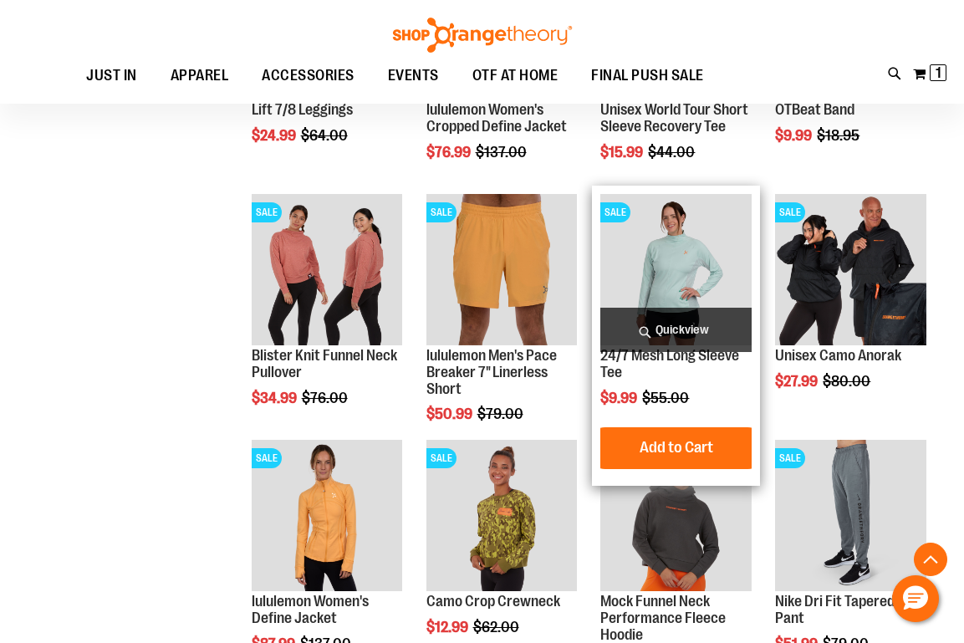
click at [685, 261] on img "product" at bounding box center [675, 269] width 151 height 151
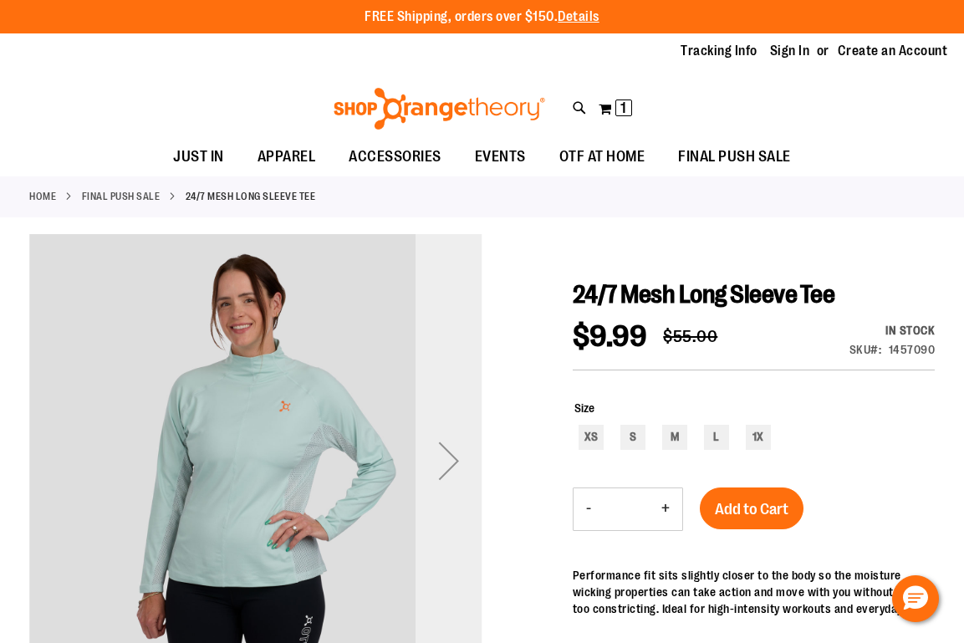
click at [448, 455] on div "Next" at bounding box center [449, 460] width 67 height 67
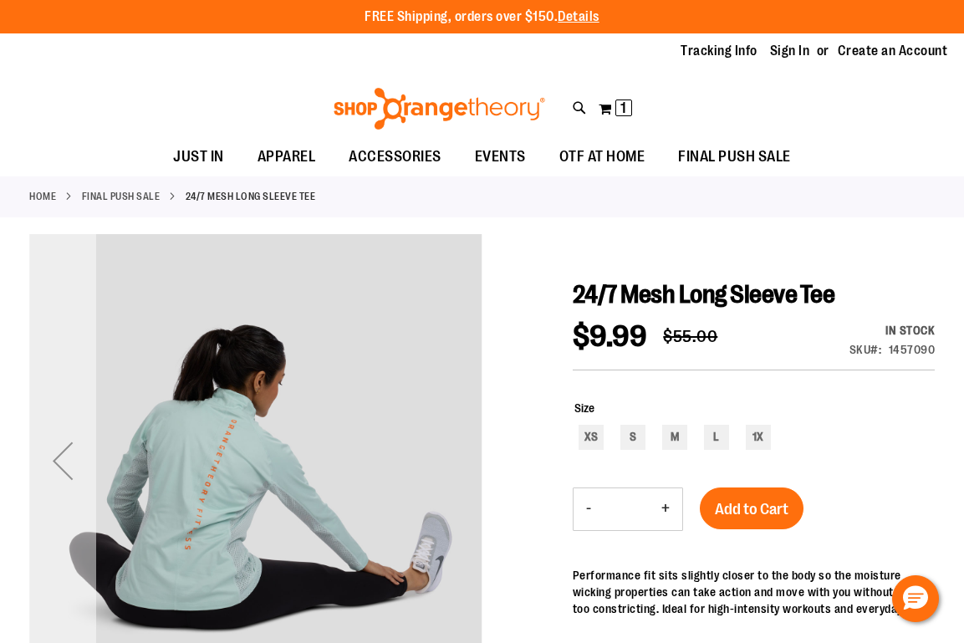
click at [63, 472] on div "Previous" at bounding box center [62, 460] width 67 height 67
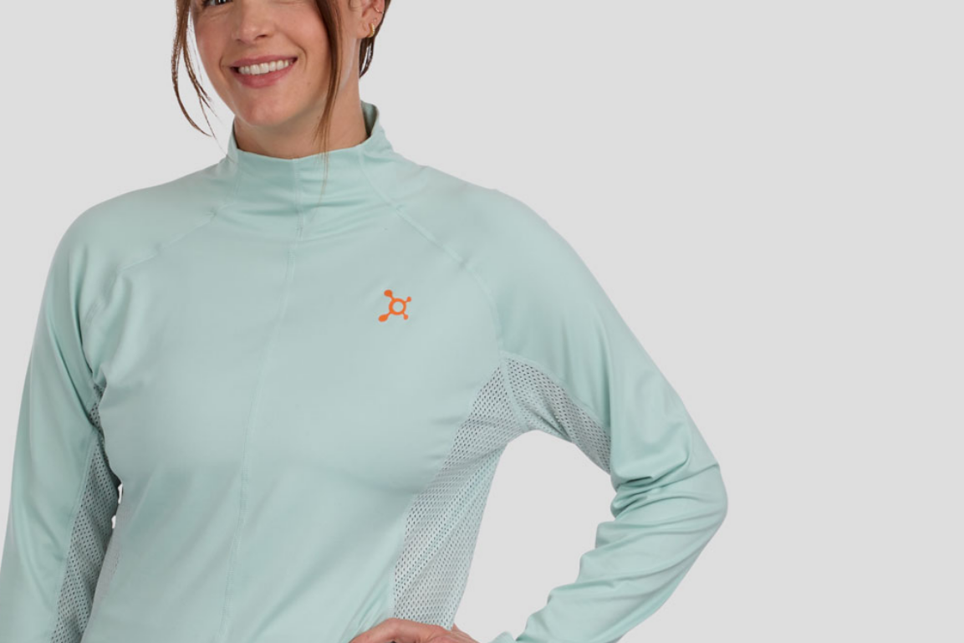
scroll to position [131, 0]
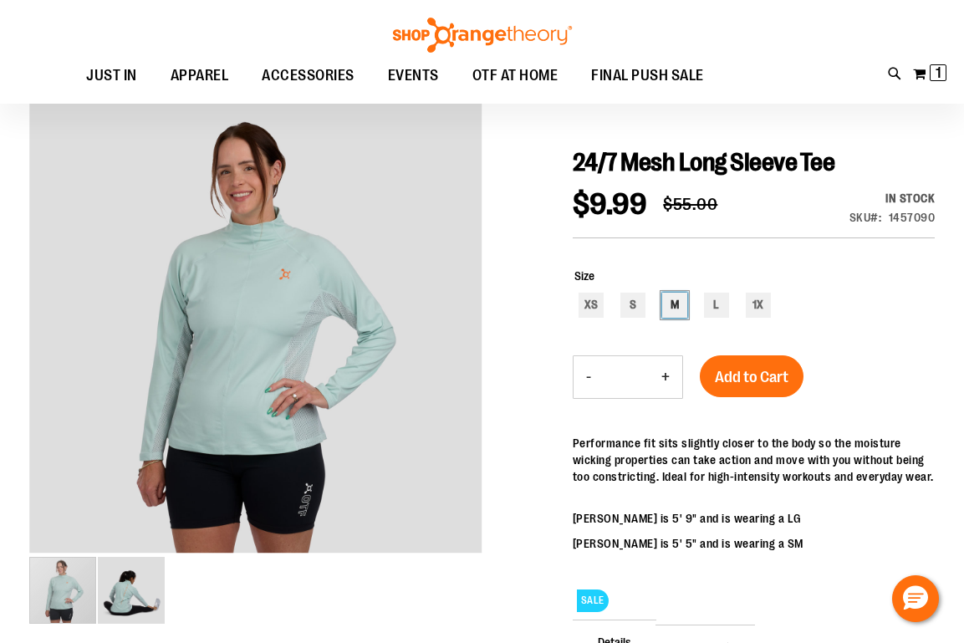
click at [676, 308] on div "M" at bounding box center [674, 305] width 25 height 25
type input "***"
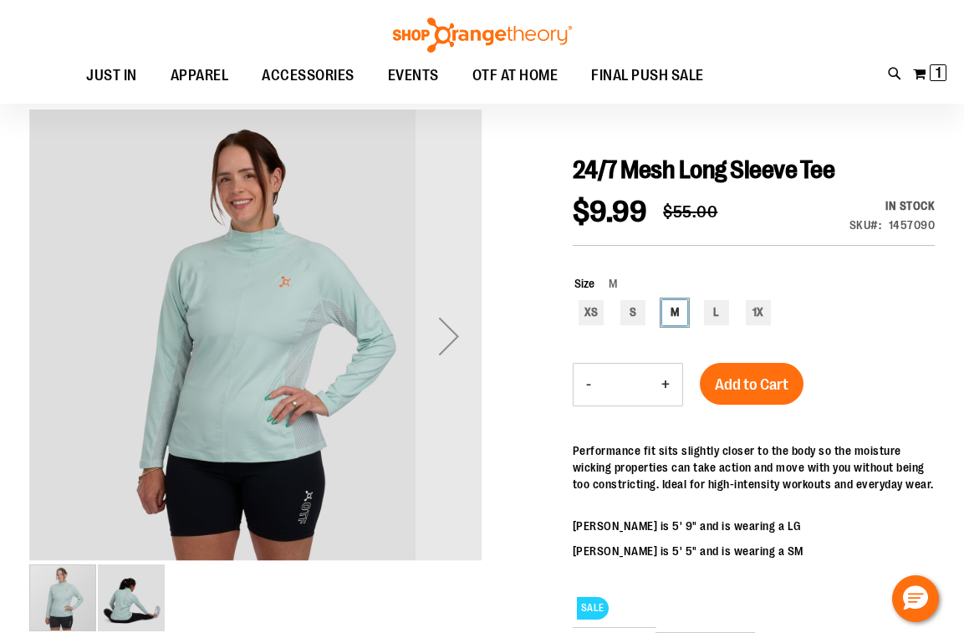
scroll to position [121, 0]
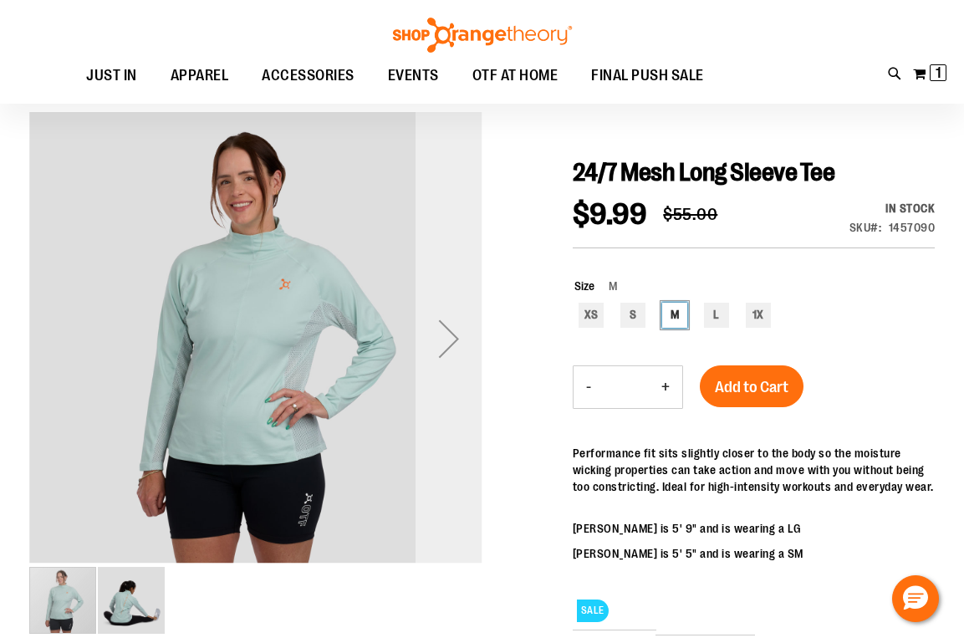
click at [452, 344] on div "Next" at bounding box center [449, 338] width 67 height 67
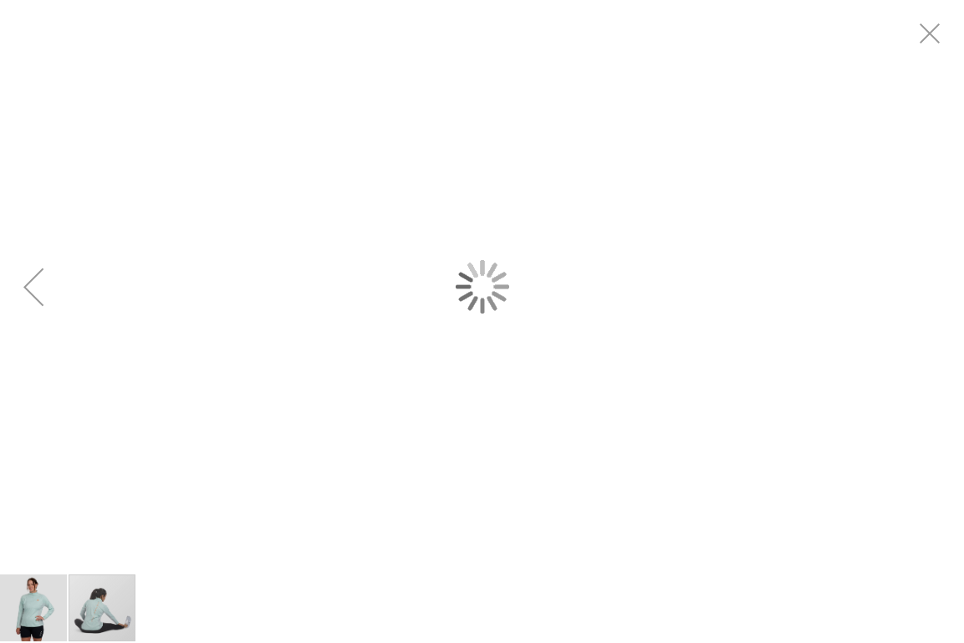
scroll to position [0, 0]
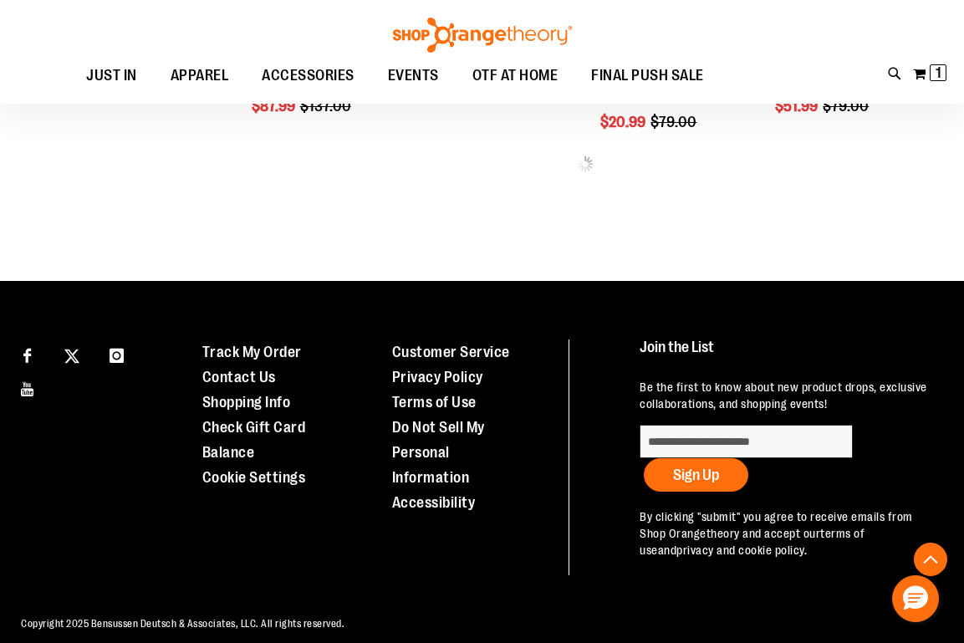
scroll to position [835, 0]
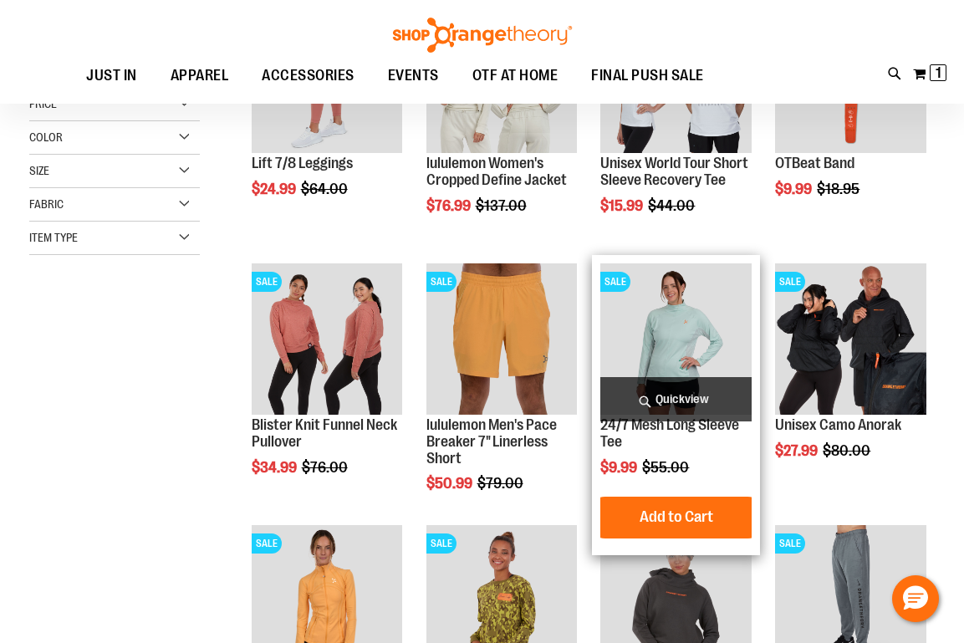
scroll to position [163, 0]
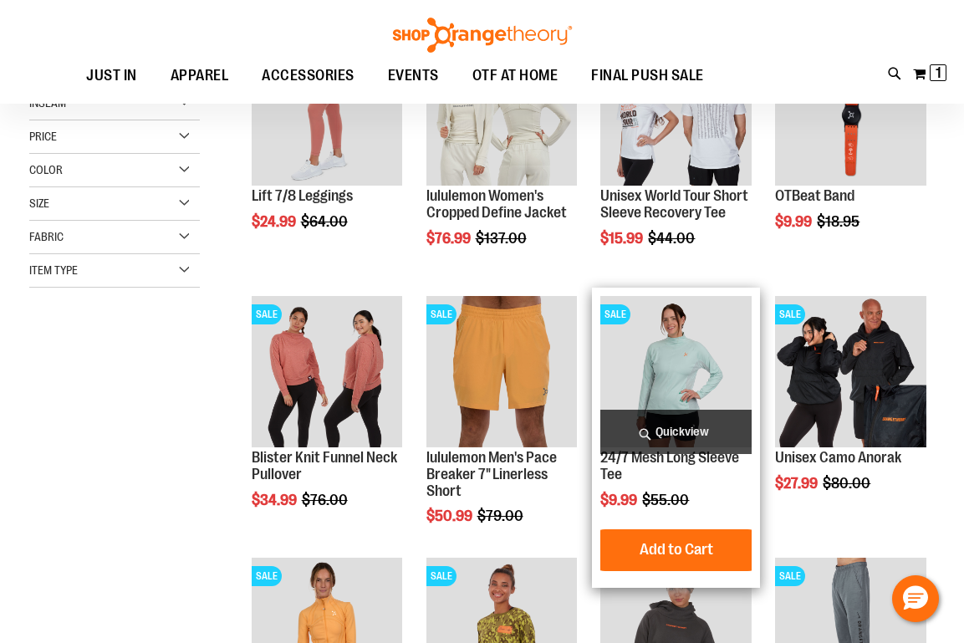
click at [682, 361] on img "product" at bounding box center [675, 371] width 151 height 151
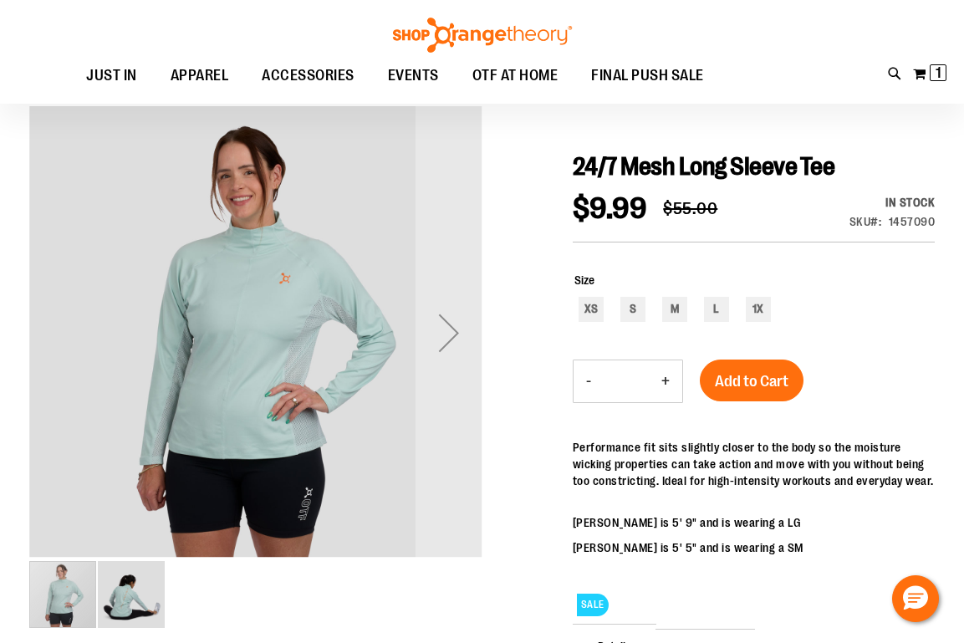
scroll to position [147, 0]
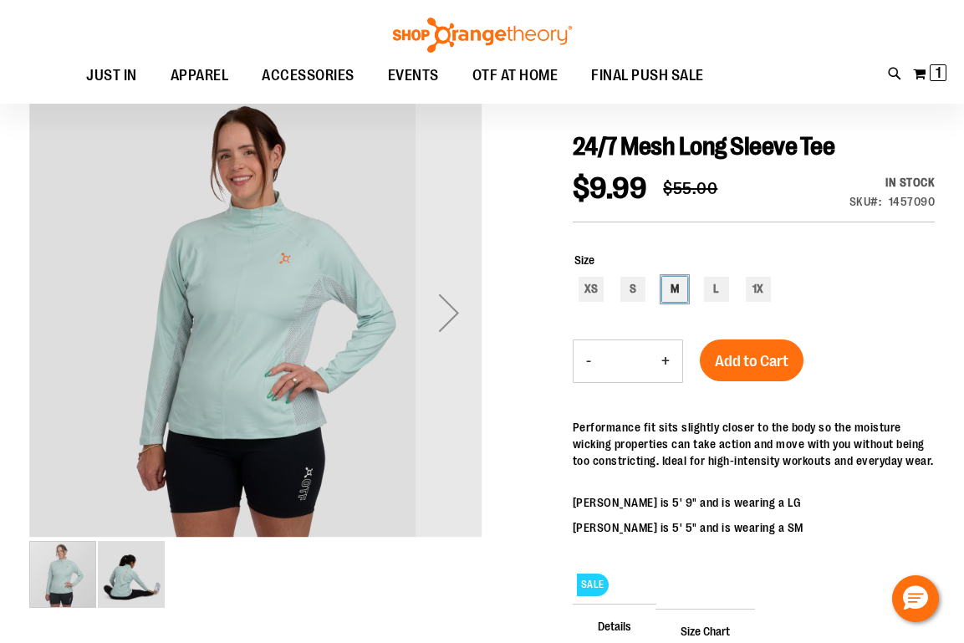
click at [673, 298] on div "M" at bounding box center [674, 289] width 25 height 25
type input "***"
click at [760, 368] on span "Add to Cart" at bounding box center [752, 361] width 74 height 18
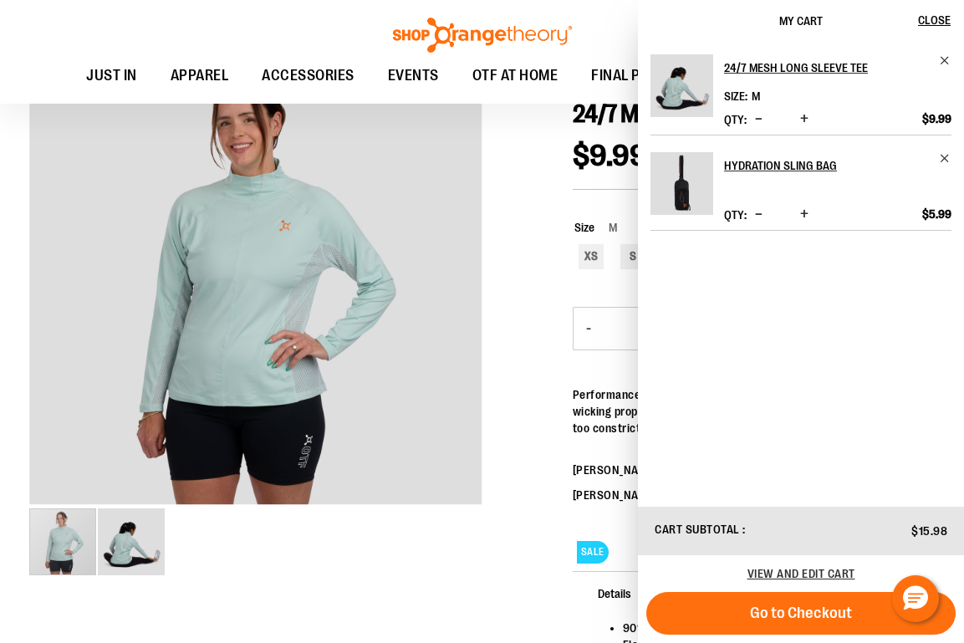
scroll to position [182, 0]
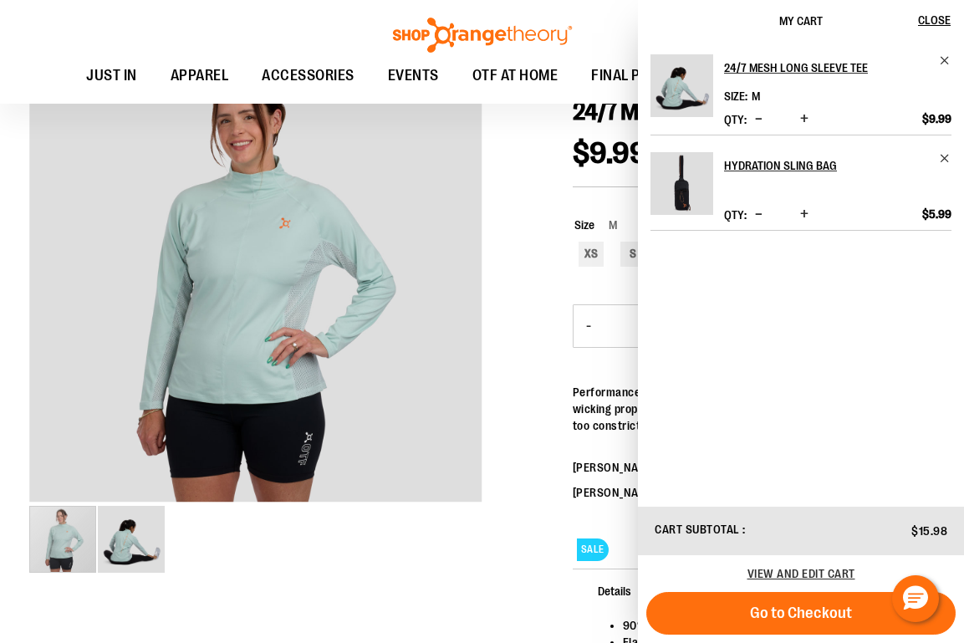
click at [519, 462] on div at bounding box center [481, 443] width 905 height 784
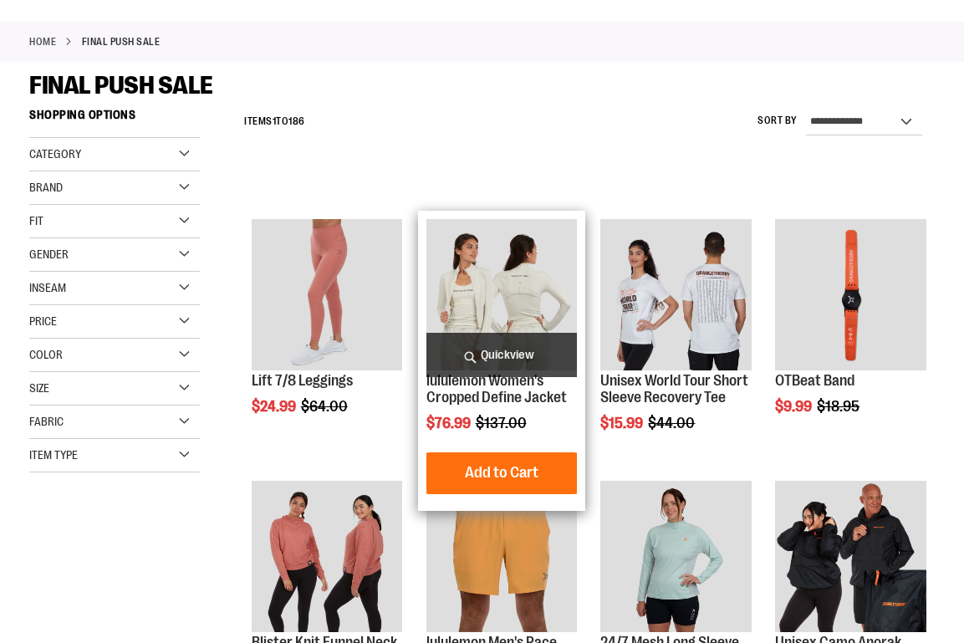
scroll to position [163, 0]
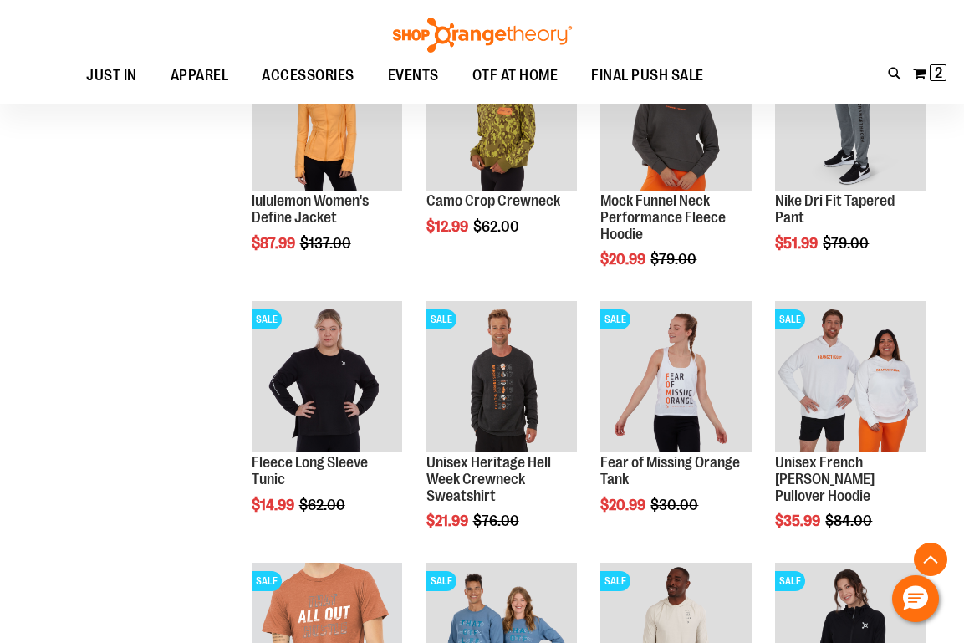
scroll to position [687, 0]
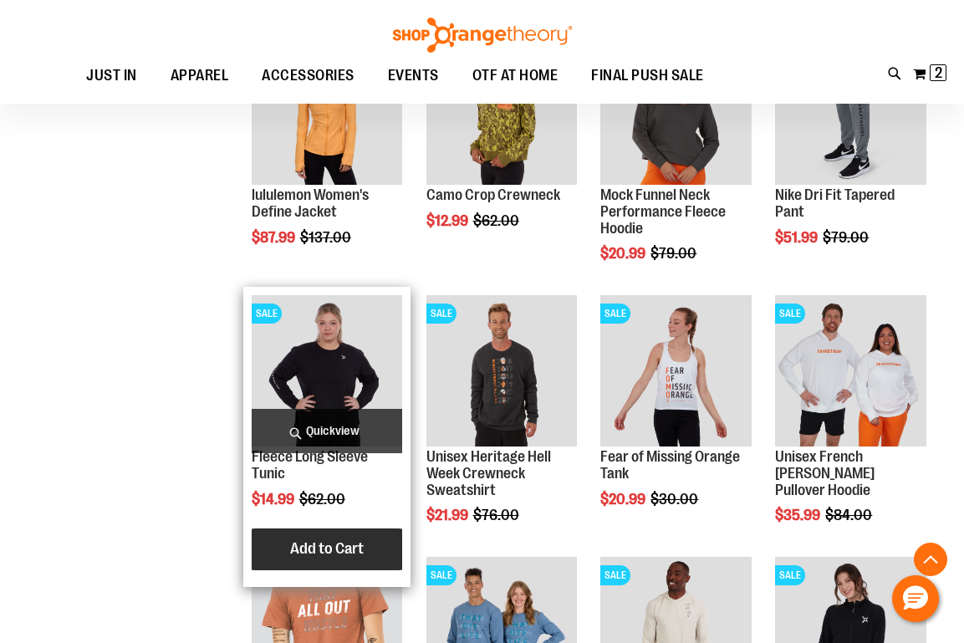
click at [322, 553] on span "Add to Cart" at bounding box center [327, 548] width 74 height 18
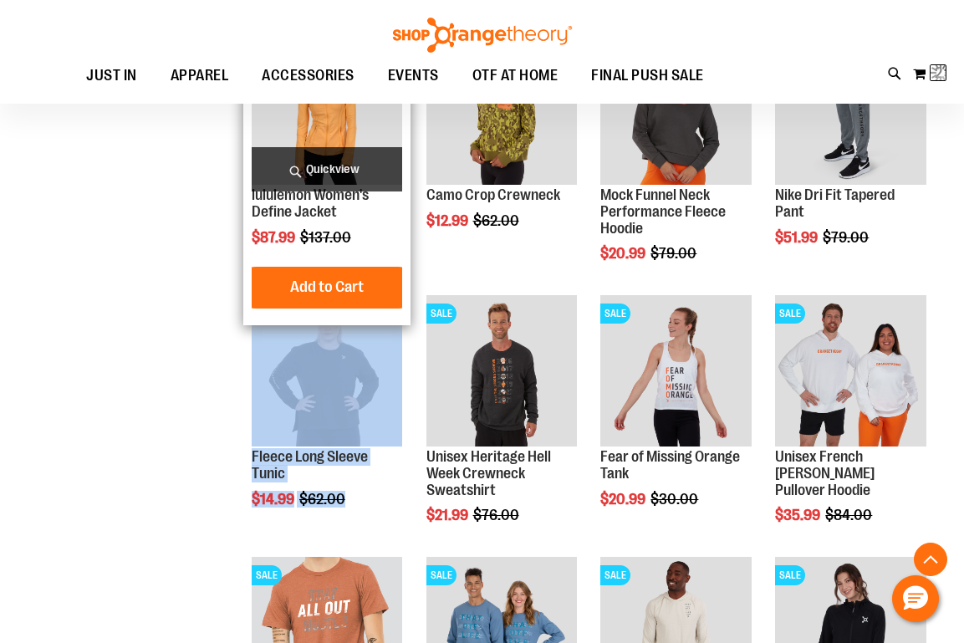
drag, startPoint x: 322, startPoint y: 553, endPoint x: 290, endPoint y: 286, distance: 269.4
click at [290, 285] on ol "Load previous items SALE Lift 7/8 Leggings $24.99 Regular Price $64.00 Quickview" at bounding box center [585, 266] width 699 height 1612
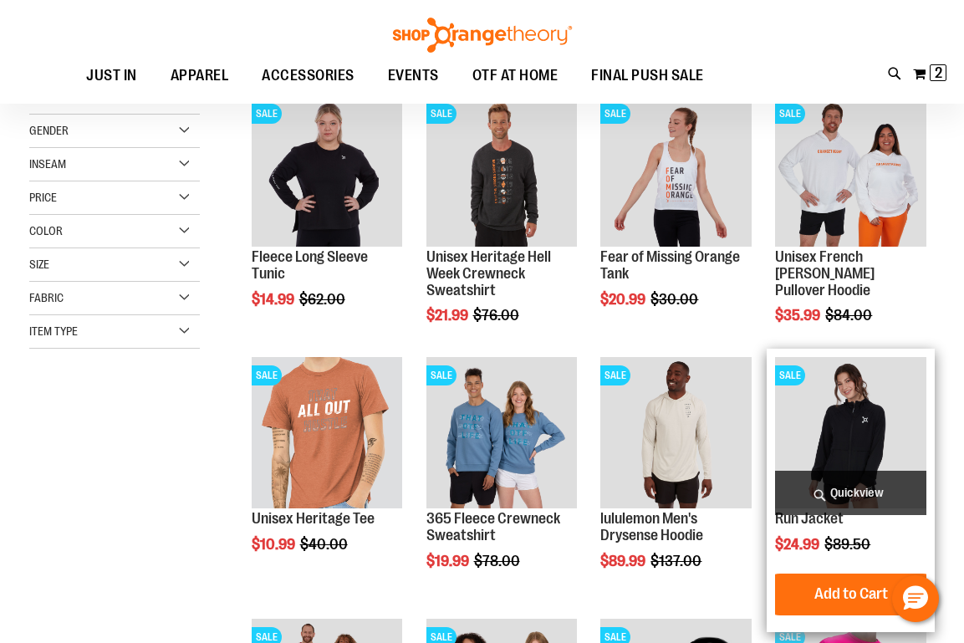
scroll to position [103, 0]
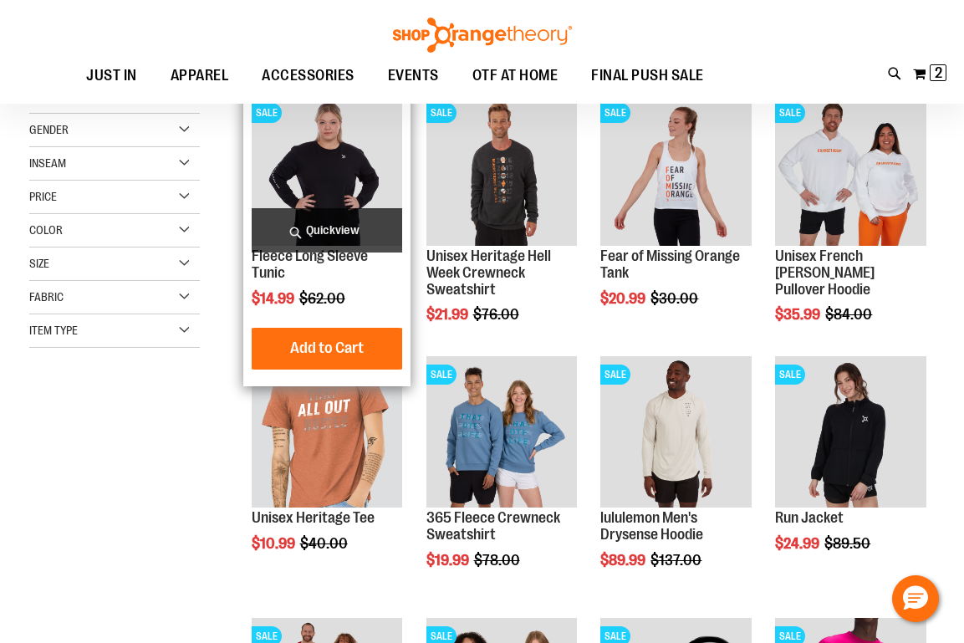
click at [328, 189] on img "product" at bounding box center [327, 169] width 151 height 151
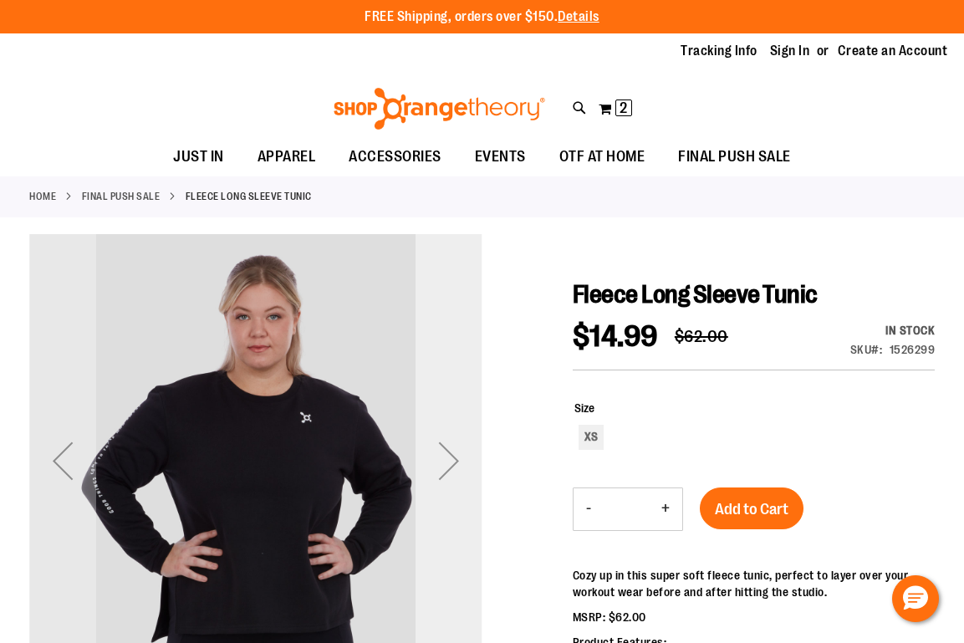
click at [455, 466] on div "Next" at bounding box center [449, 460] width 67 height 67
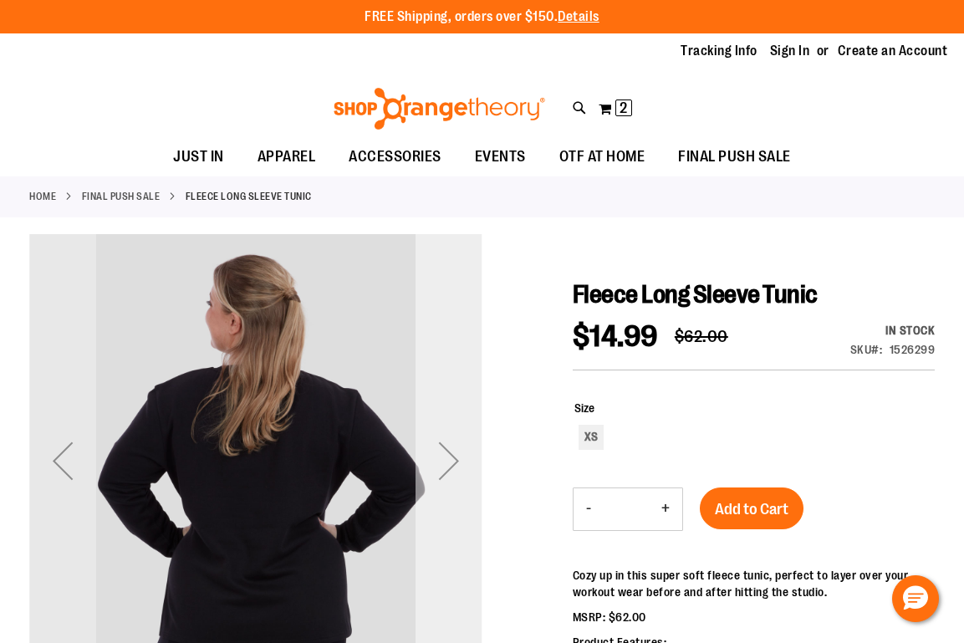
click at [450, 465] on div "Next" at bounding box center [449, 460] width 67 height 67
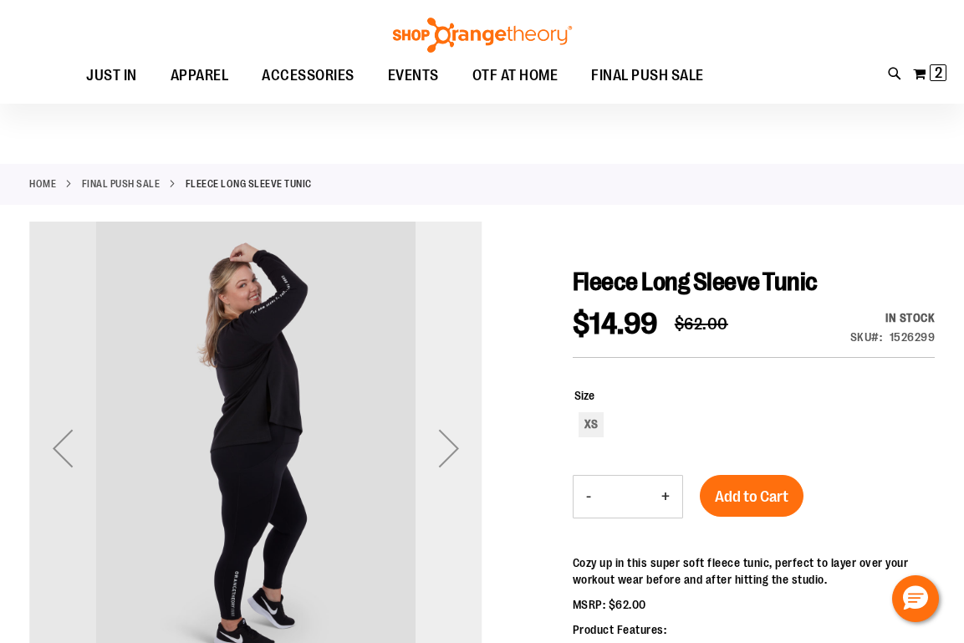
scroll to position [18, 0]
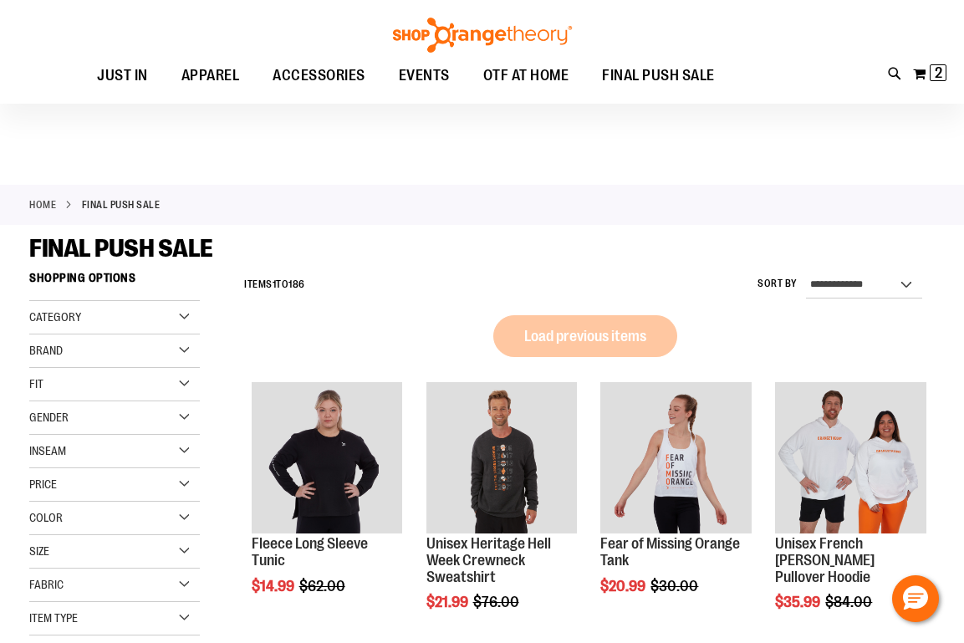
scroll to position [103, 0]
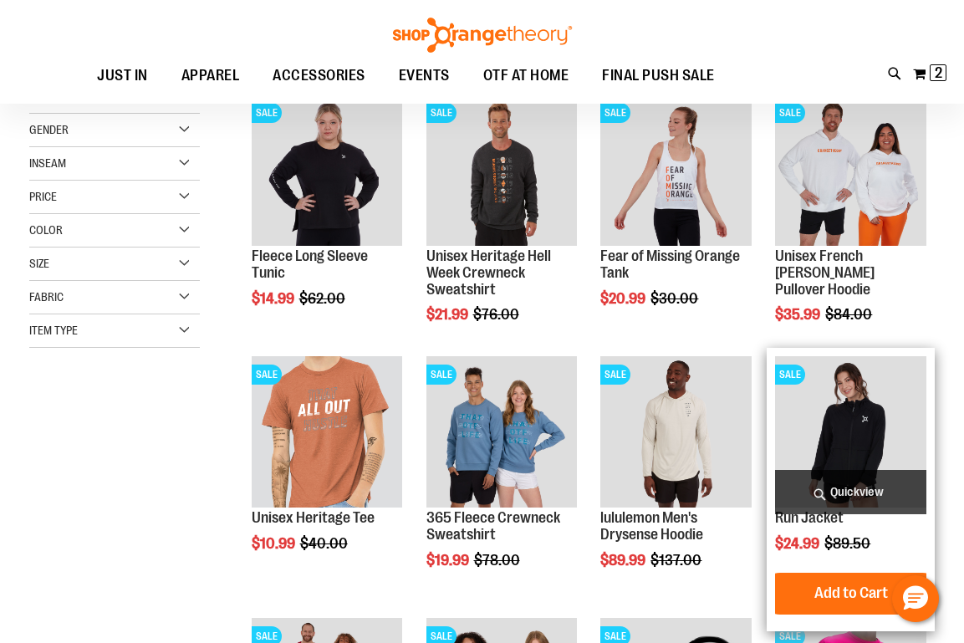
click at [876, 419] on img "product" at bounding box center [850, 431] width 151 height 151
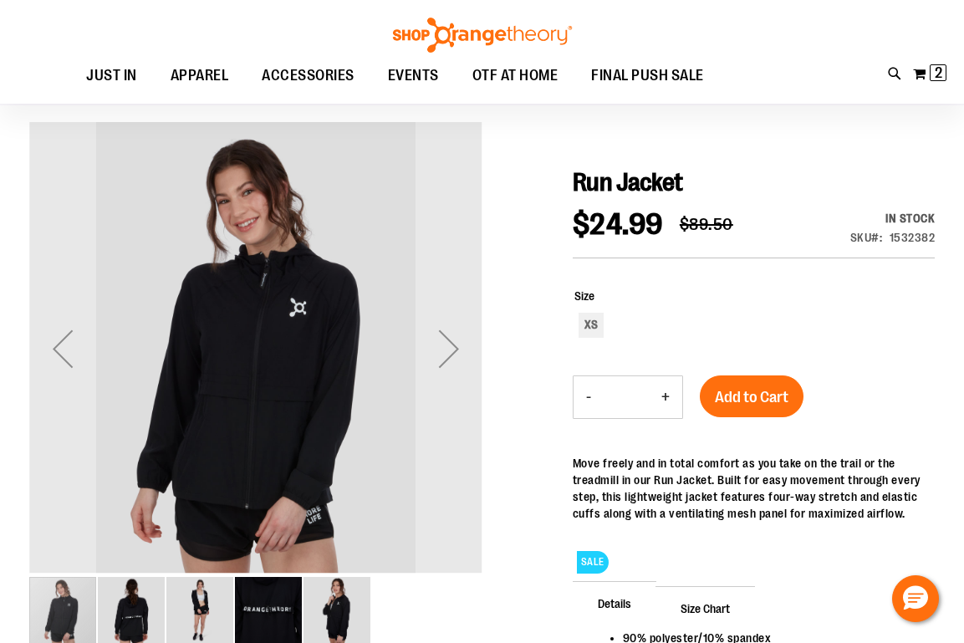
scroll to position [120, 0]
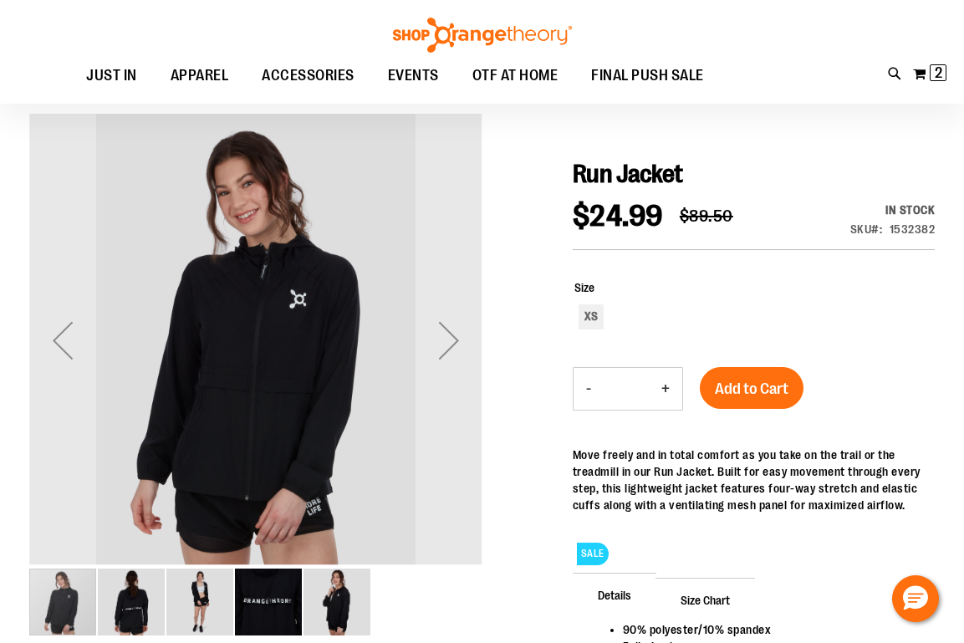
click at [206, 596] on img "image 3 of 5" at bounding box center [199, 602] width 67 height 67
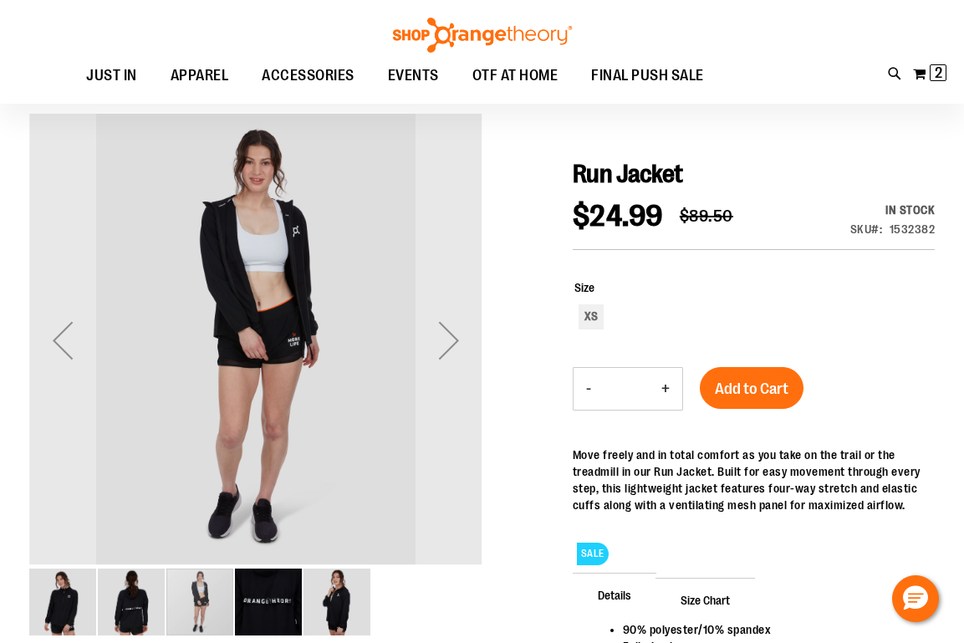
click at [123, 627] on img "image 2 of 5" at bounding box center [131, 602] width 67 height 67
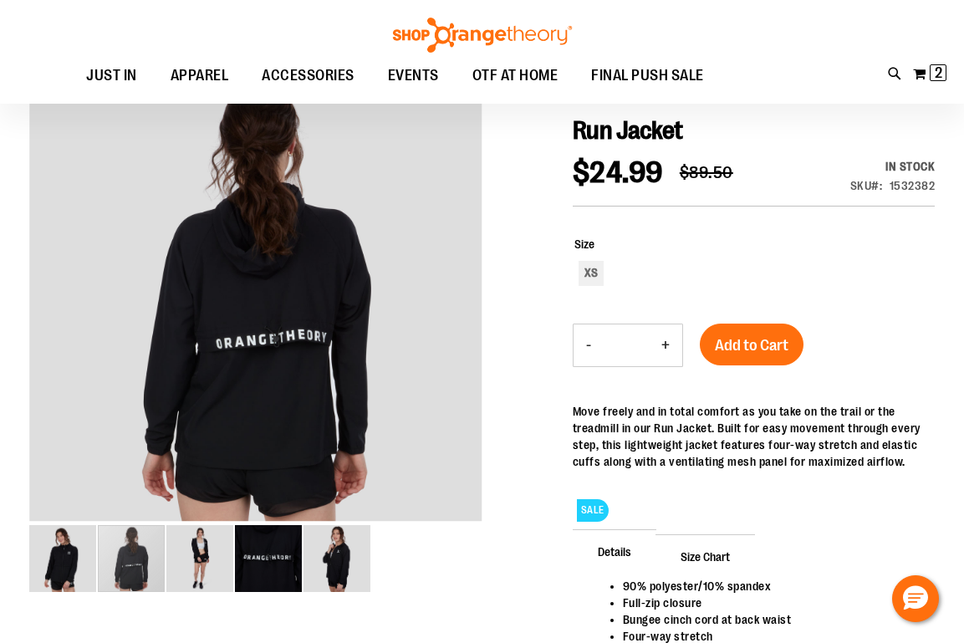
scroll to position [161, 0]
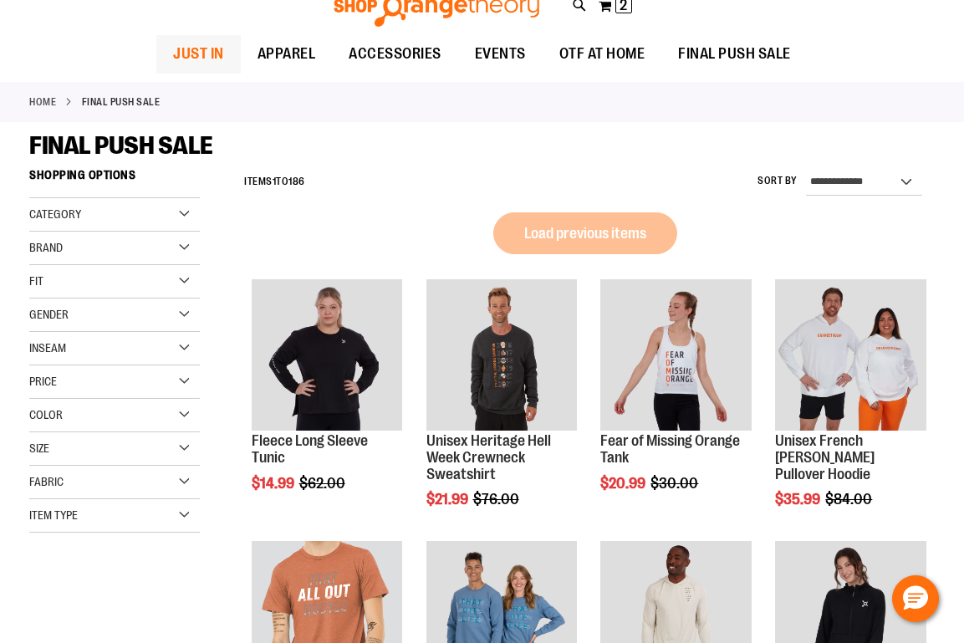
scroll to position [103, 0]
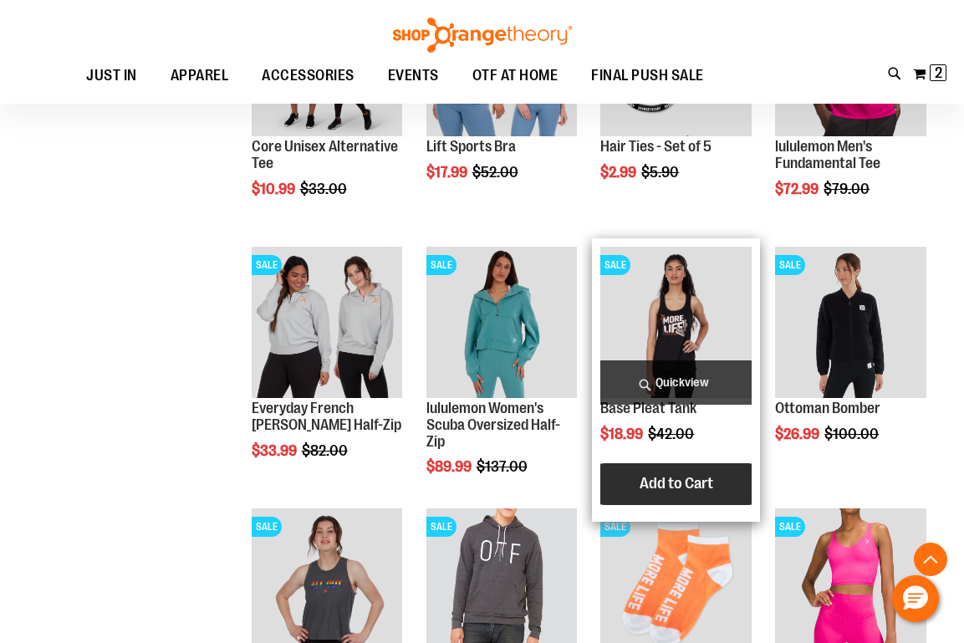
scroll to position [923, 0]
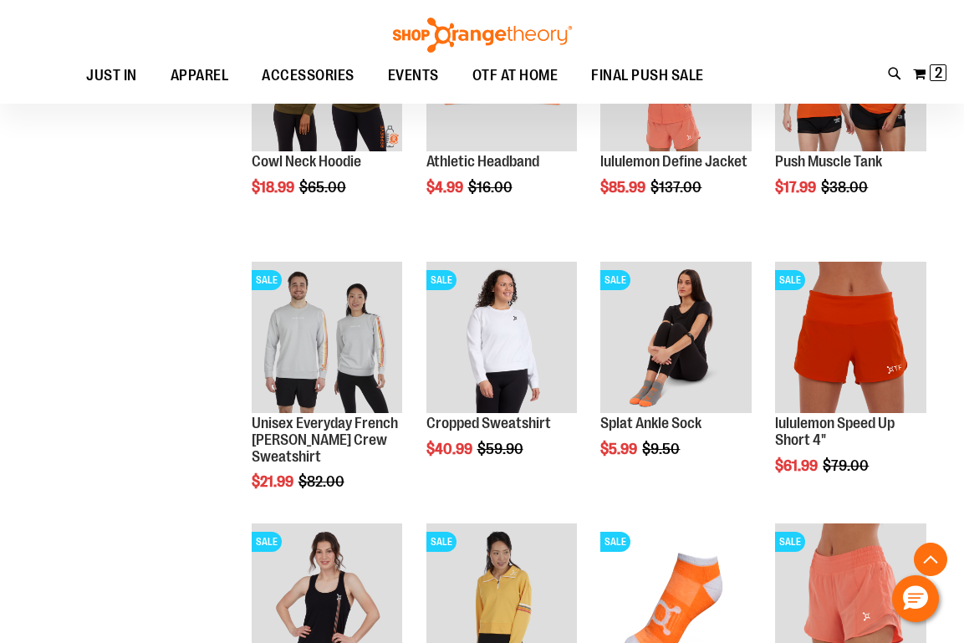
scroll to position [1685, 0]
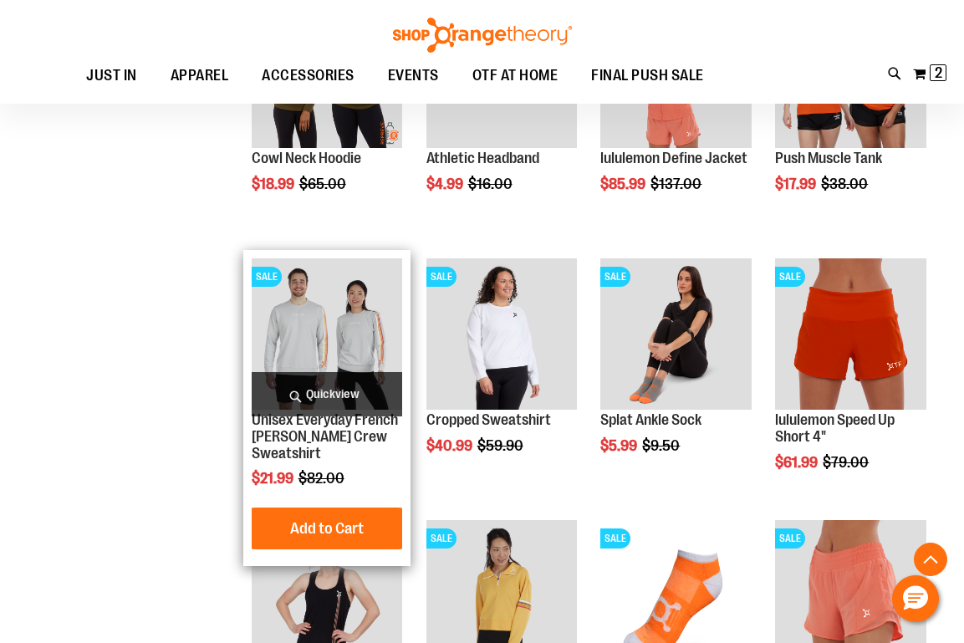
click at [331, 330] on img "product" at bounding box center [327, 333] width 151 height 151
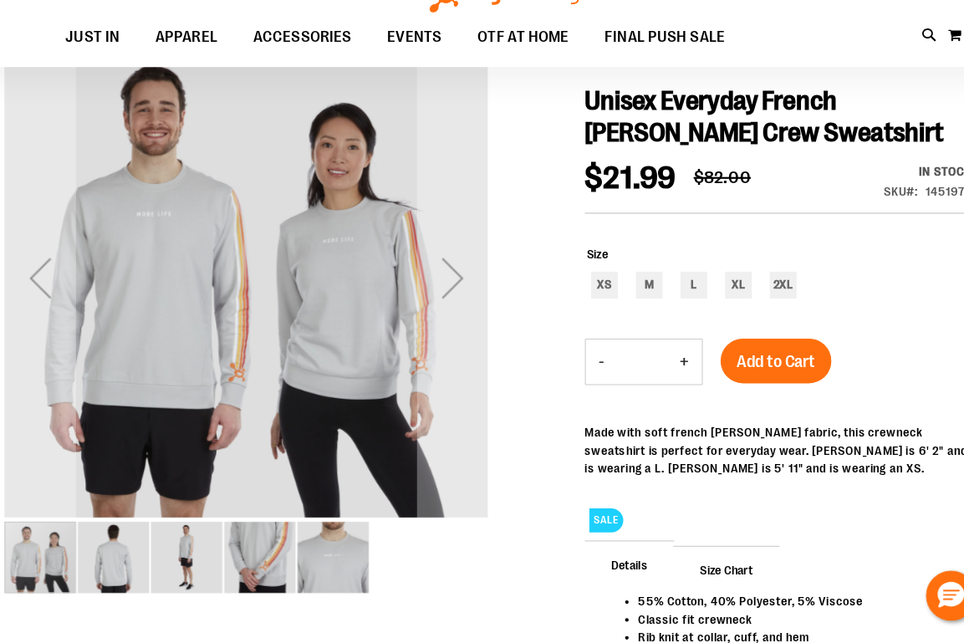
scroll to position [163, 0]
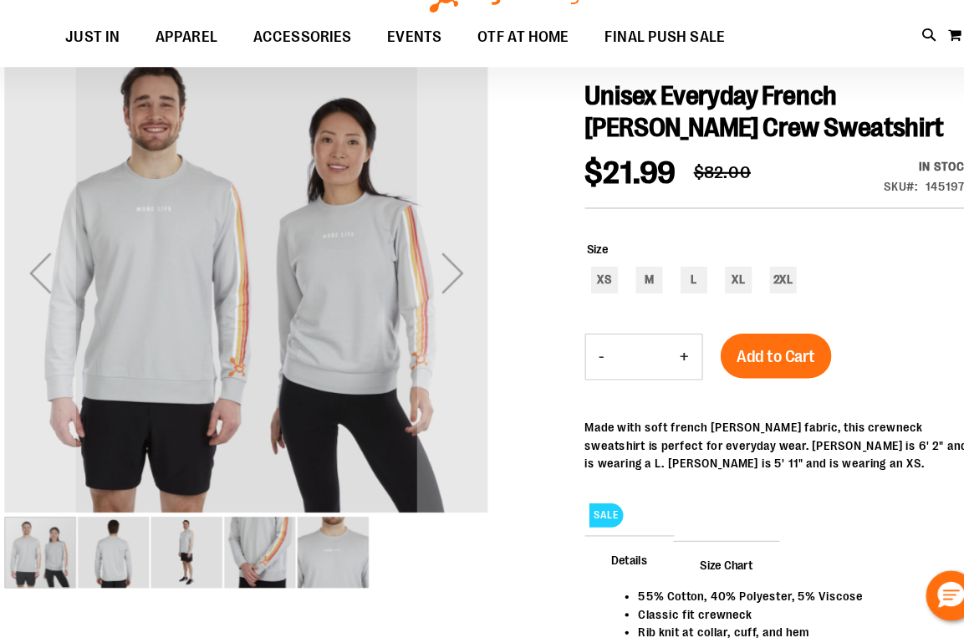
click at [319, 525] on img "image 5 of 5" at bounding box center [336, 558] width 67 height 67
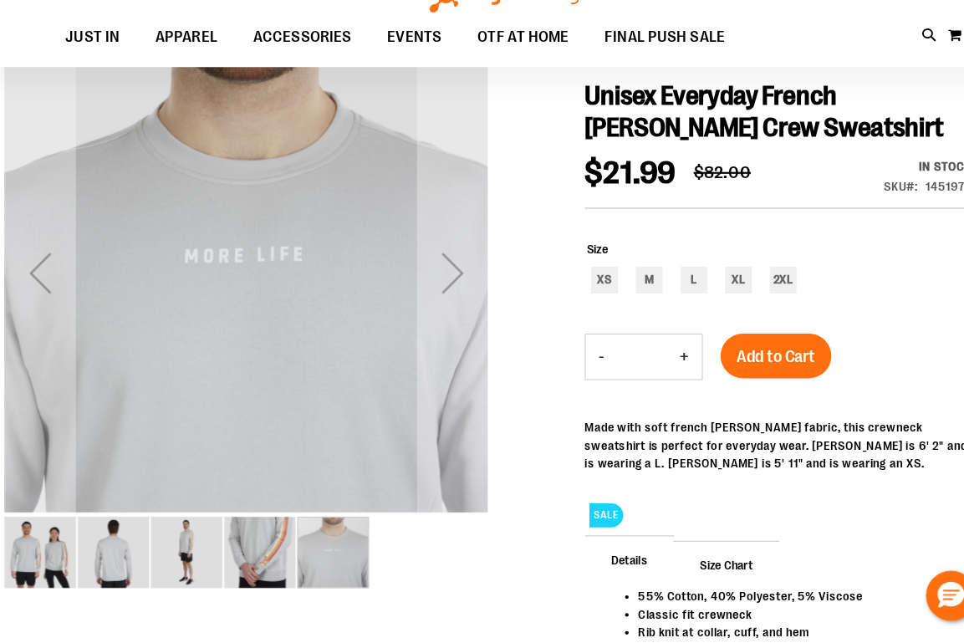
click at [255, 525] on img "image 4 of 5" at bounding box center [268, 558] width 67 height 67
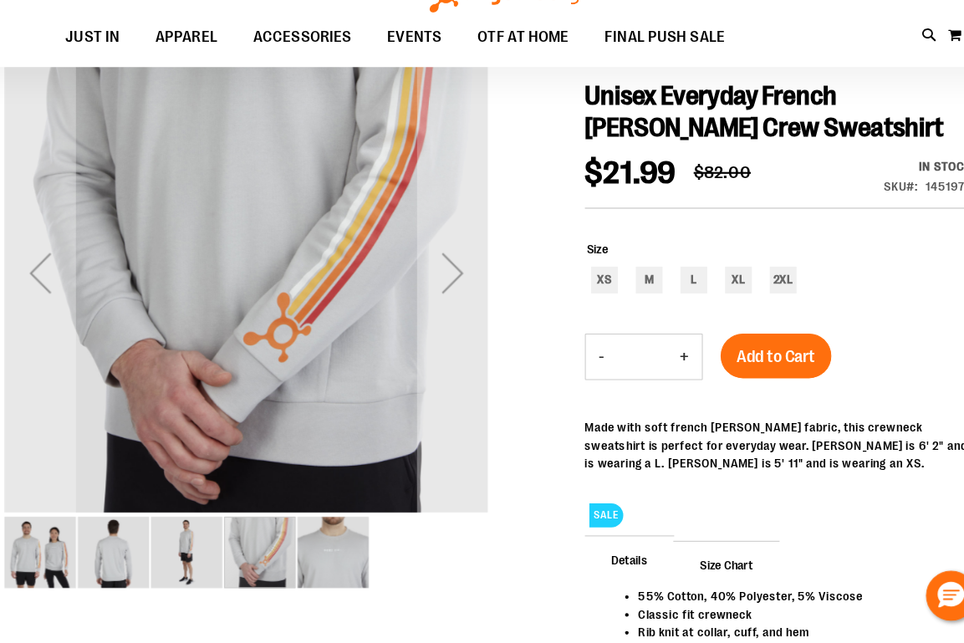
click at [180, 525] on img "image 3 of 5" at bounding box center [199, 558] width 67 height 67
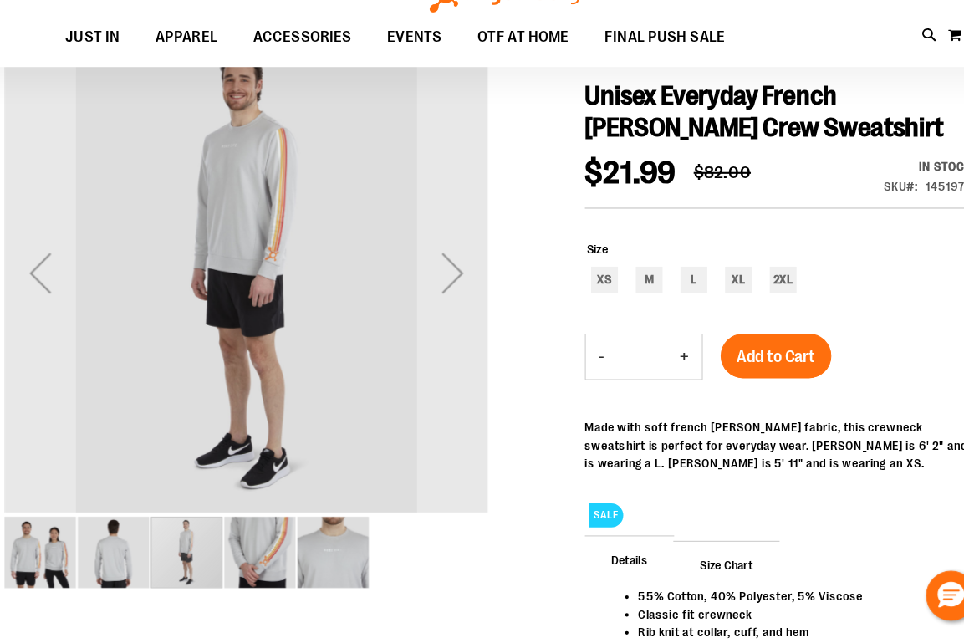
click at [112, 525] on img "image 2 of 5" at bounding box center [131, 558] width 67 height 67
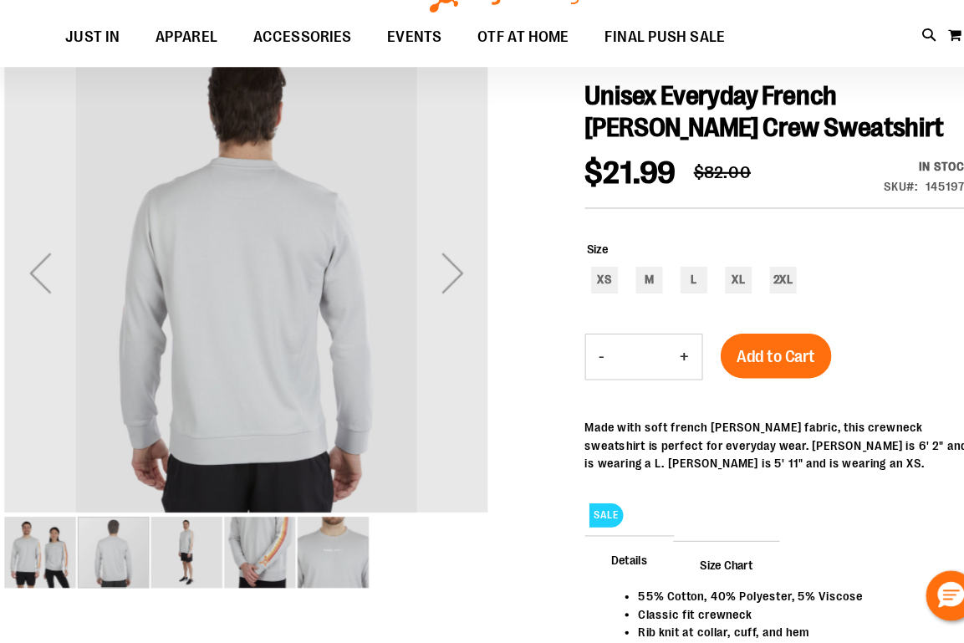
click at [59, 525] on img "image 1 of 5" at bounding box center [62, 558] width 67 height 67
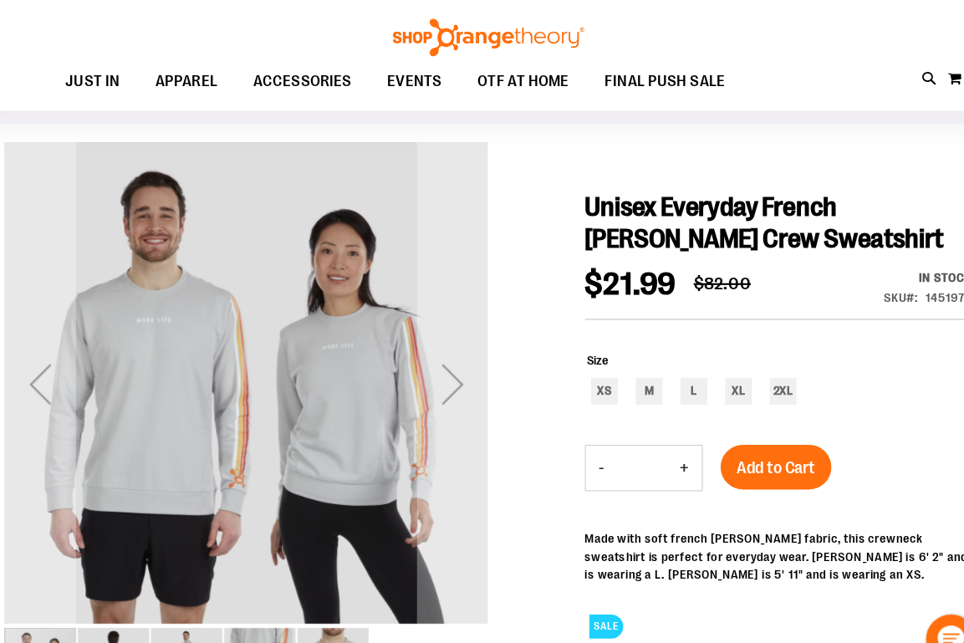
scroll to position [99, 0]
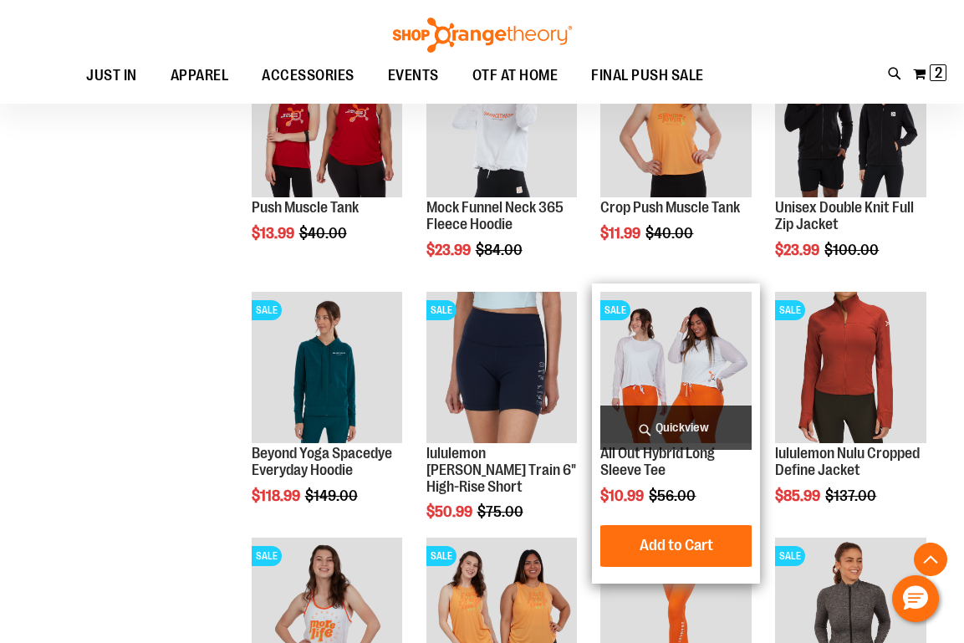
scroll to position [891, 0]
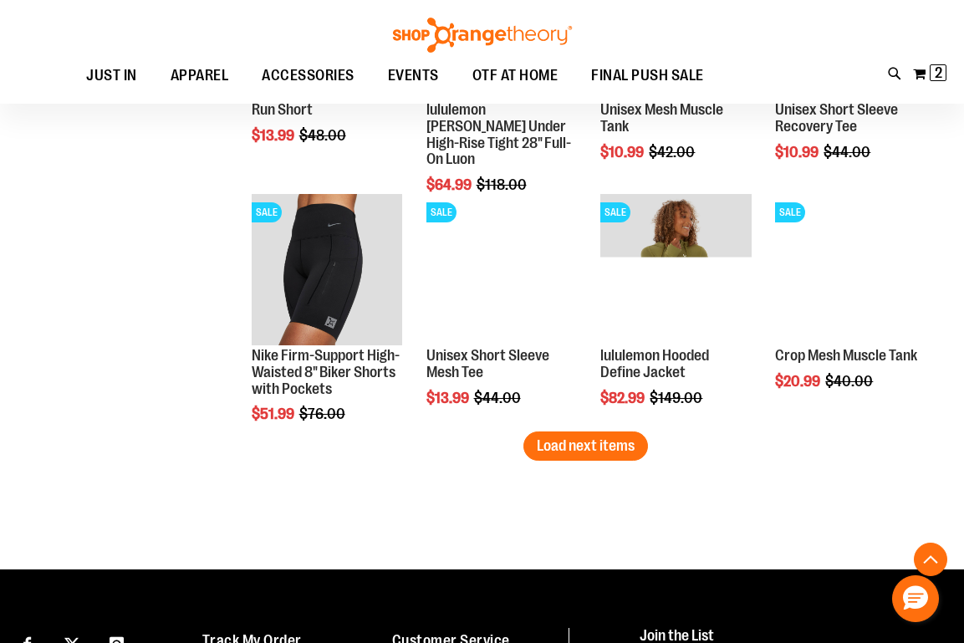
scroll to position [1971, 0]
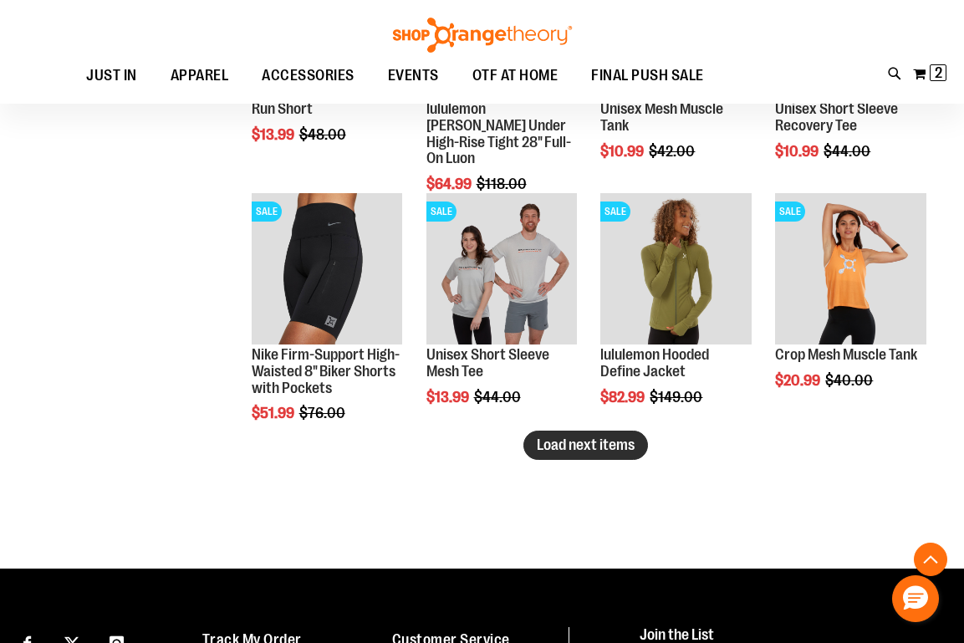
click at [603, 443] on span "Load next items" at bounding box center [586, 444] width 98 height 17
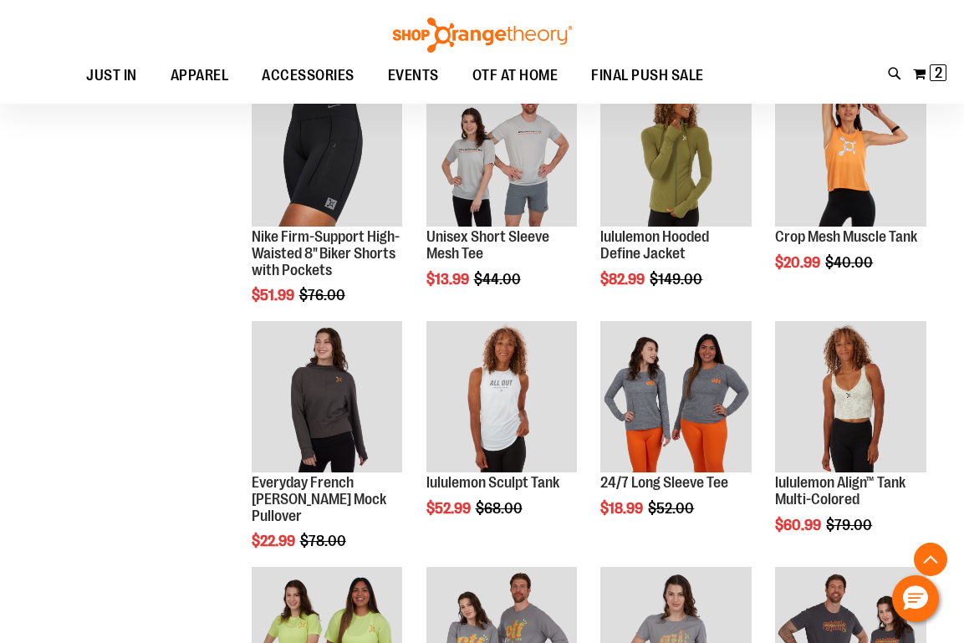
scroll to position [2094, 0]
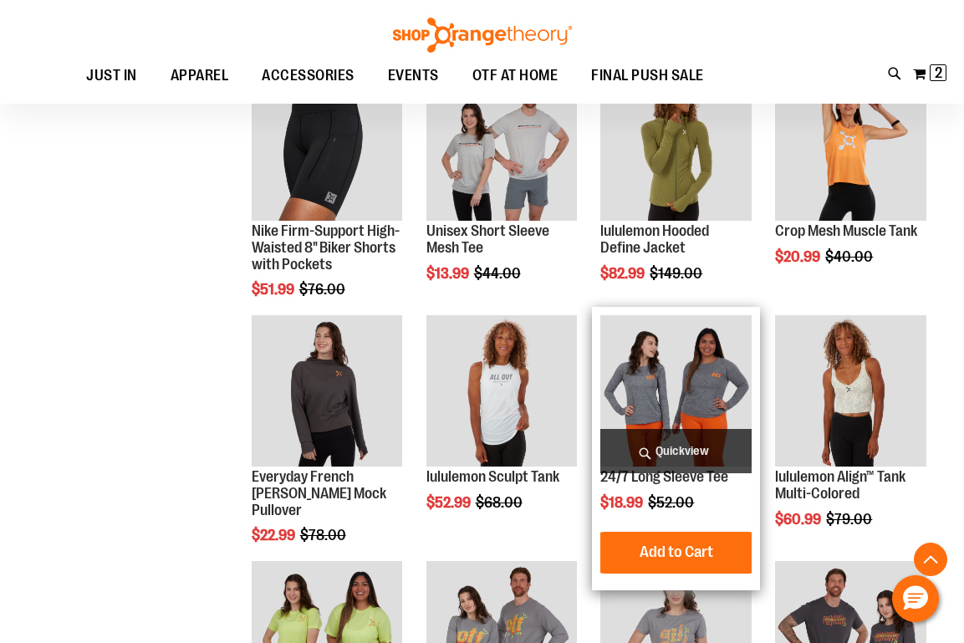
click at [690, 386] on img "product" at bounding box center [675, 390] width 151 height 151
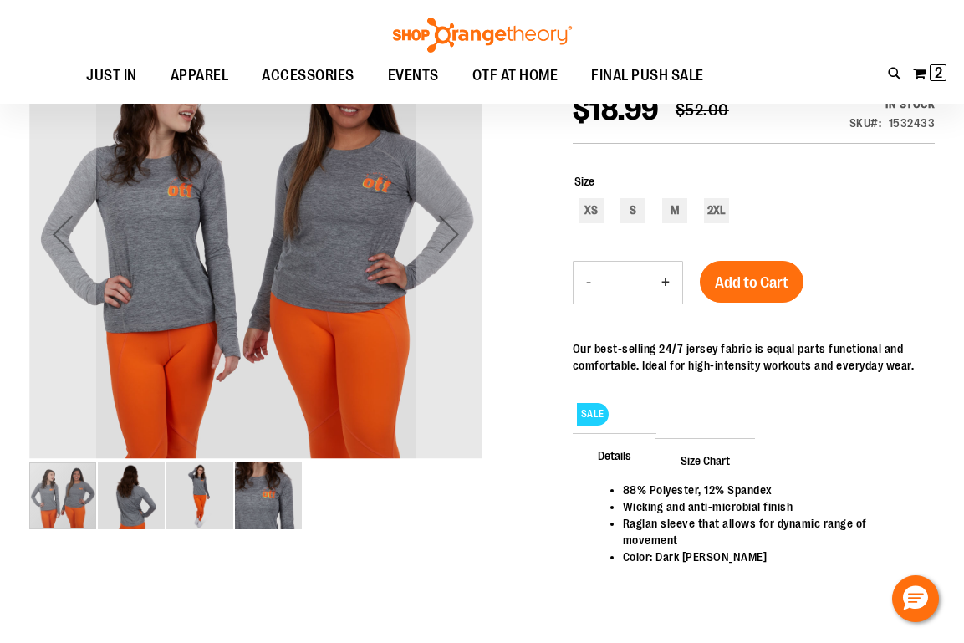
scroll to position [225, 0]
click at [130, 500] on img "image 2 of 4" at bounding box center [131, 496] width 67 height 67
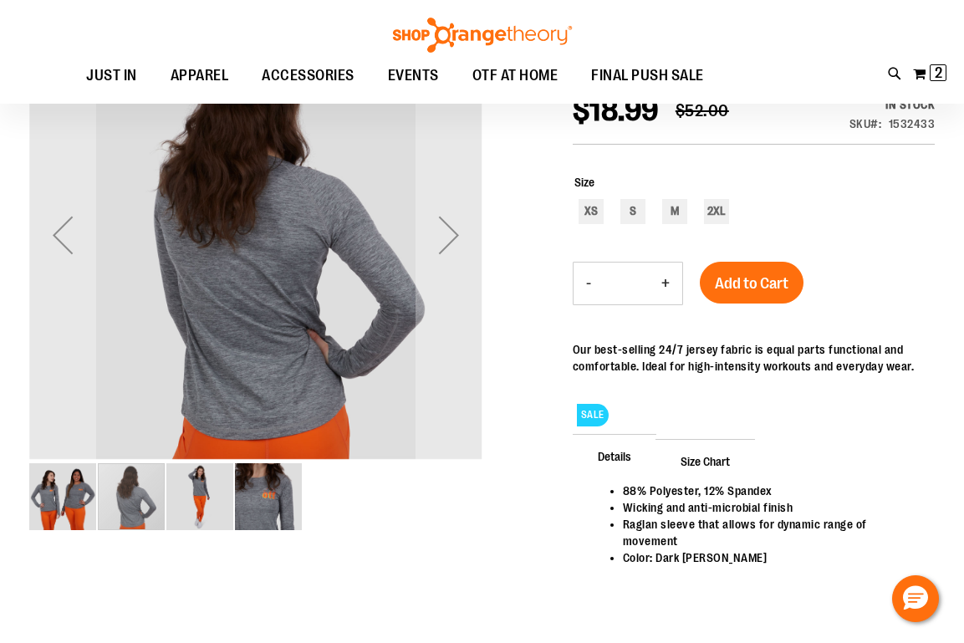
click at [201, 492] on img "image 3 of 4" at bounding box center [199, 496] width 67 height 67
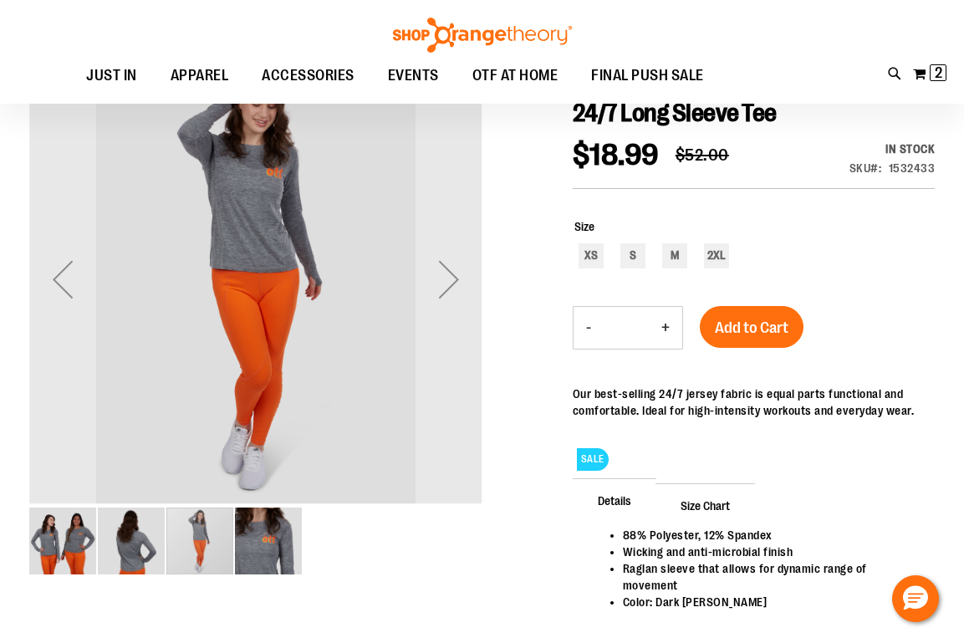
scroll to position [164, 0]
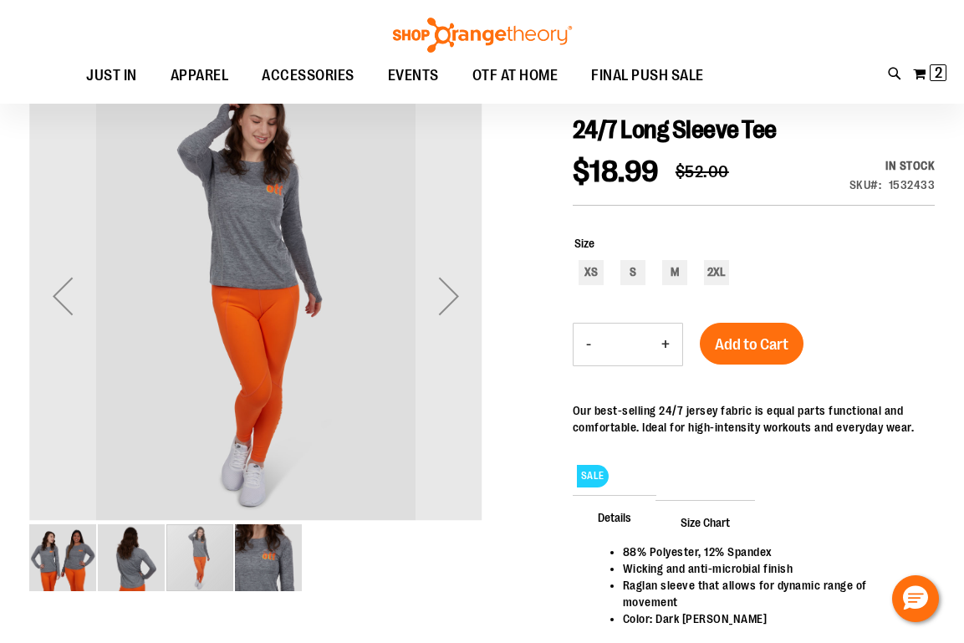
click at [270, 559] on img "image 4 of 4" at bounding box center [268, 557] width 67 height 67
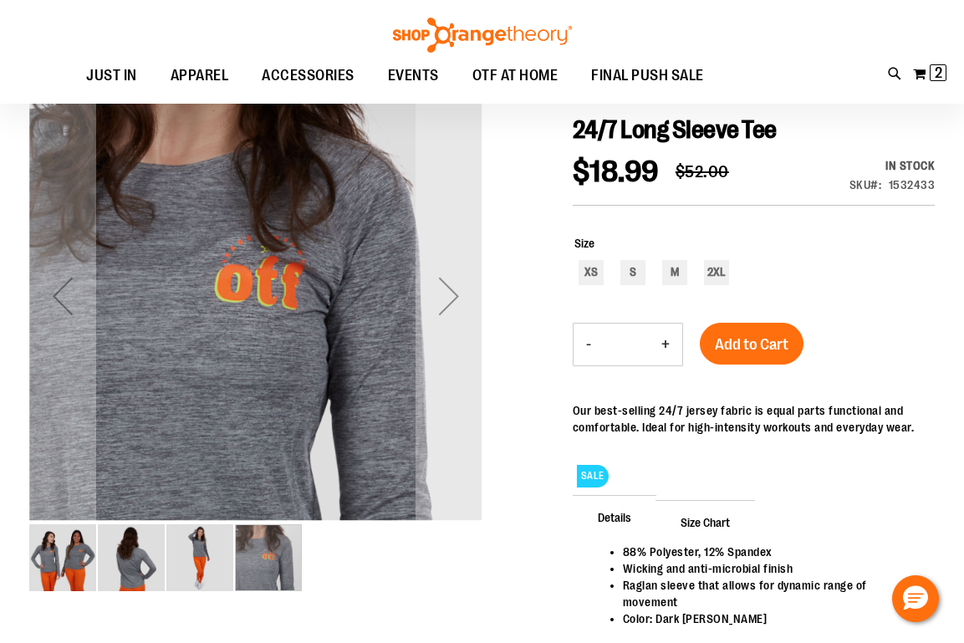
click at [75, 569] on img "image 1 of 4" at bounding box center [62, 557] width 67 height 67
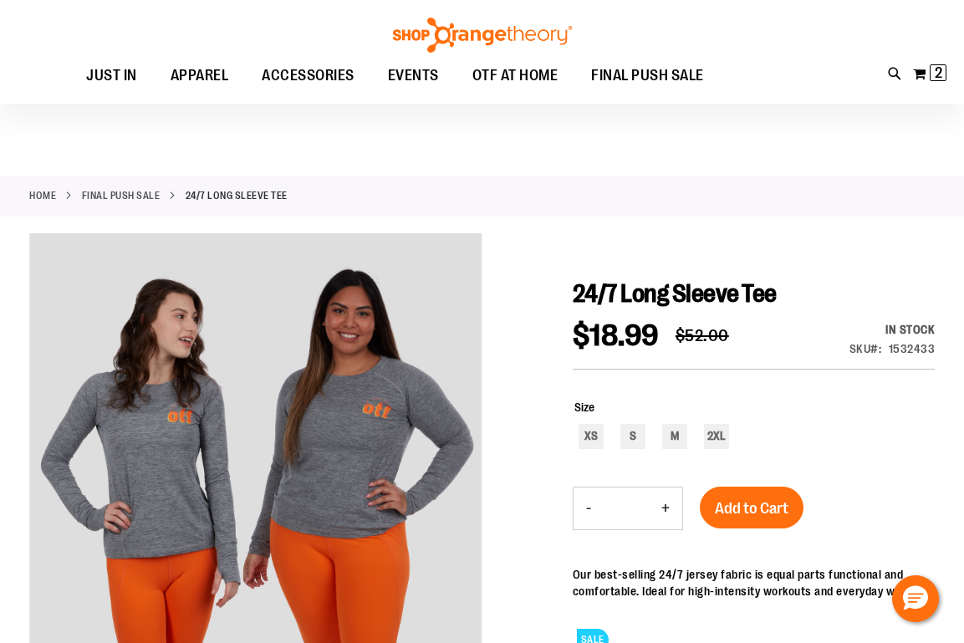
scroll to position [0, 0]
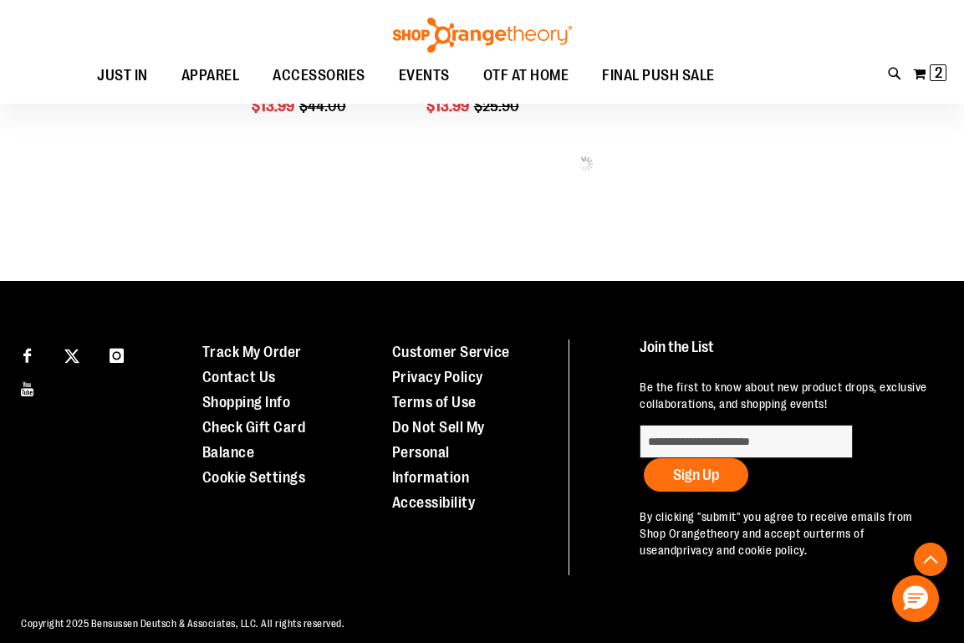
scroll to position [835, 0]
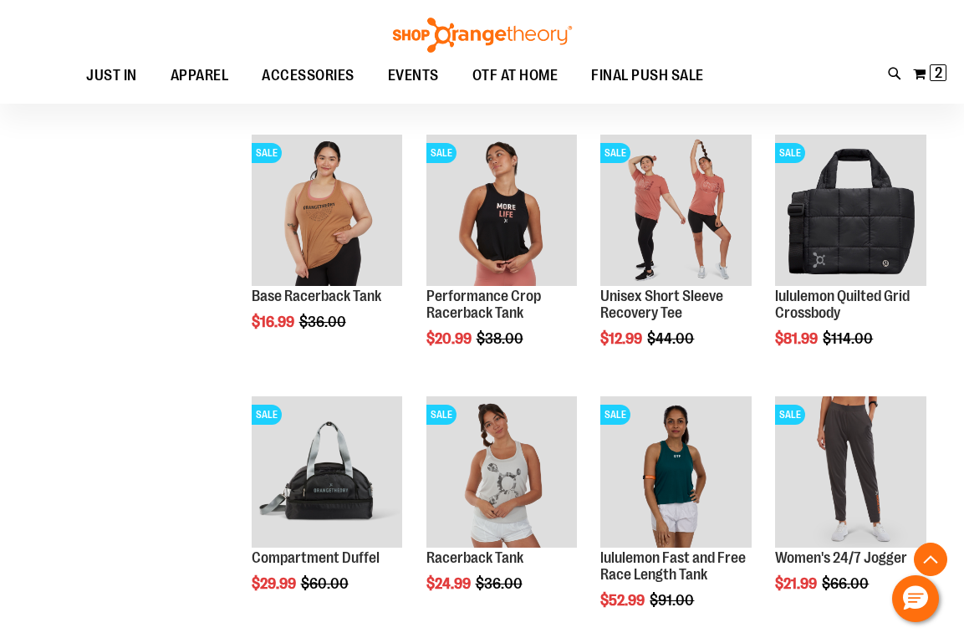
scroll to position [854, 0]
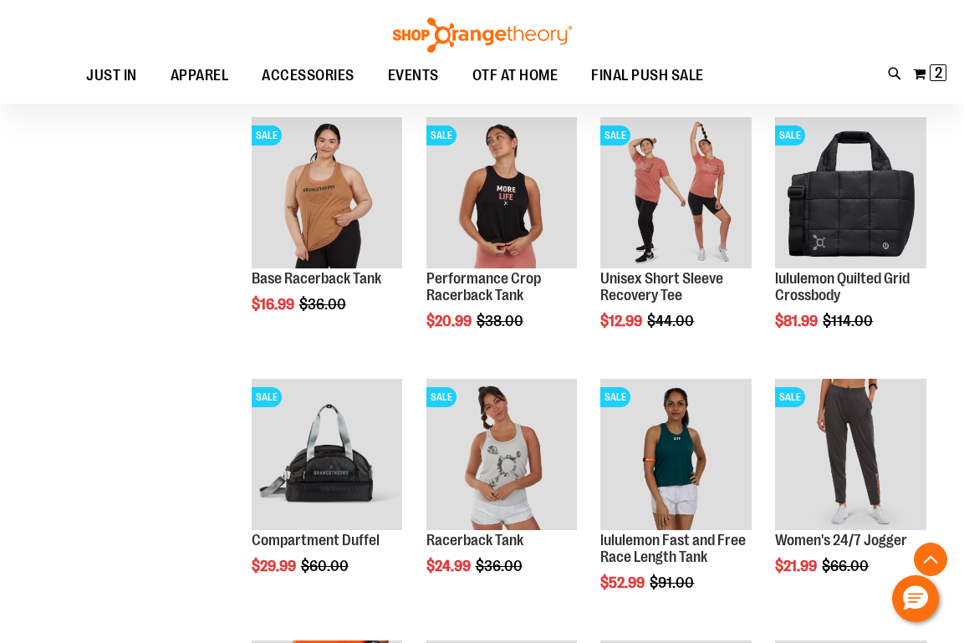
scroll to position [857, 0]
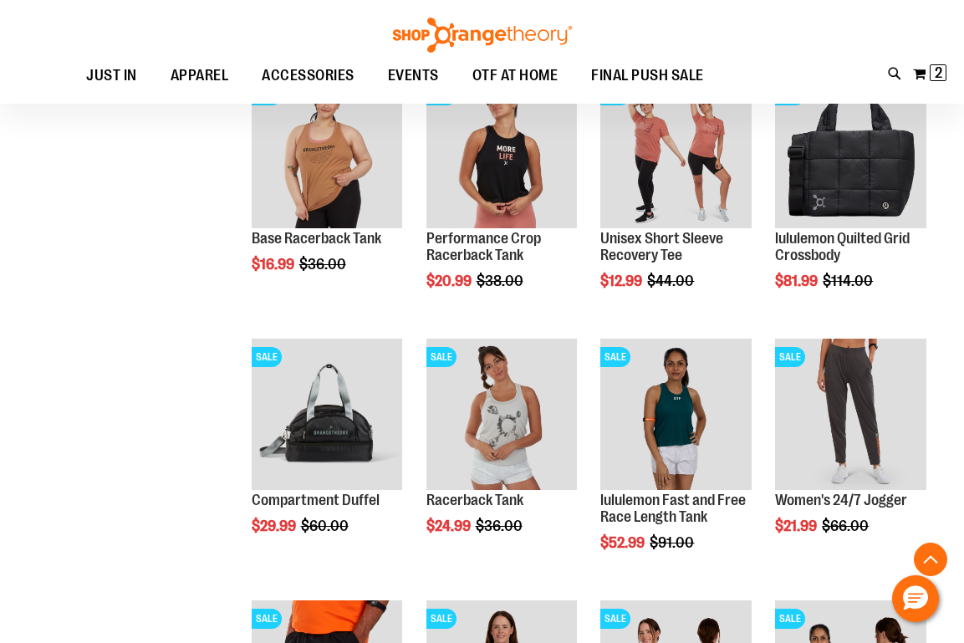
scroll to position [850, 0]
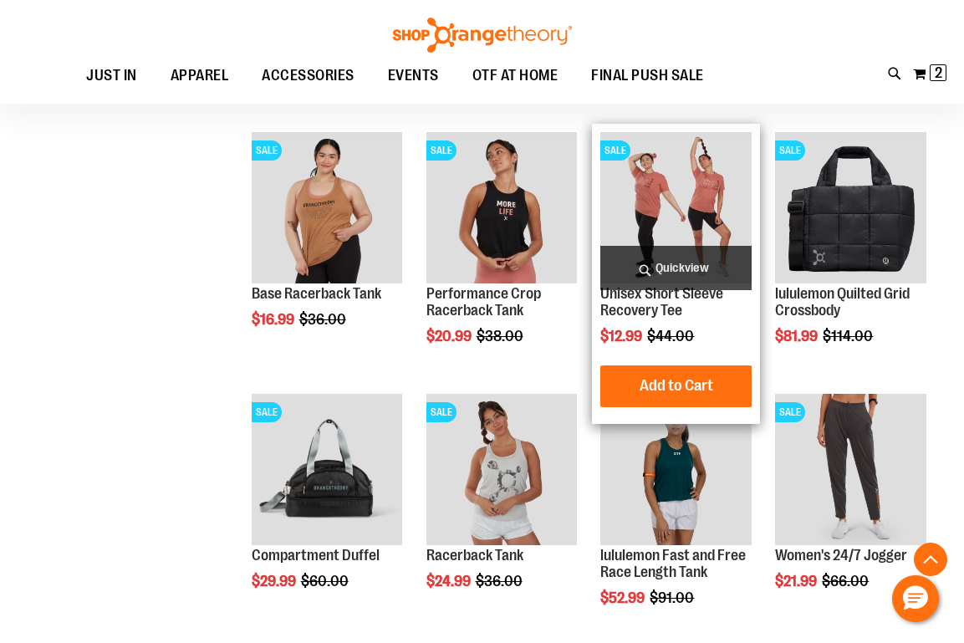
click at [714, 176] on img "product" at bounding box center [675, 207] width 151 height 151
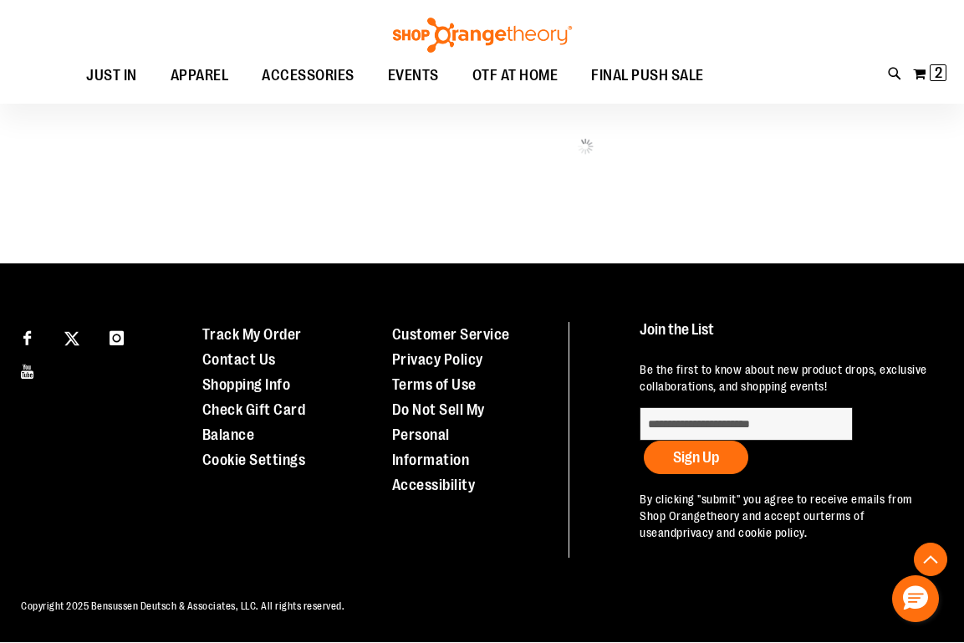
scroll to position [835, 0]
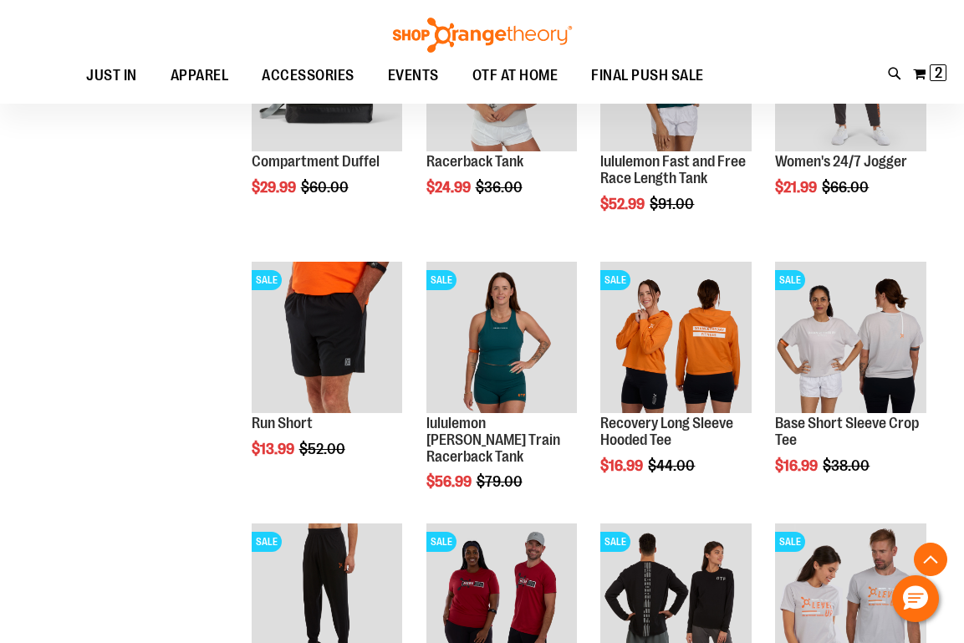
scroll to position [1256, 0]
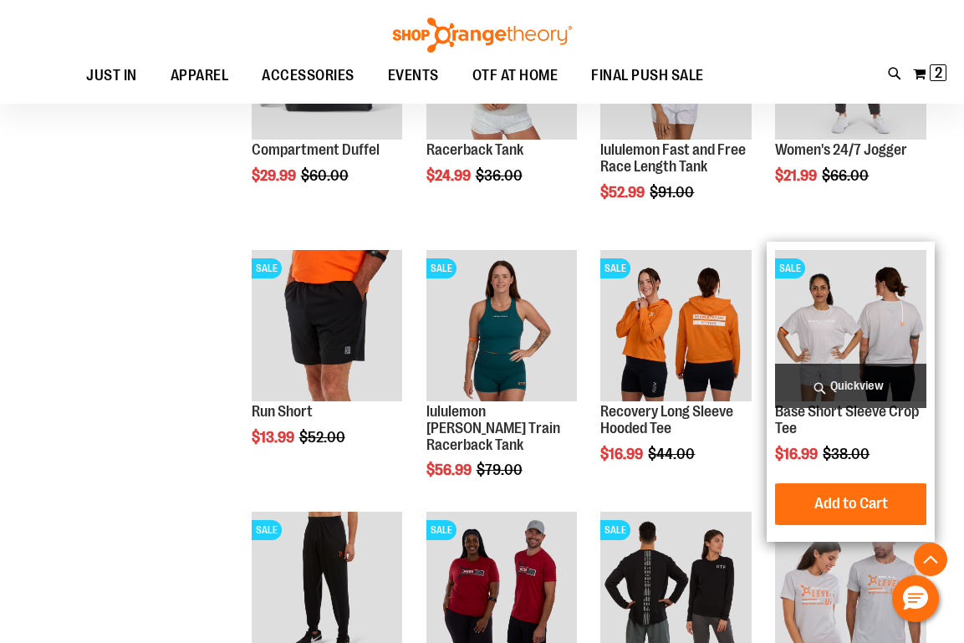
click at [833, 337] on img "product" at bounding box center [850, 325] width 151 height 151
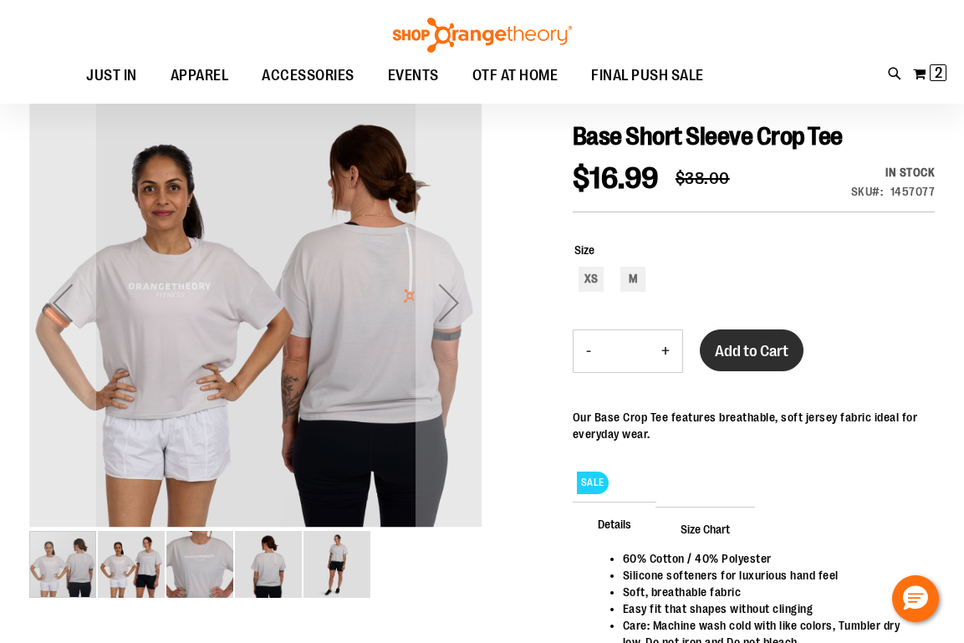
scroll to position [160, 0]
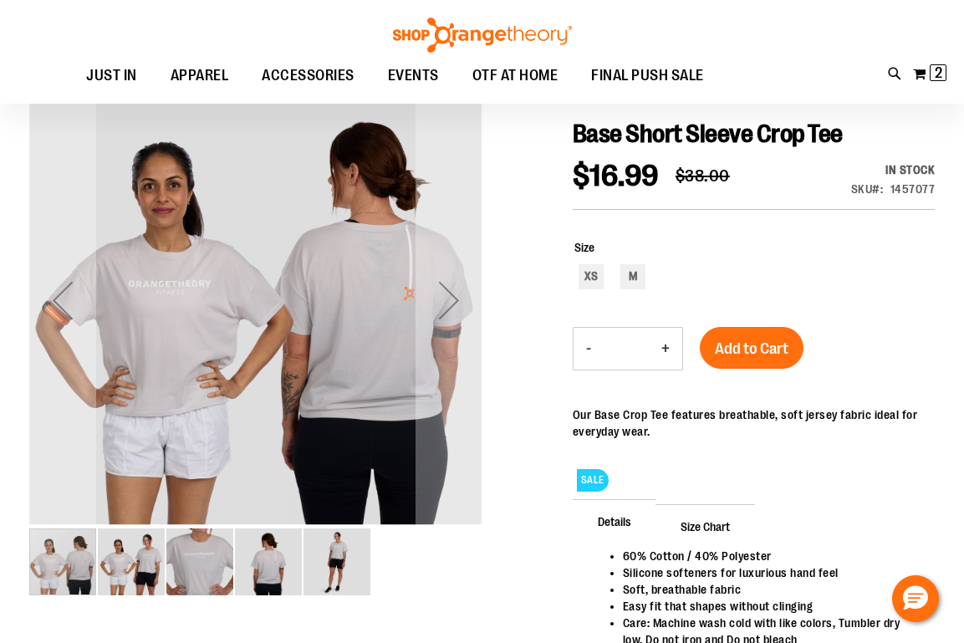
click at [257, 560] on img "image 4 of 5" at bounding box center [268, 561] width 67 height 67
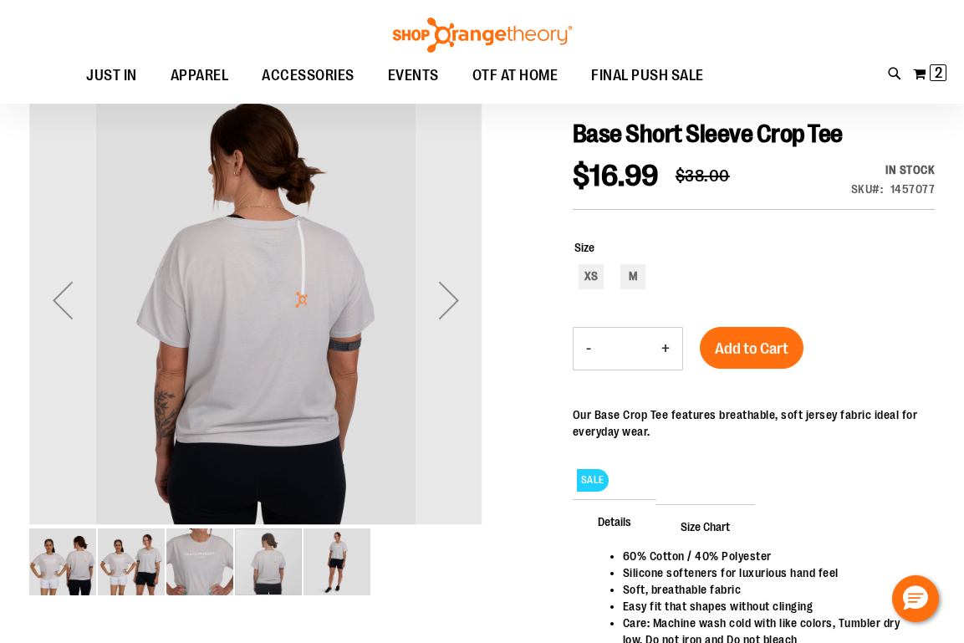
click at [336, 567] on img "image 5 of 5" at bounding box center [336, 561] width 67 height 67
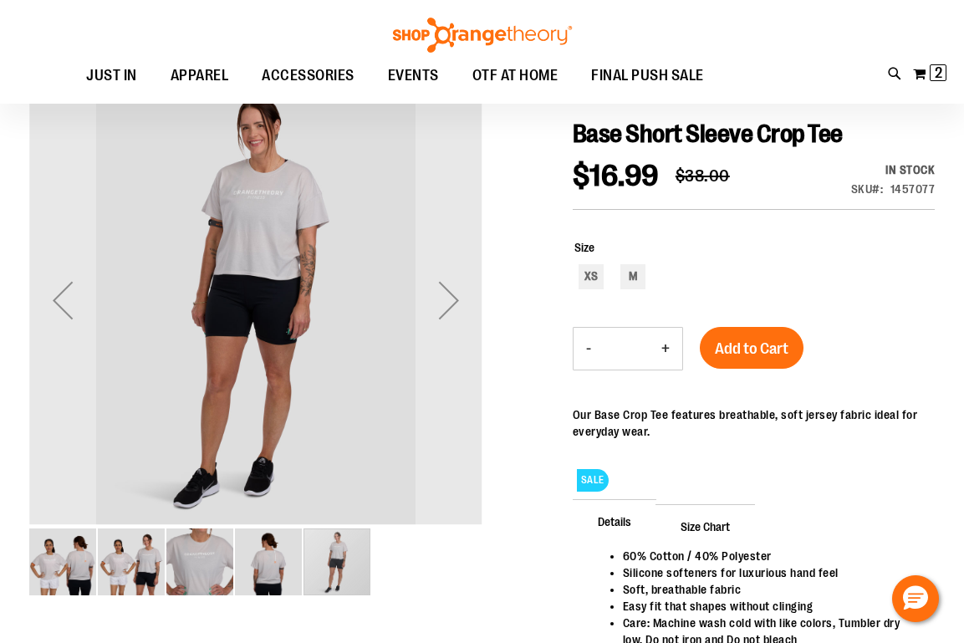
click at [138, 554] on img "image 2 of 5" at bounding box center [131, 561] width 67 height 67
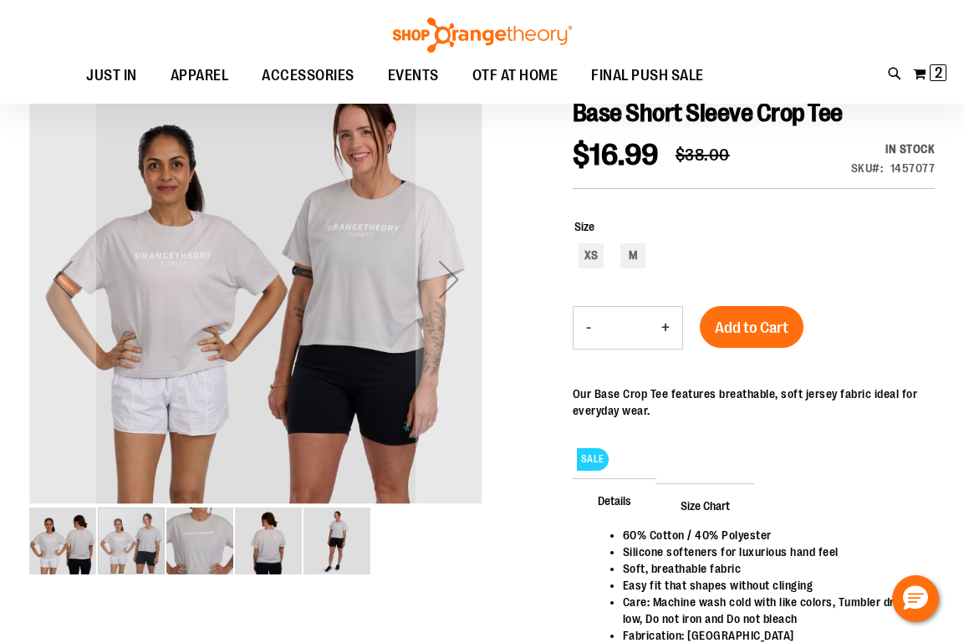
scroll to position [181, 0]
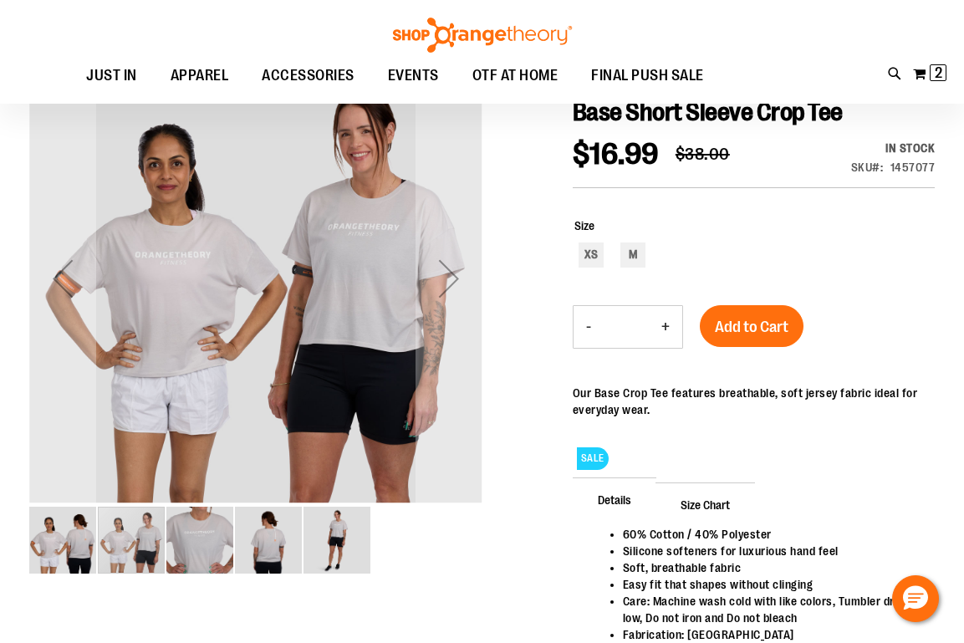
click at [69, 544] on img "image 1 of 5" at bounding box center [62, 540] width 67 height 67
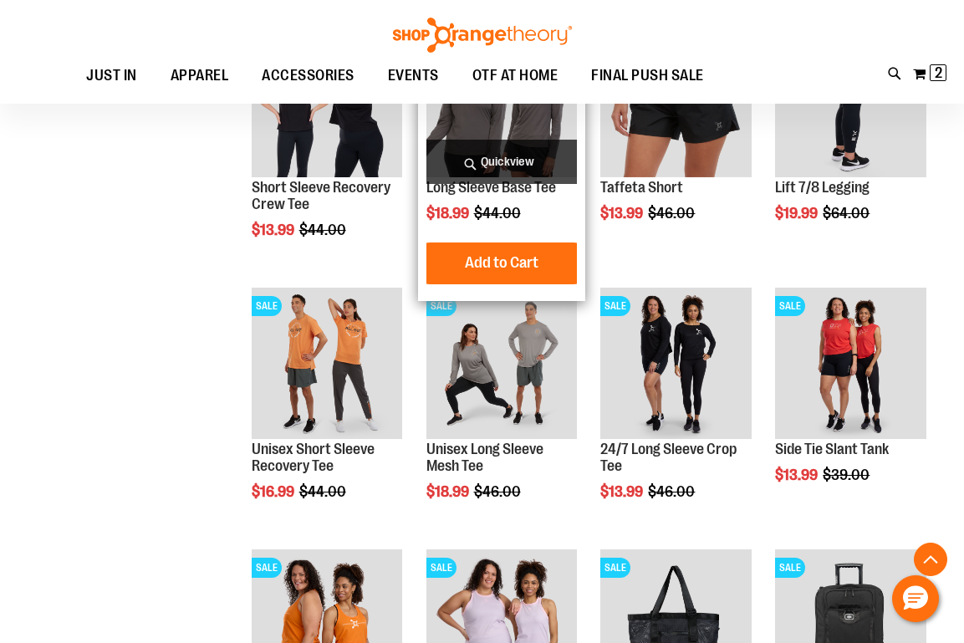
scroll to position [964, 0]
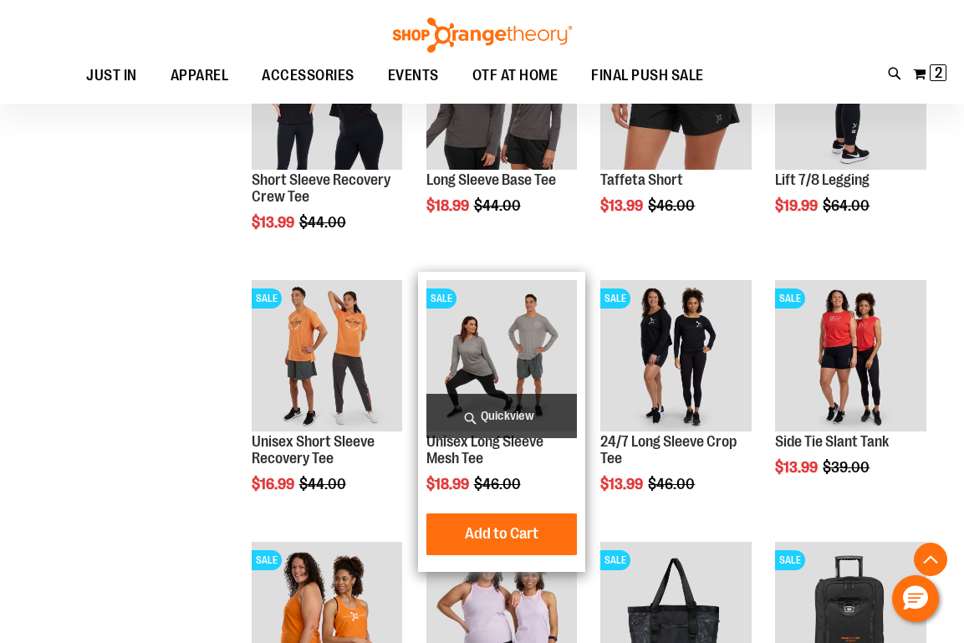
click at [495, 339] on img "product" at bounding box center [501, 355] width 151 height 151
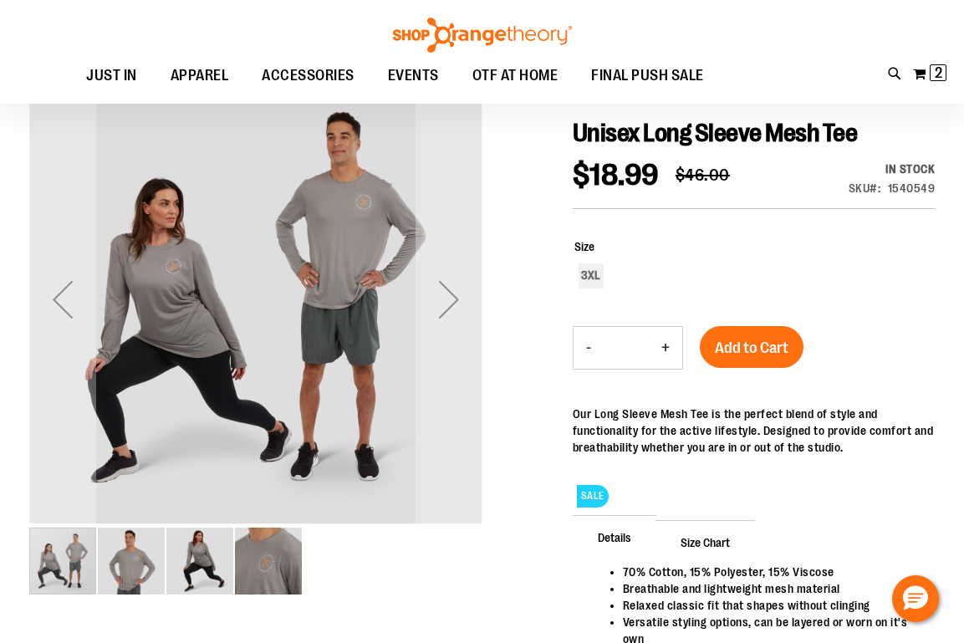
scroll to position [151, 0]
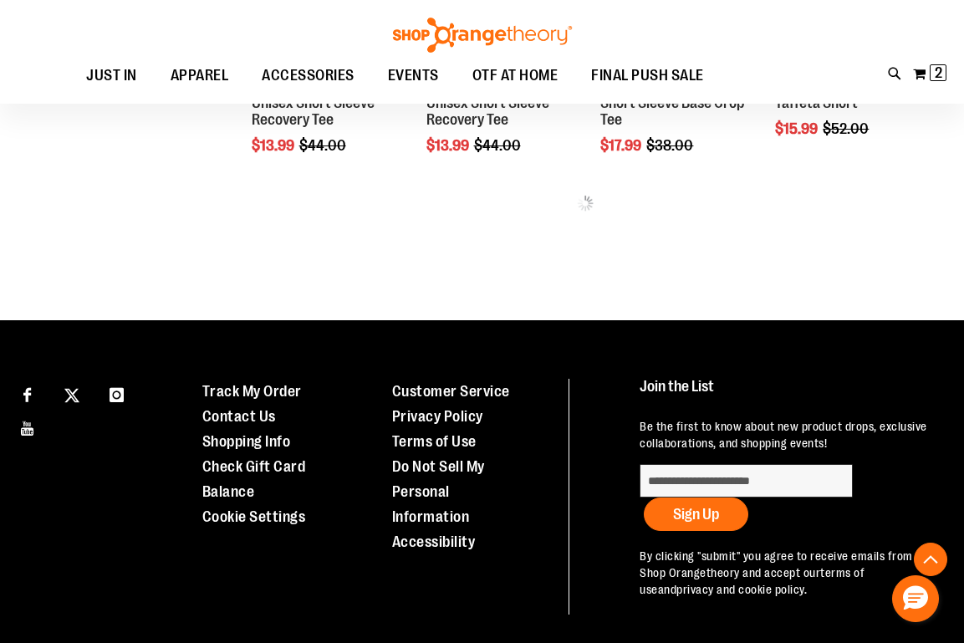
scroll to position [835, 0]
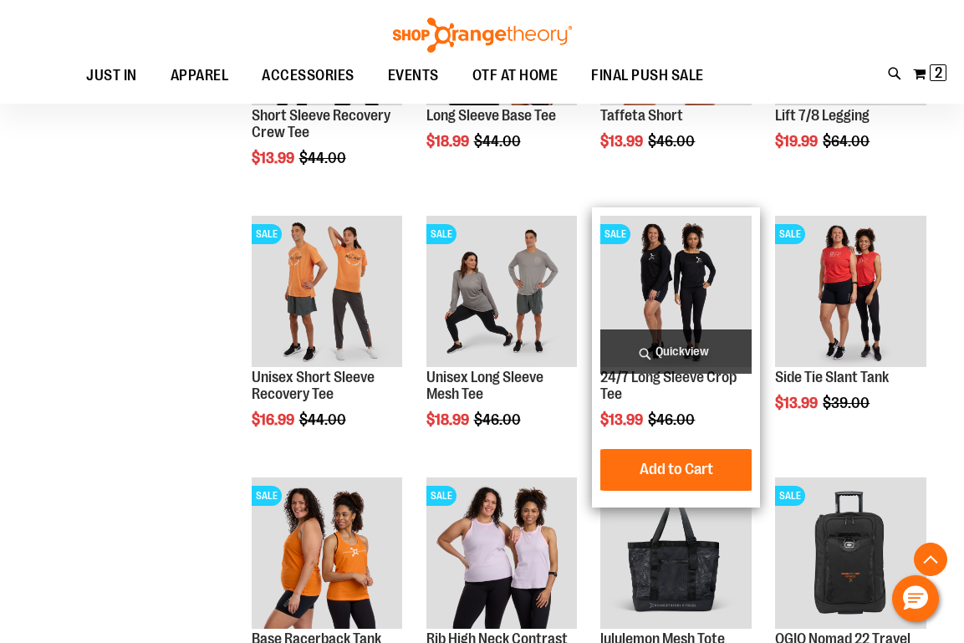
scroll to position [1036, 0]
